Goal: Information Seeking & Learning: Learn about a topic

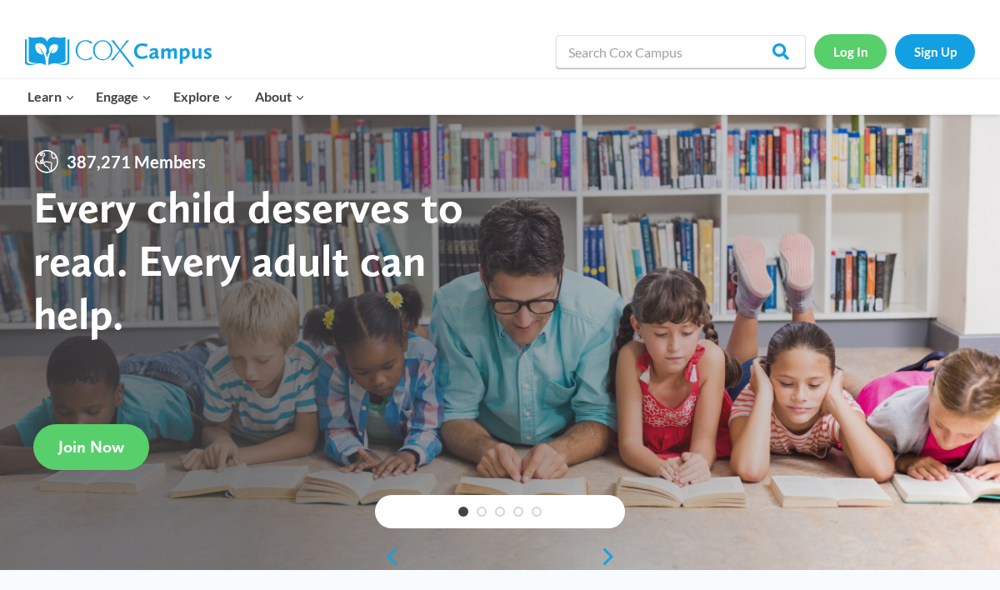
click at [827, 57] on link "Log In" at bounding box center [850, 51] width 73 height 34
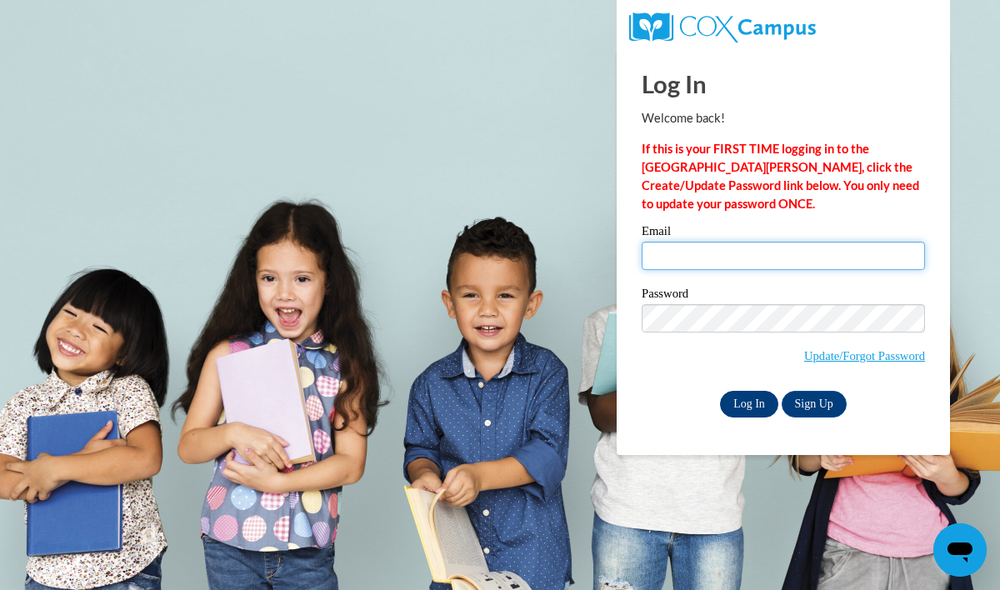
type input "katiea02@gmail.com"
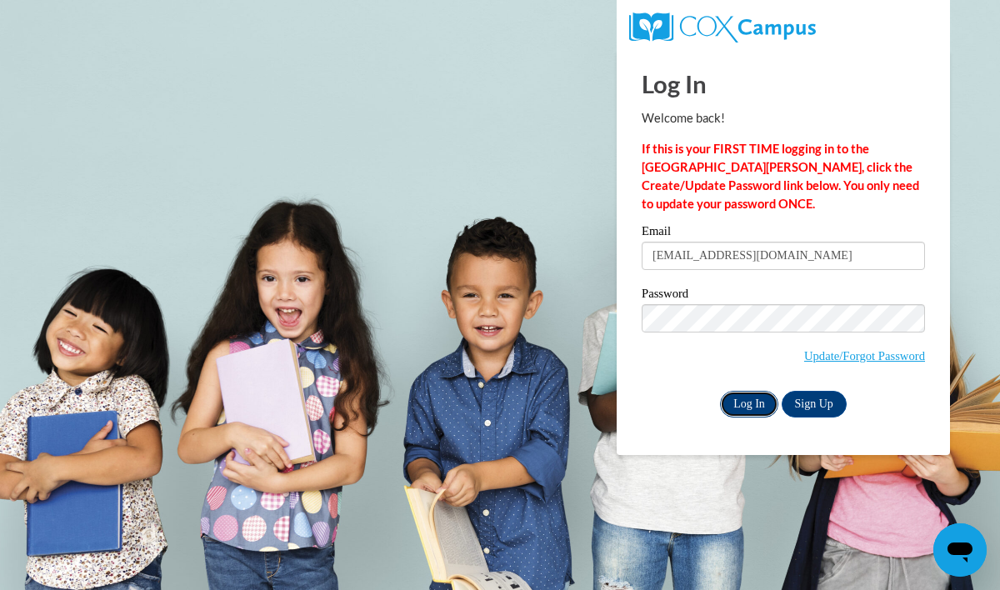
click at [737, 396] on input "Log In" at bounding box center [749, 404] width 58 height 27
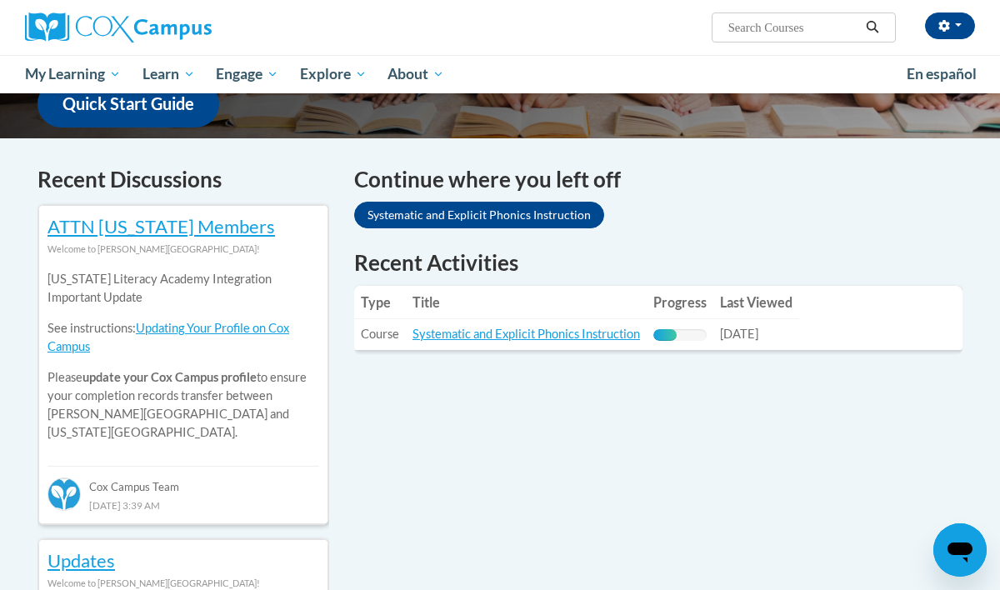
scroll to position [448, 0]
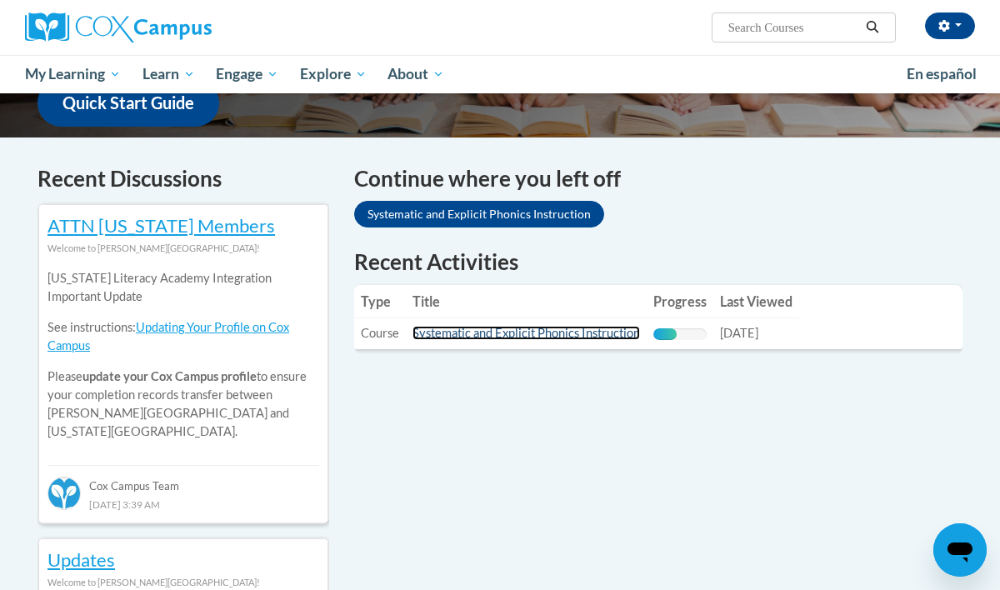
click at [530, 337] on link "Systematic and Explicit Phonics Instruction" at bounding box center [527, 333] width 228 height 14
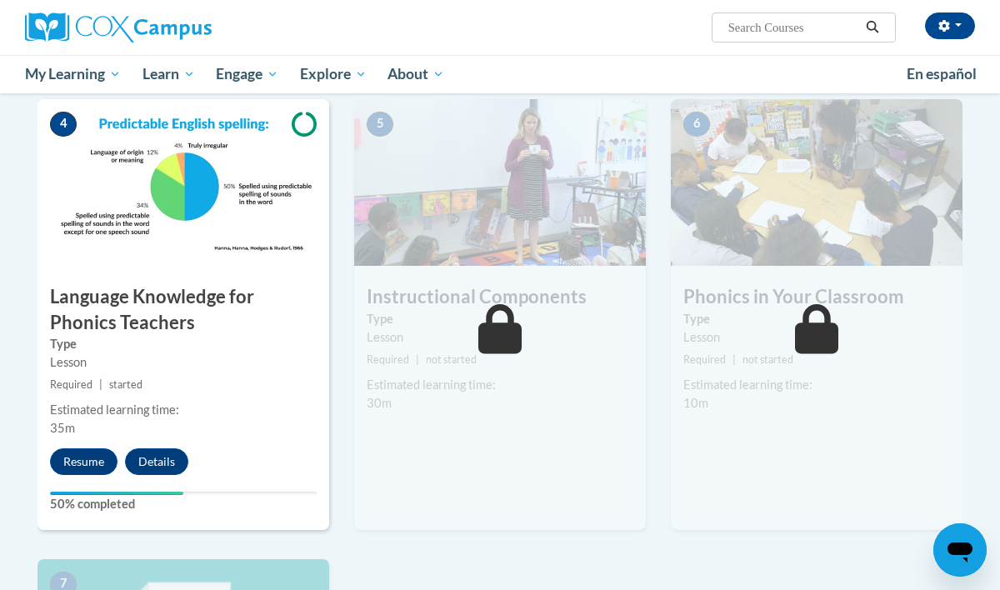
scroll to position [846, 0]
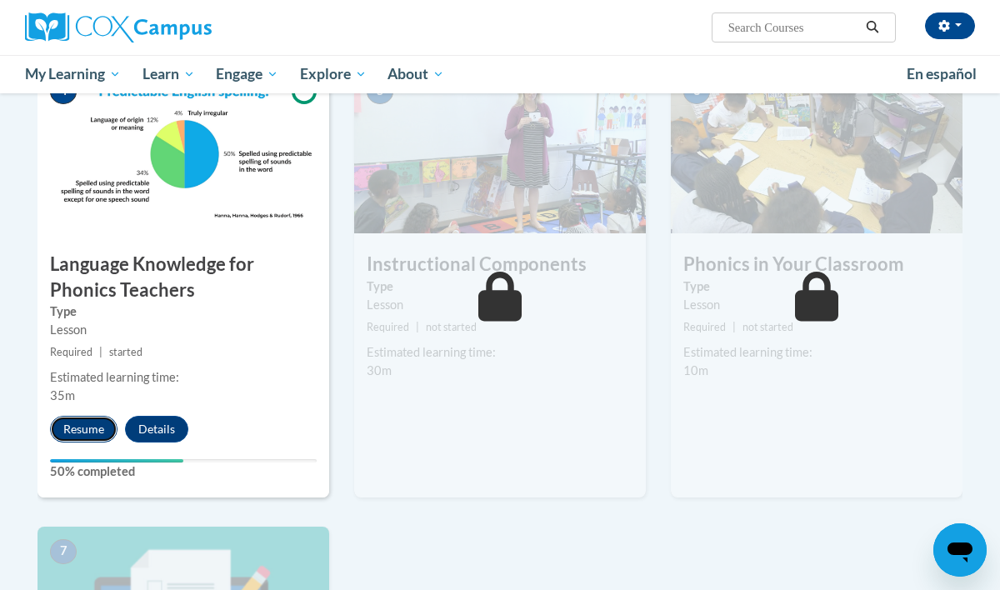
click at [93, 428] on button "Resume" at bounding box center [84, 429] width 68 height 27
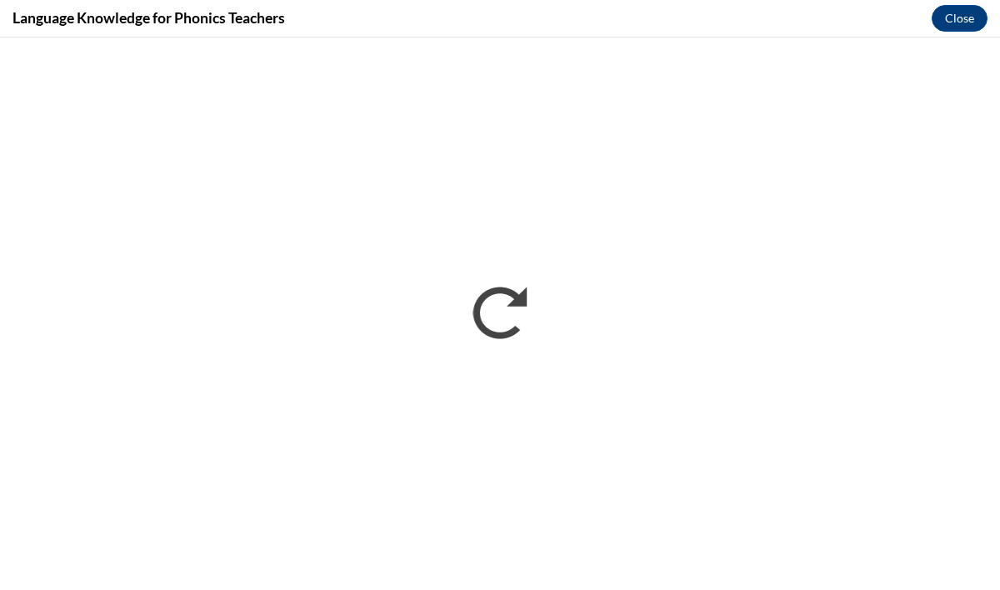
scroll to position [0, 0]
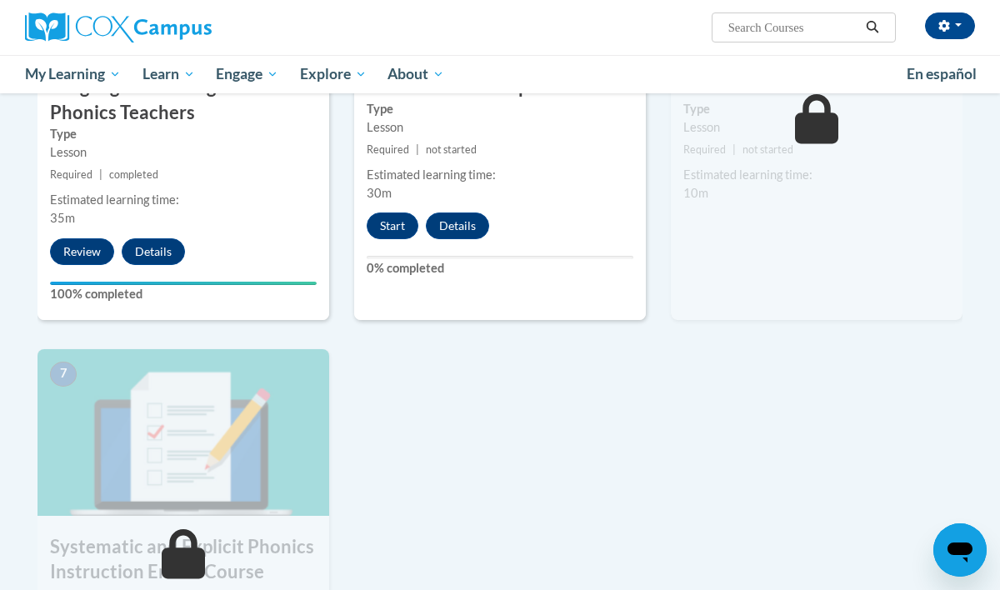
scroll to position [995, 0]
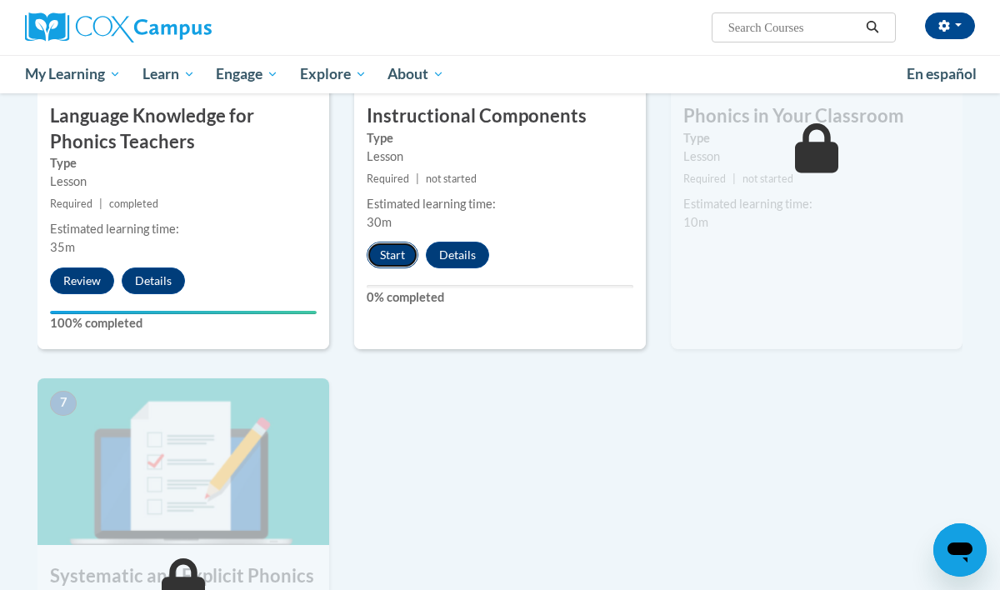
click at [377, 259] on button "Start" at bounding box center [393, 255] width 52 height 27
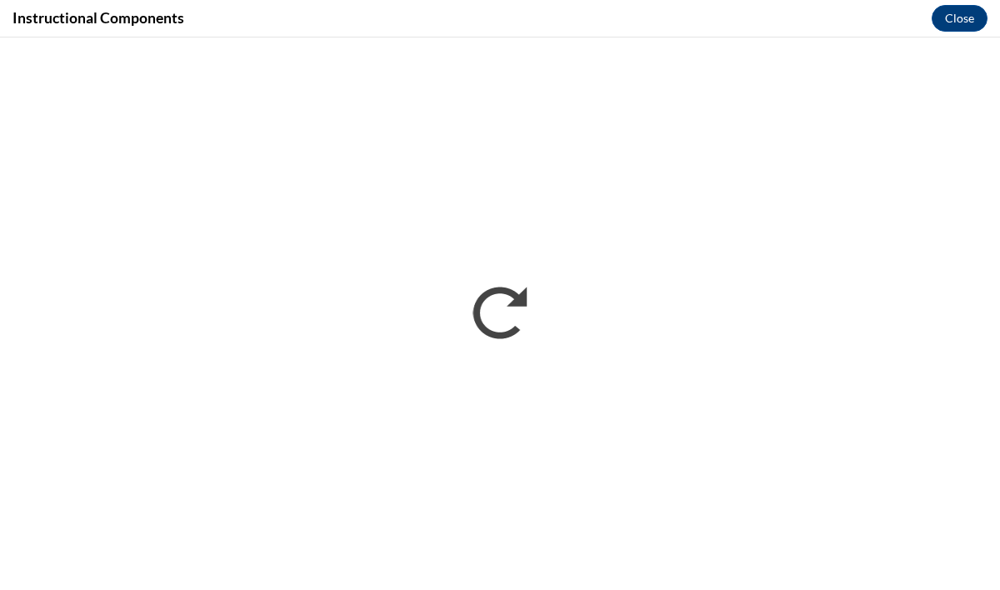
scroll to position [0, 0]
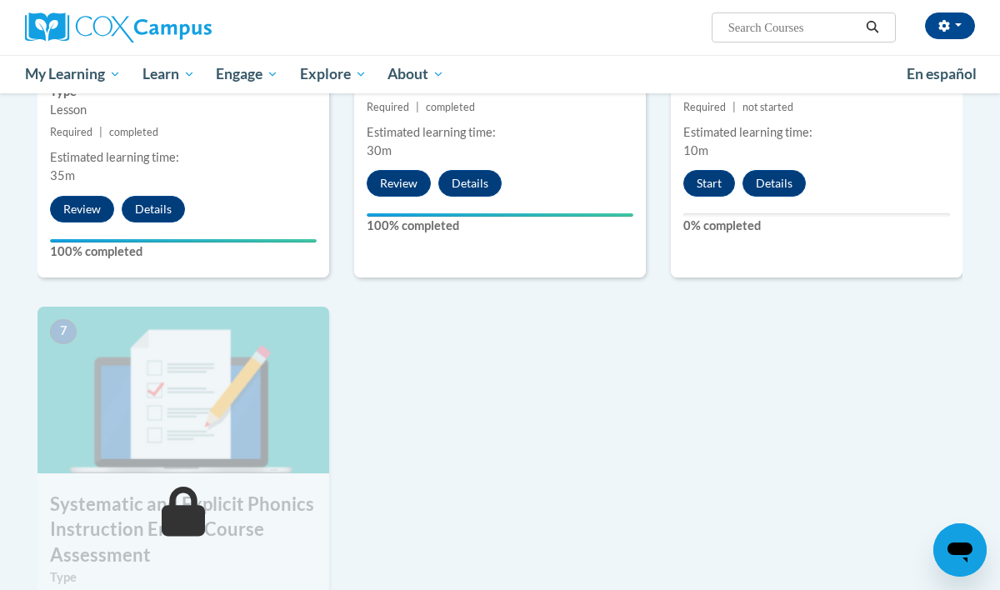
scroll to position [1068, 0]
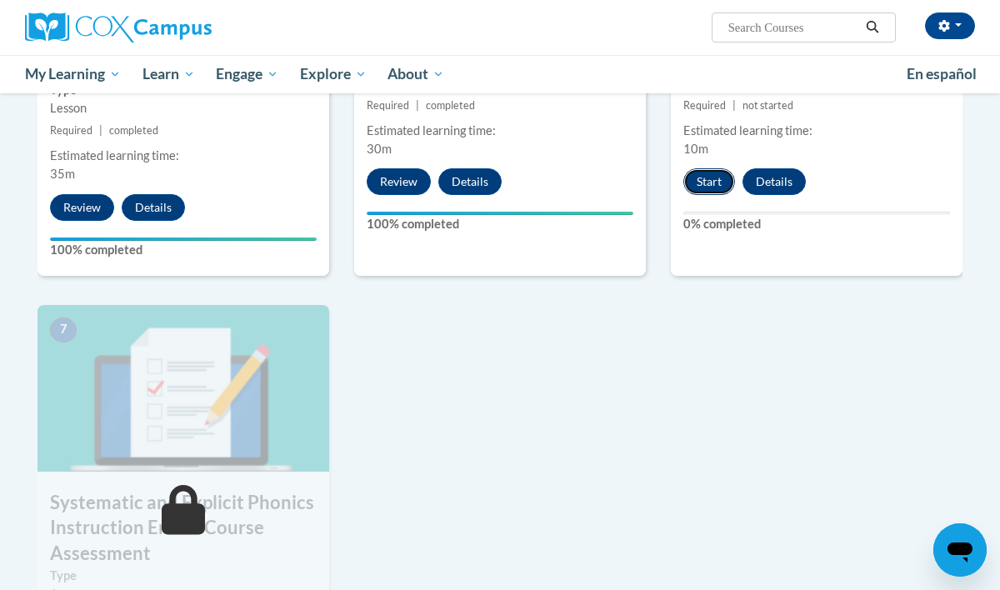
click at [713, 190] on button "Start" at bounding box center [710, 181] width 52 height 27
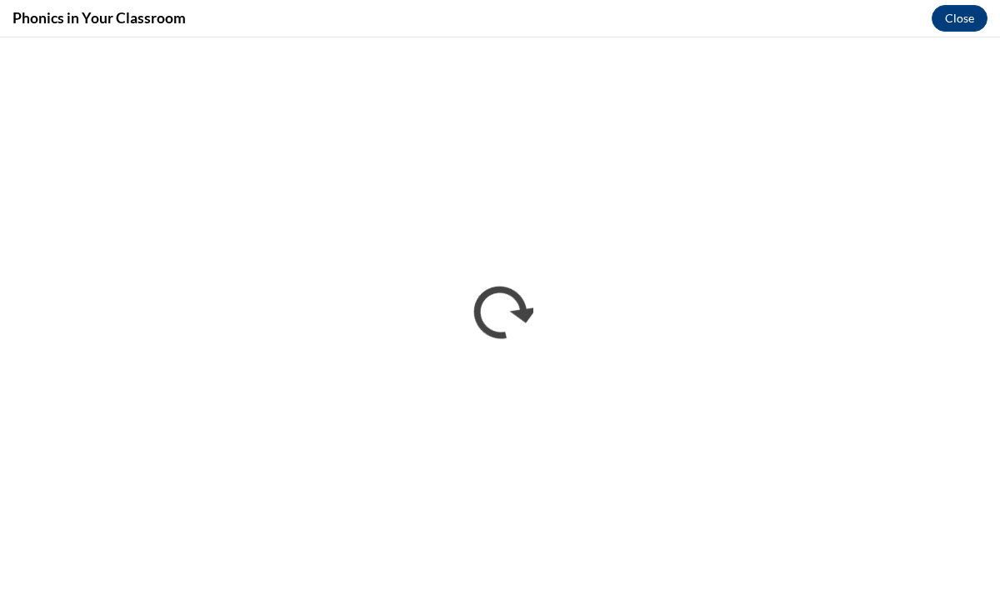
scroll to position [0, 0]
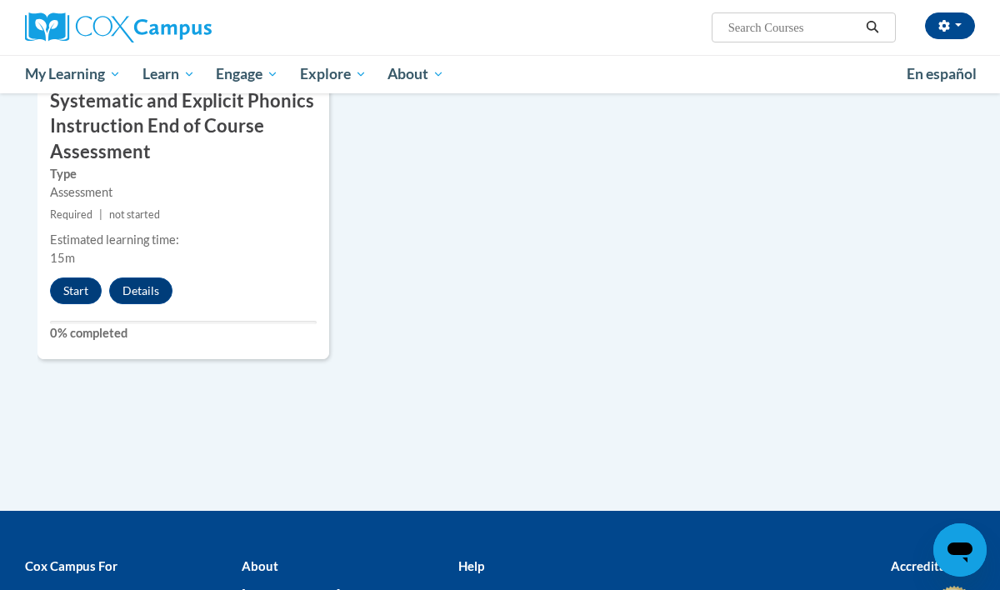
scroll to position [1486, 0]
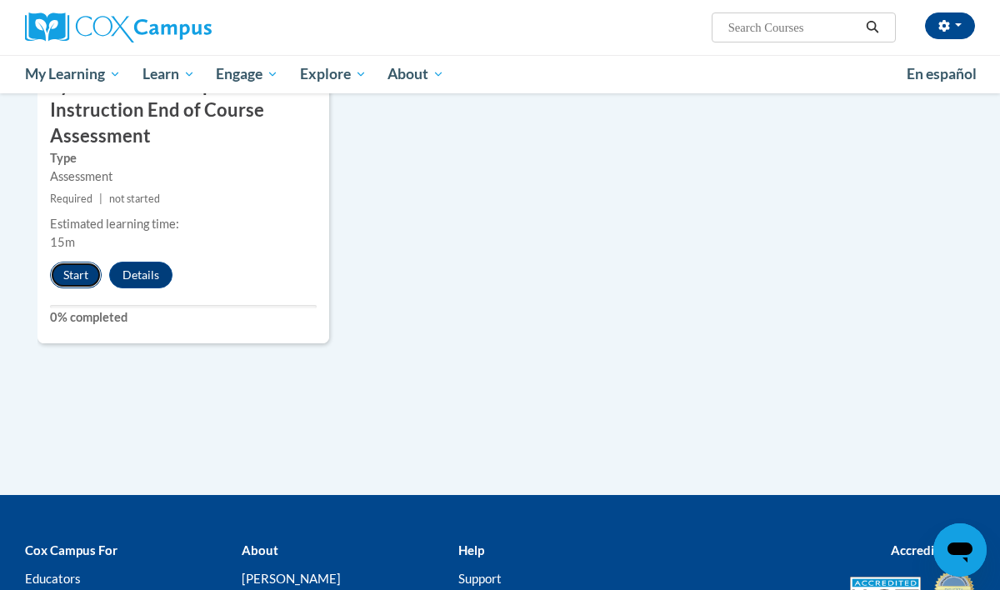
click at [68, 278] on button "Start" at bounding box center [76, 275] width 52 height 27
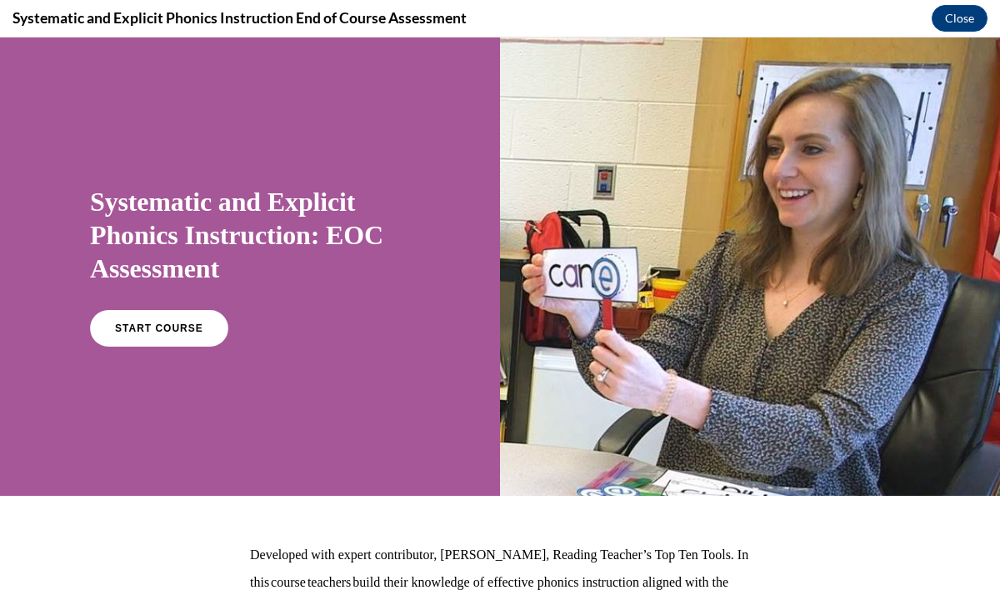
scroll to position [0, 0]
click at [148, 323] on span "START COURSE" at bounding box center [159, 329] width 93 height 13
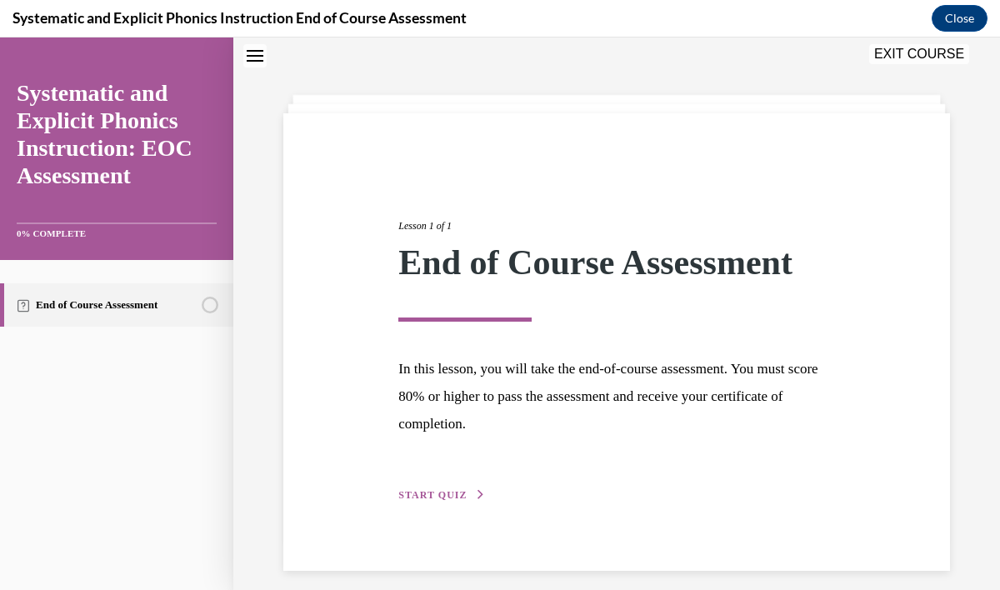
scroll to position [65, 0]
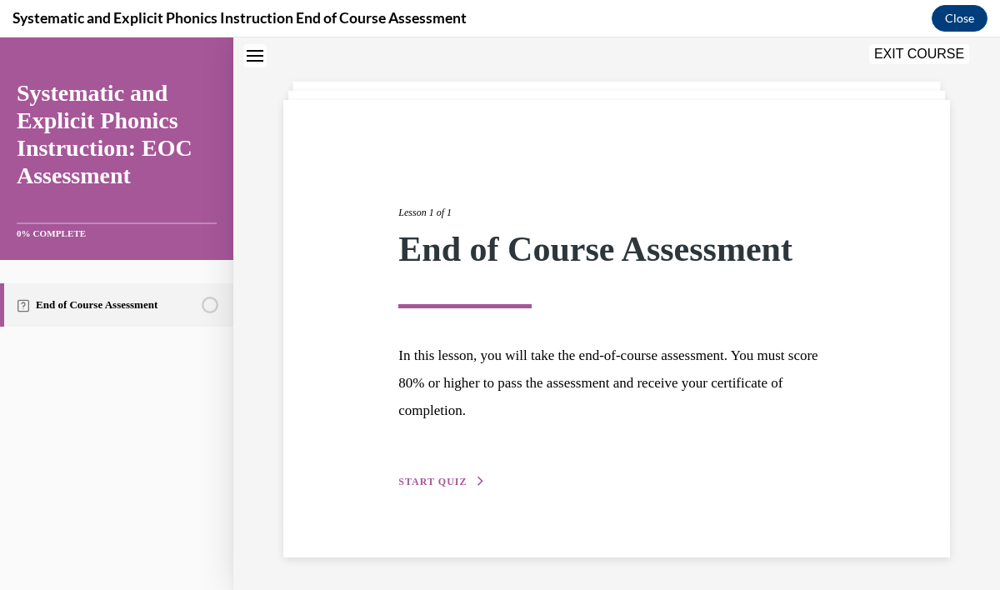
click at [446, 484] on span "START QUIZ" at bounding box center [432, 482] width 68 height 12
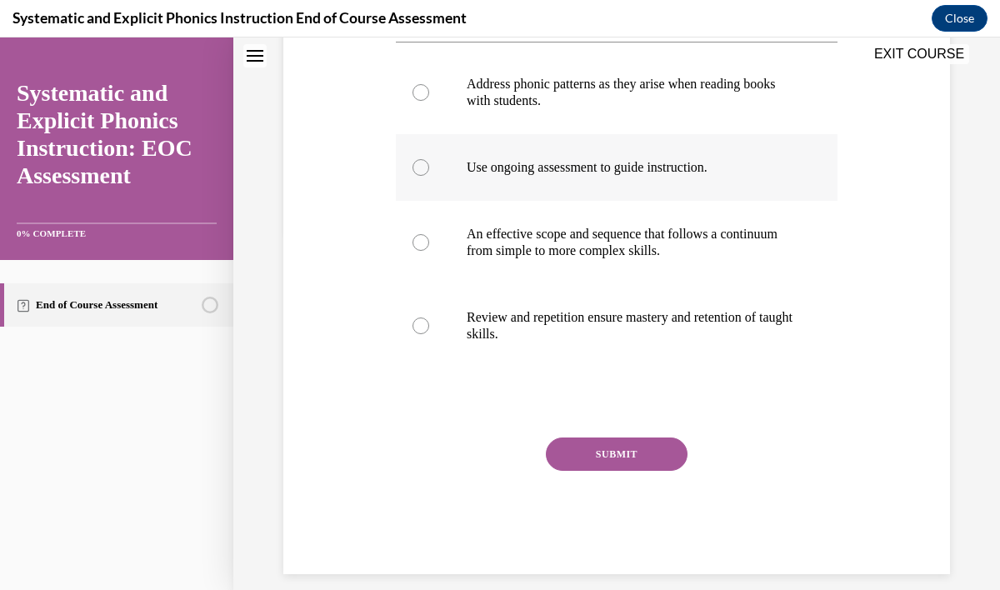
scroll to position [363, 0]
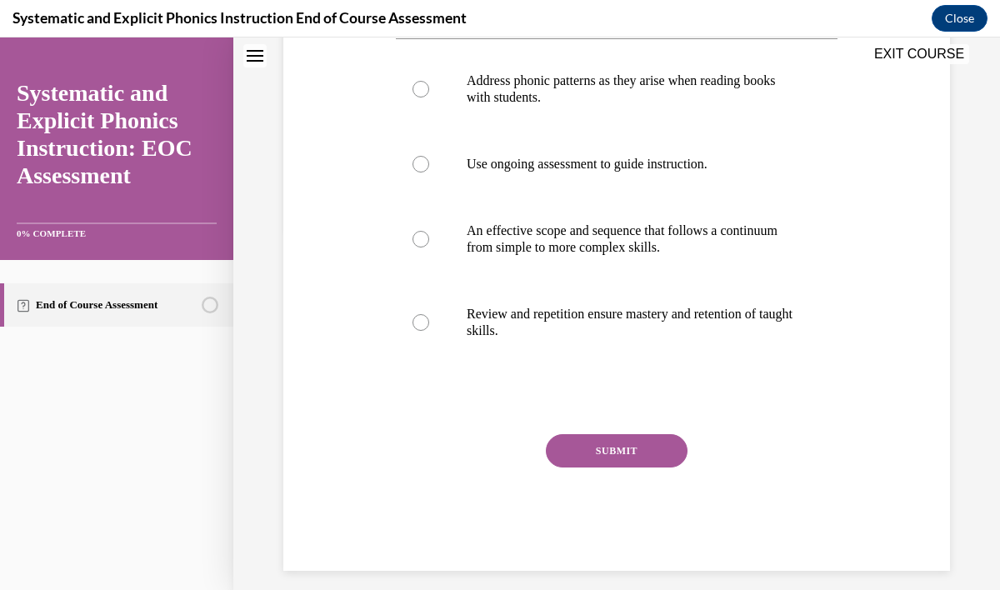
click at [620, 464] on button "SUBMIT" at bounding box center [617, 450] width 142 height 33
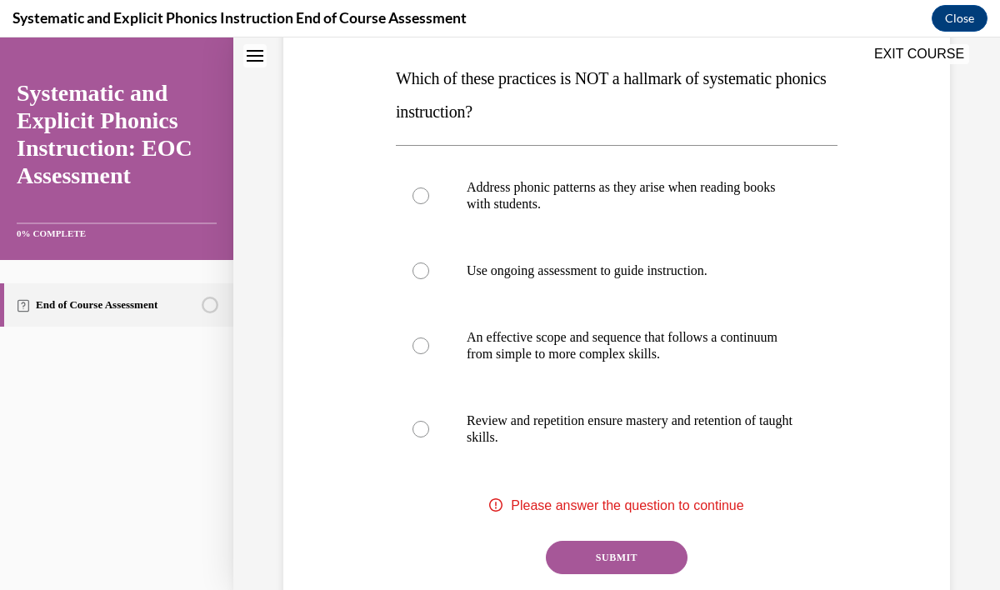
scroll to position [255, 0]
click at [541, 208] on p "Address phonic patterns as they arise when reading books with students." at bounding box center [631, 196] width 329 height 33
click at [582, 557] on button "SUBMIT" at bounding box center [617, 558] width 142 height 33
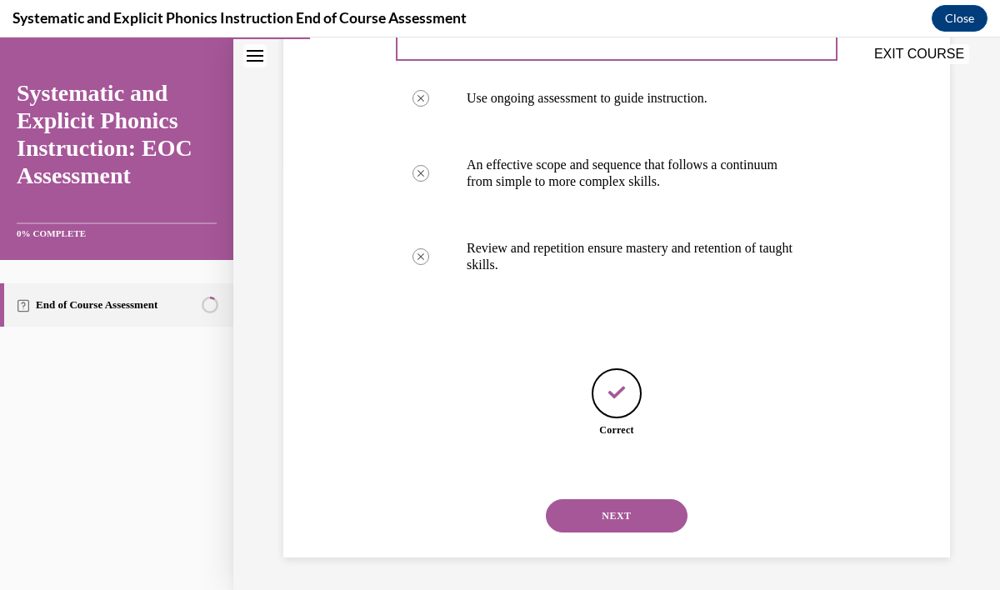
scroll to position [429, 0]
click at [596, 531] on button "NEXT" at bounding box center [617, 515] width 142 height 33
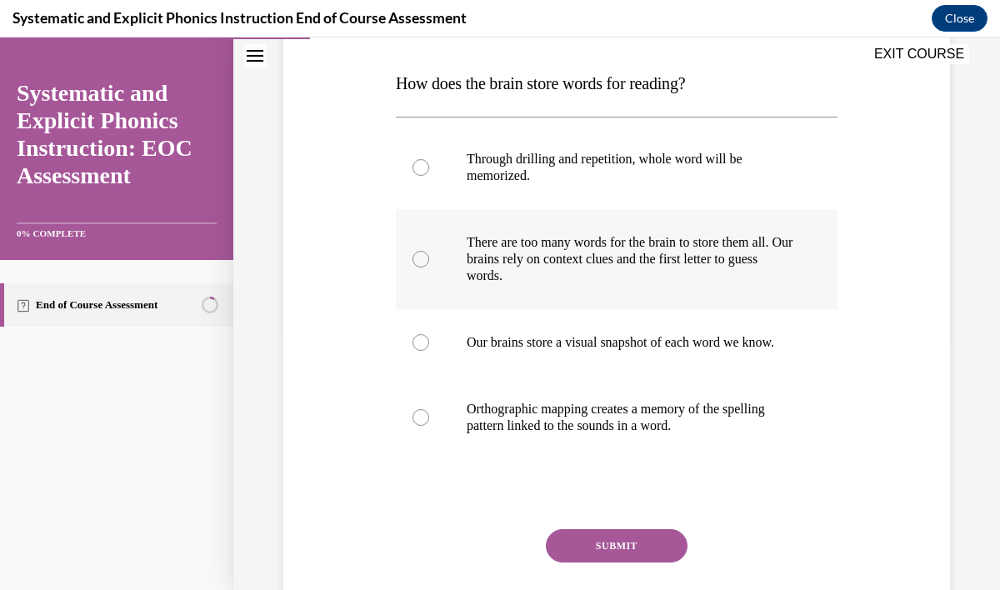
scroll to position [253, 0]
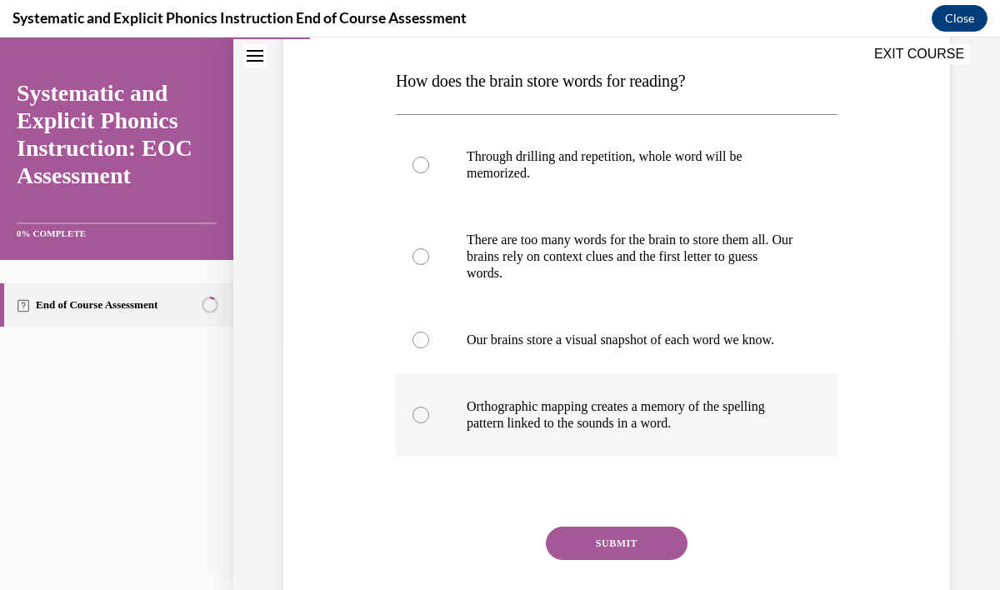
click at [552, 457] on div at bounding box center [617, 414] width 442 height 83
click at [593, 560] on button "SUBMIT" at bounding box center [617, 543] width 142 height 33
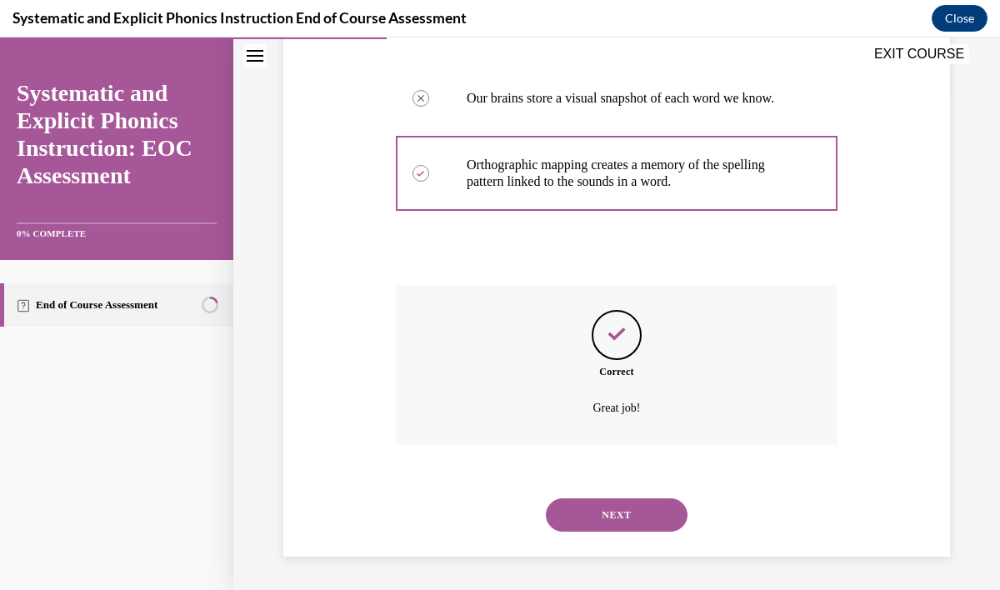
scroll to position [512, 0]
click at [620, 518] on button "NEXT" at bounding box center [617, 515] width 142 height 33
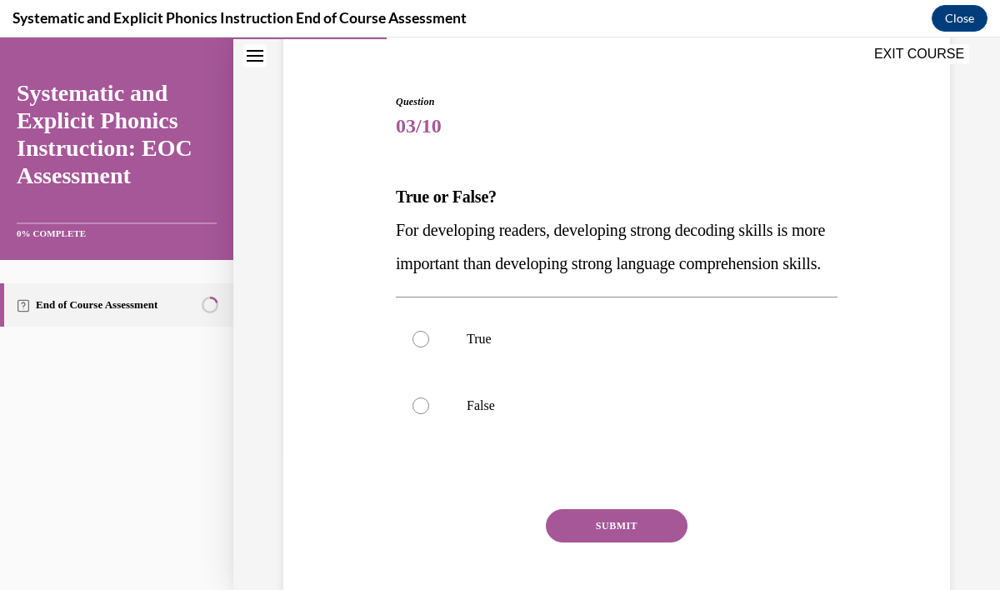
scroll to position [161, 0]
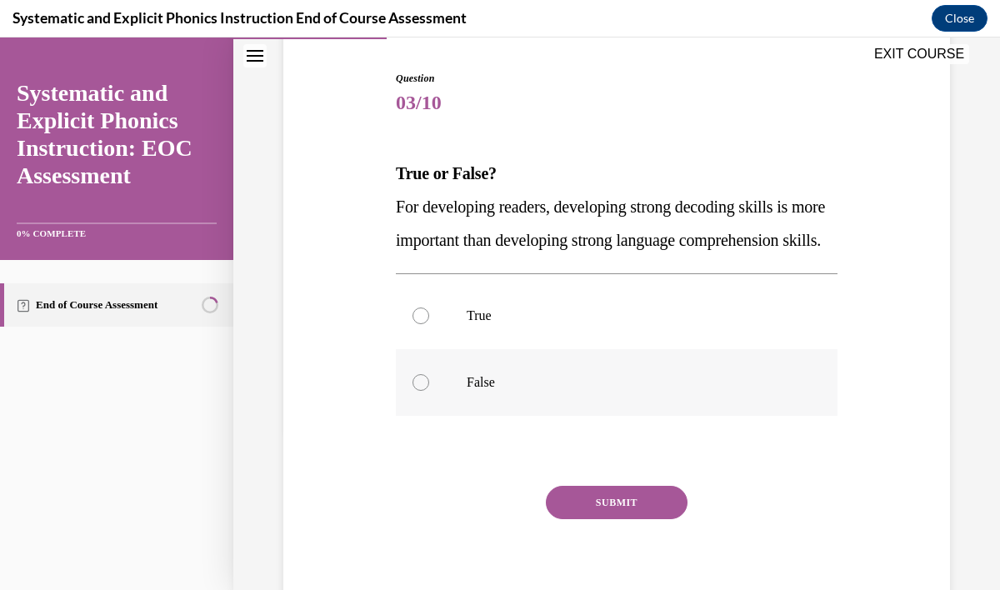
click at [494, 407] on div at bounding box center [617, 382] width 442 height 67
click at [629, 519] on button "SUBMIT" at bounding box center [617, 502] width 142 height 33
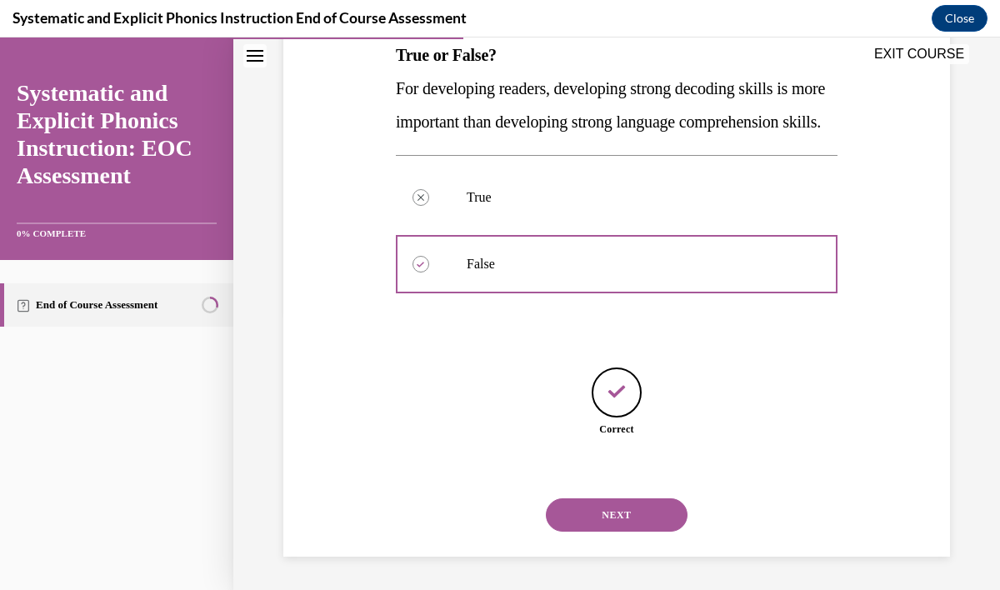
scroll to position [313, 0]
click at [630, 519] on button "NEXT" at bounding box center [617, 515] width 142 height 33
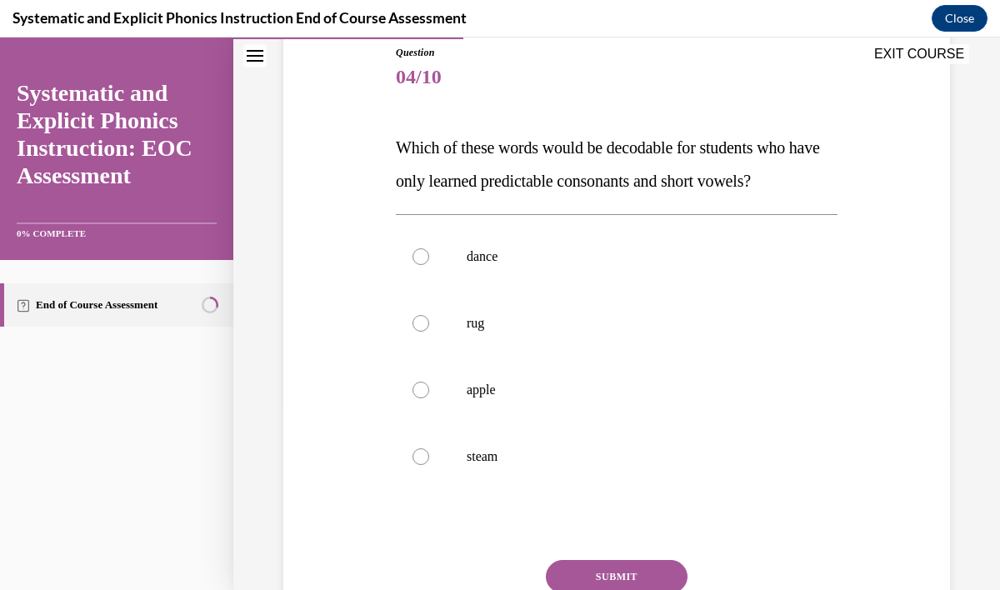
scroll to position [190, 0]
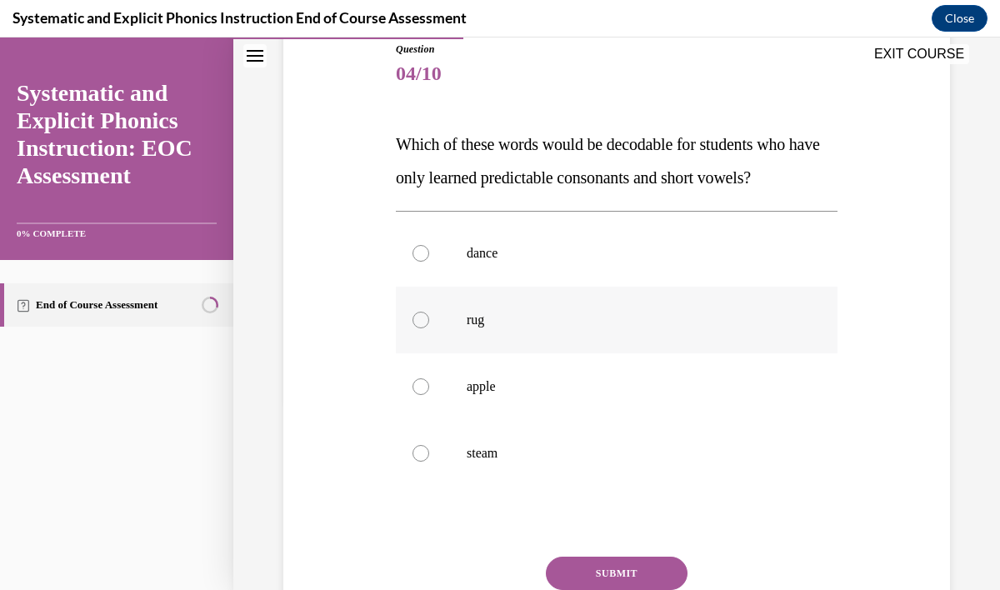
click at [444, 328] on div at bounding box center [617, 320] width 442 height 67
click at [596, 569] on button "SUBMIT" at bounding box center [617, 573] width 142 height 33
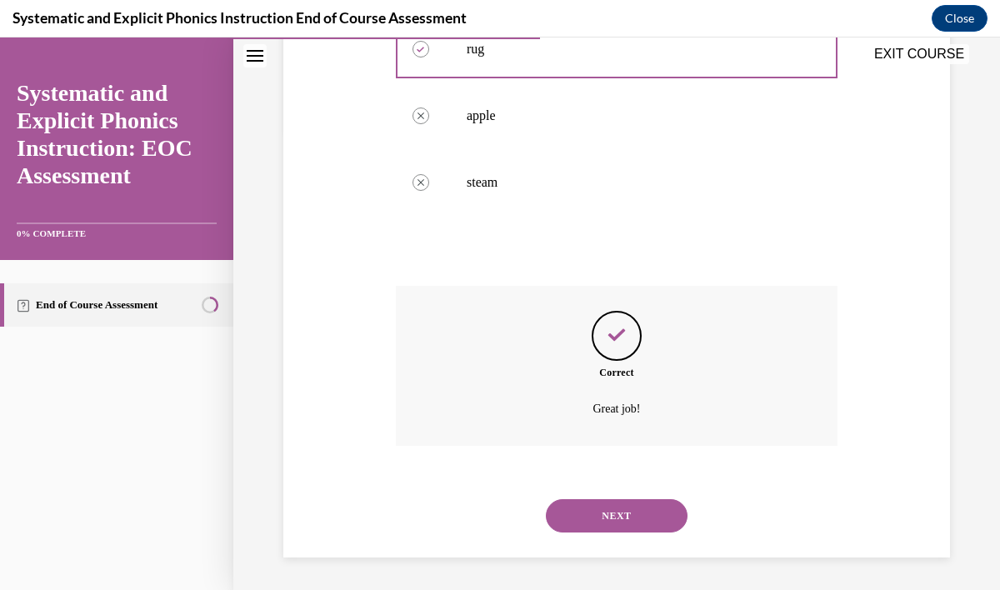
scroll to position [462, 0]
click at [619, 524] on button "NEXT" at bounding box center [617, 515] width 142 height 33
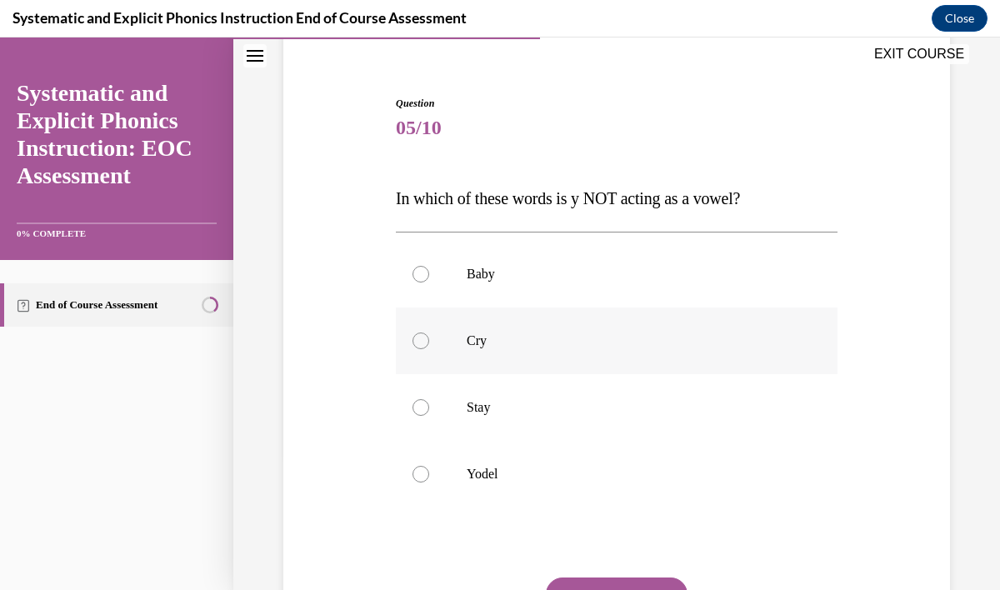
scroll to position [145, 0]
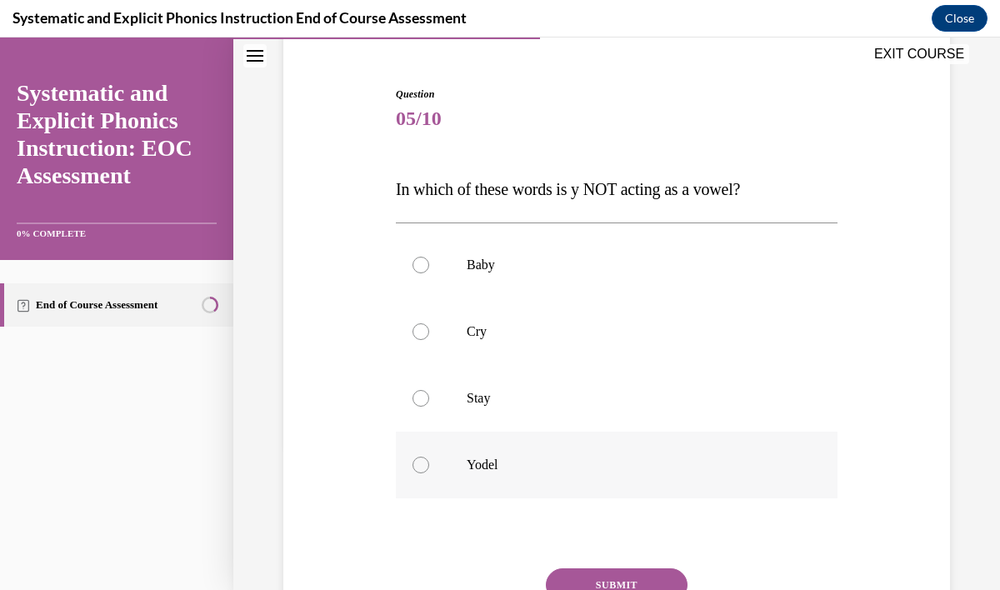
click at [421, 459] on div at bounding box center [421, 465] width 17 height 17
click at [628, 582] on button "SUBMIT" at bounding box center [617, 585] width 142 height 33
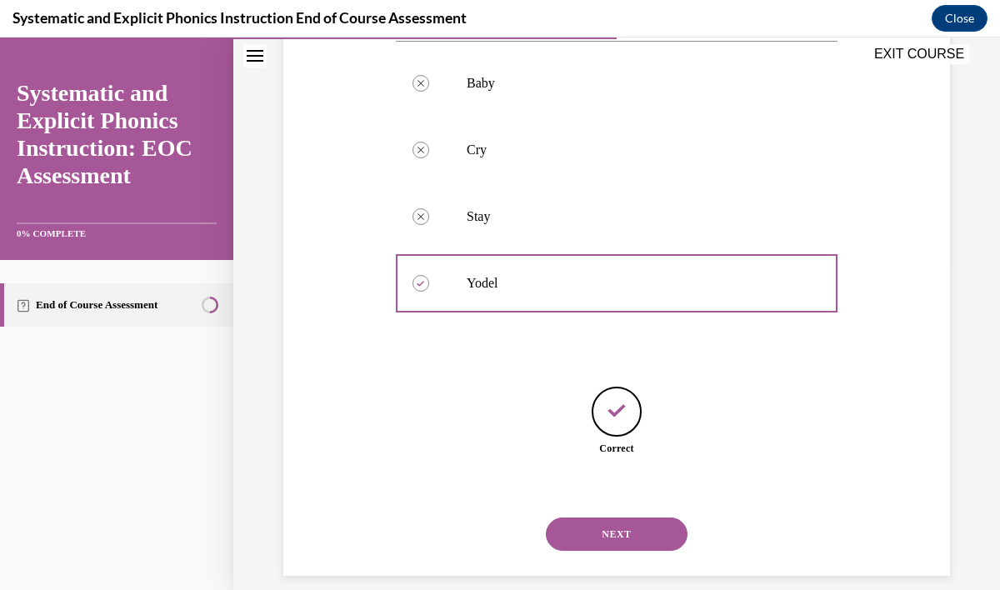
scroll to position [346, 0]
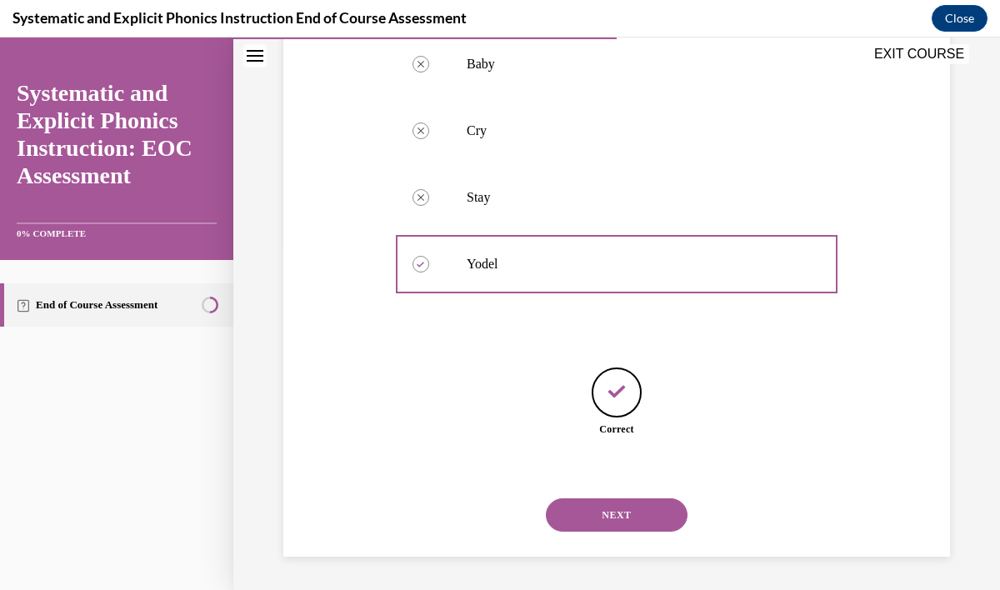
click at [609, 525] on button "NEXT" at bounding box center [617, 515] width 142 height 33
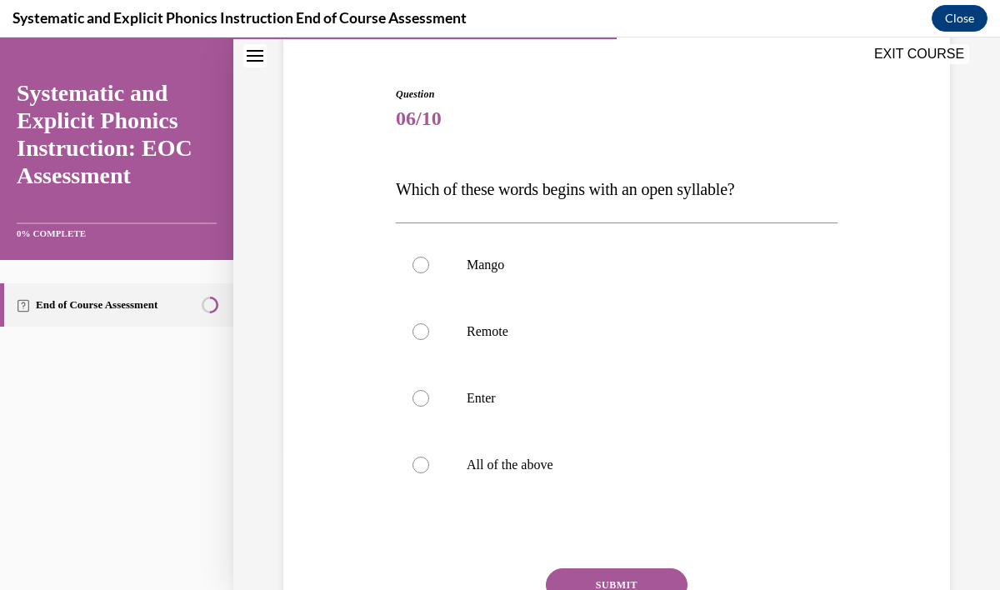
scroll to position [148, 0]
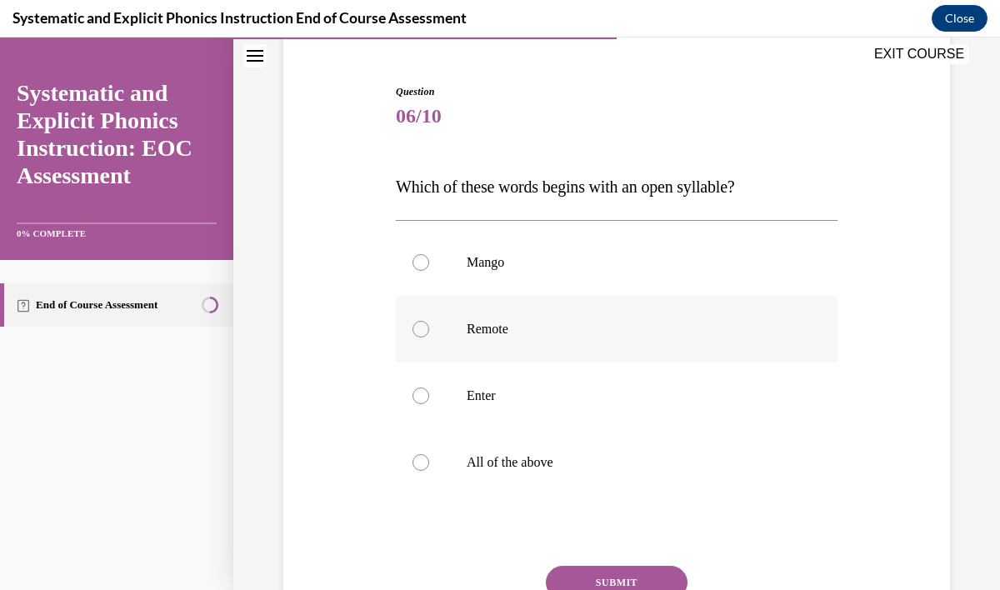
click at [473, 333] on p "Remote" at bounding box center [631, 329] width 329 height 17
click at [591, 581] on button "SUBMIT" at bounding box center [617, 582] width 142 height 33
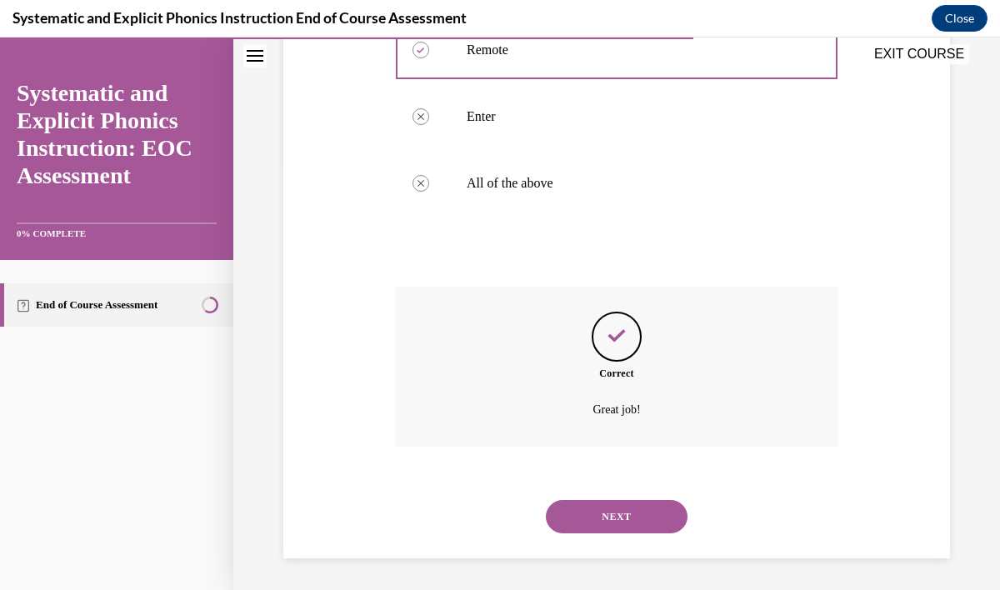
scroll to position [428, 0]
click at [620, 509] on button "NEXT" at bounding box center [617, 515] width 142 height 33
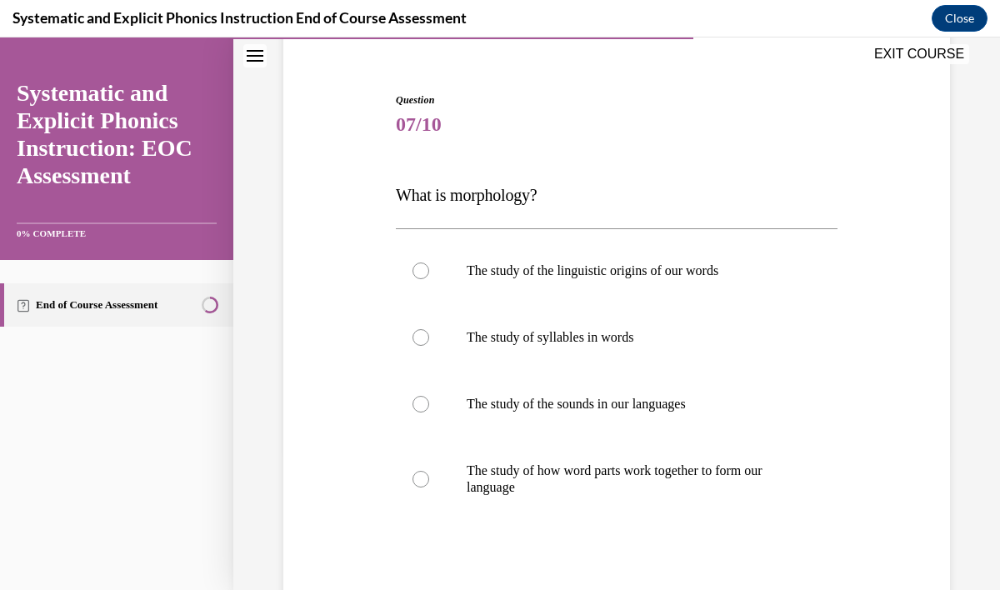
scroll to position [142, 0]
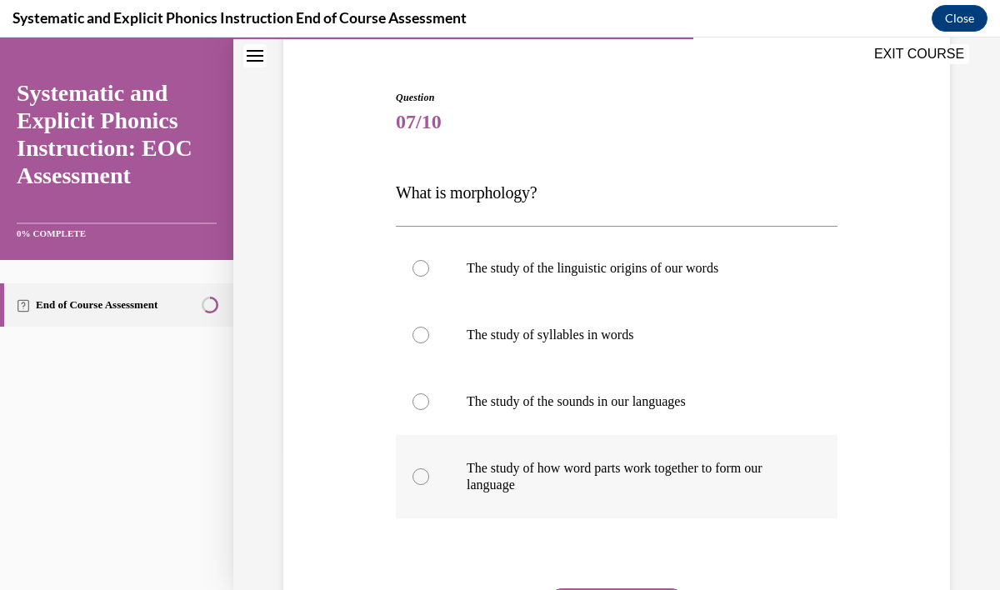
click at [624, 484] on p "The study of how word parts work together to form our language" at bounding box center [631, 476] width 329 height 33
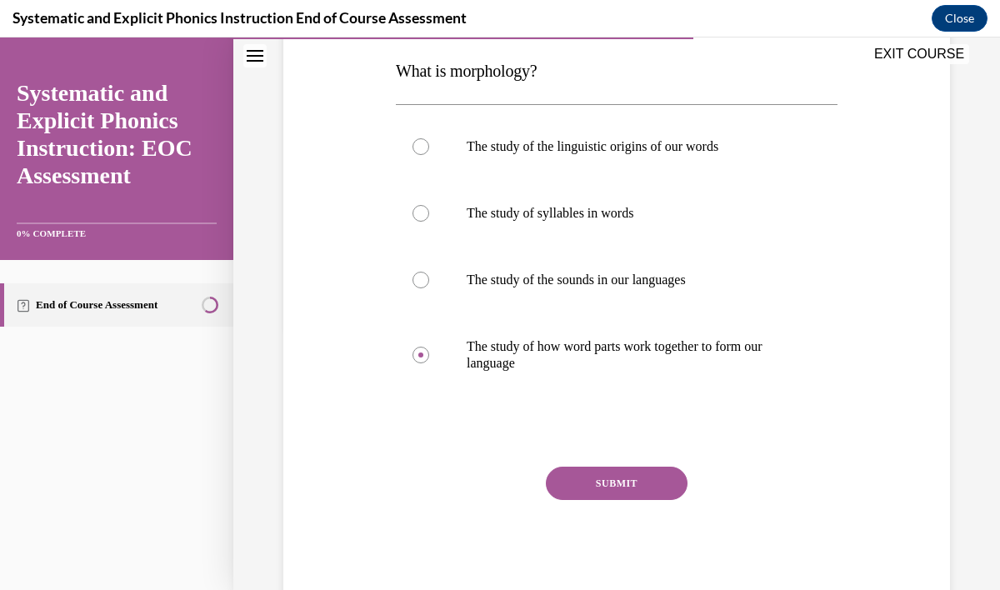
scroll to position [310, 0]
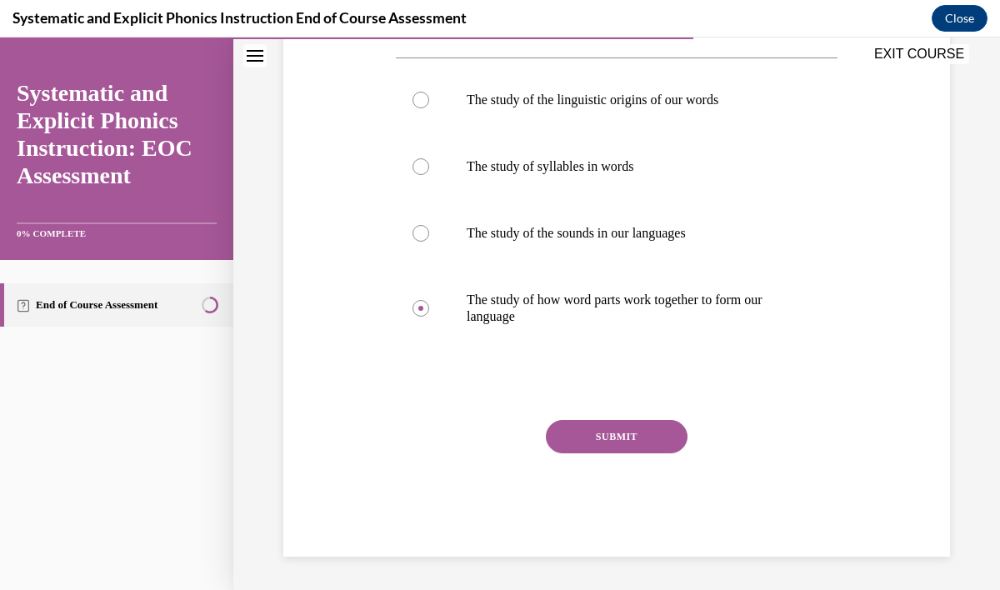
click at [674, 434] on button "SUBMIT" at bounding box center [617, 436] width 142 height 33
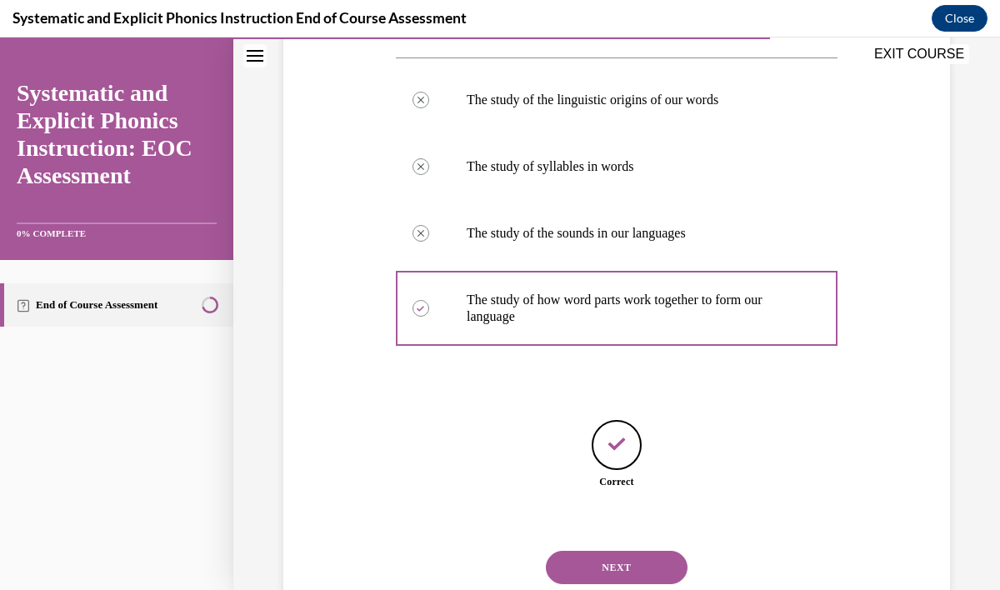
scroll to position [363, 0]
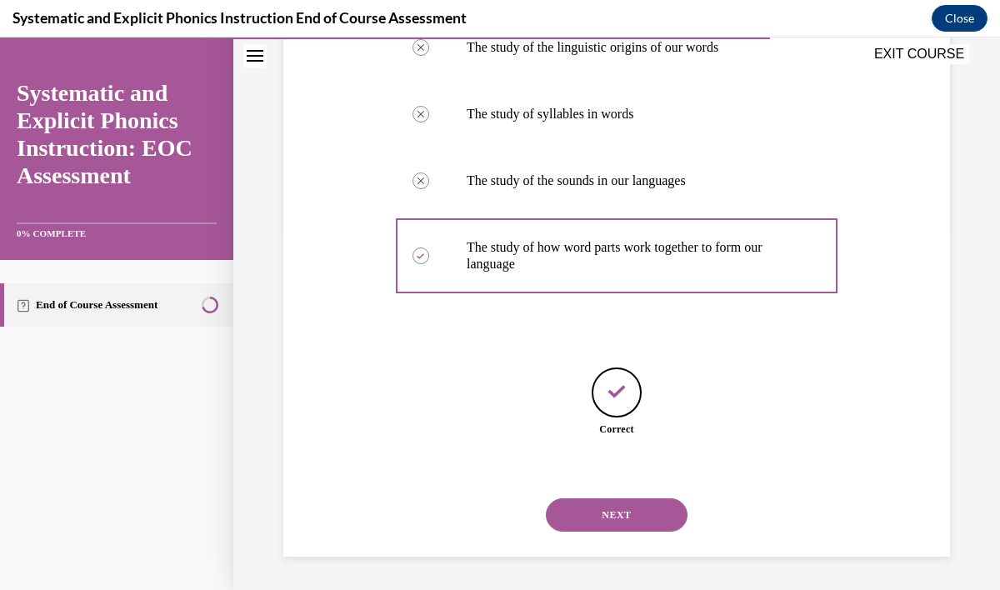
click at [637, 519] on button "NEXT" at bounding box center [617, 515] width 142 height 33
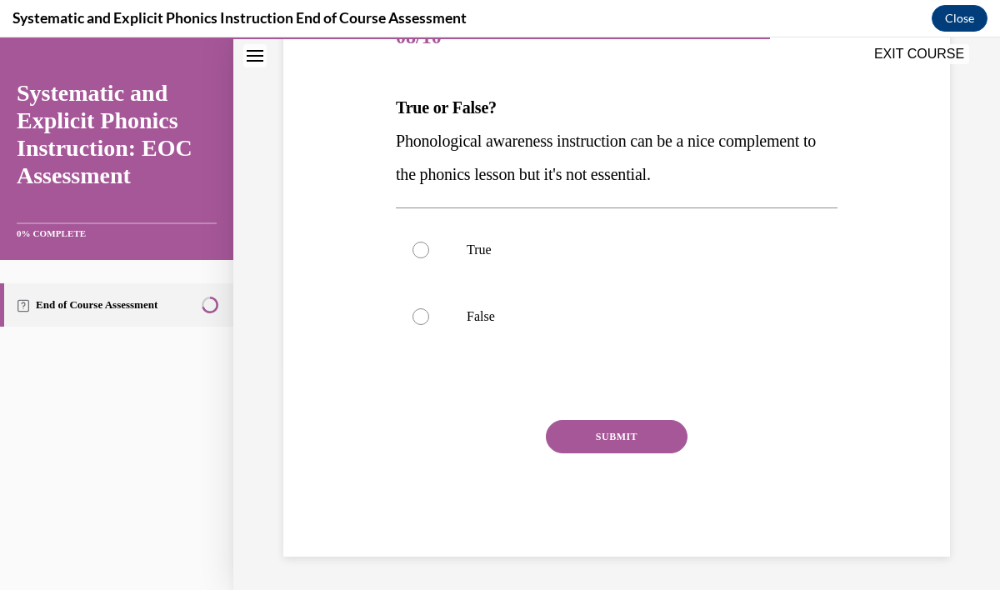
scroll to position [185, 0]
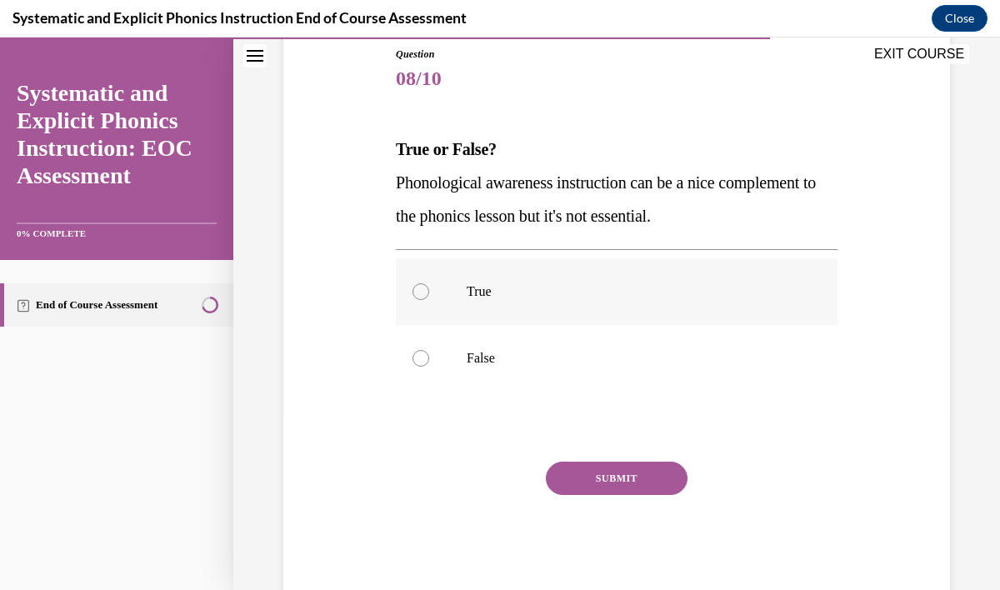
click at [489, 297] on p "True" at bounding box center [631, 291] width 329 height 17
click at [642, 486] on button "SUBMIT" at bounding box center [617, 478] width 142 height 33
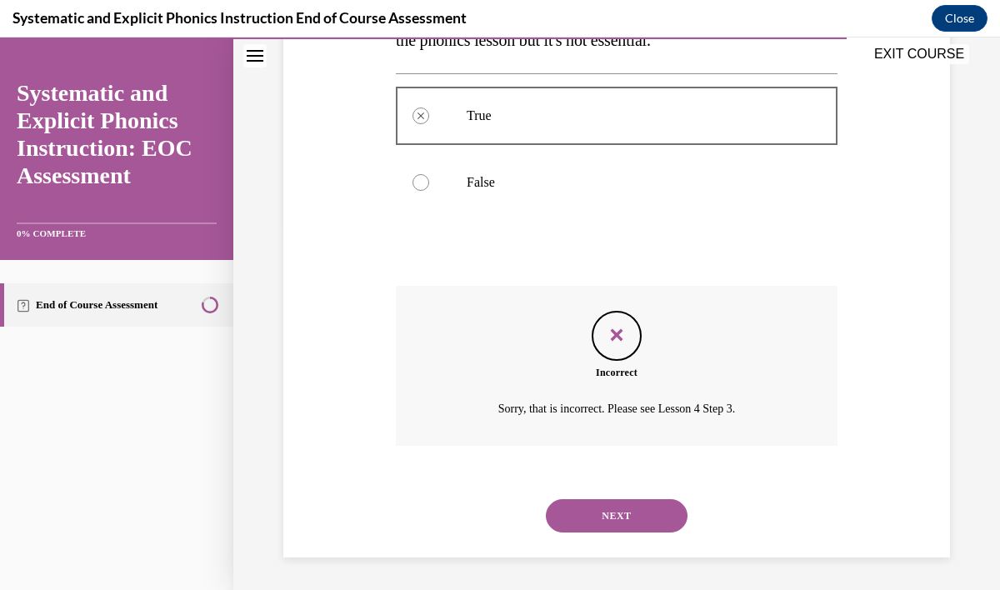
scroll to position [362, 0]
click at [619, 522] on button "NEXT" at bounding box center [617, 515] width 142 height 33
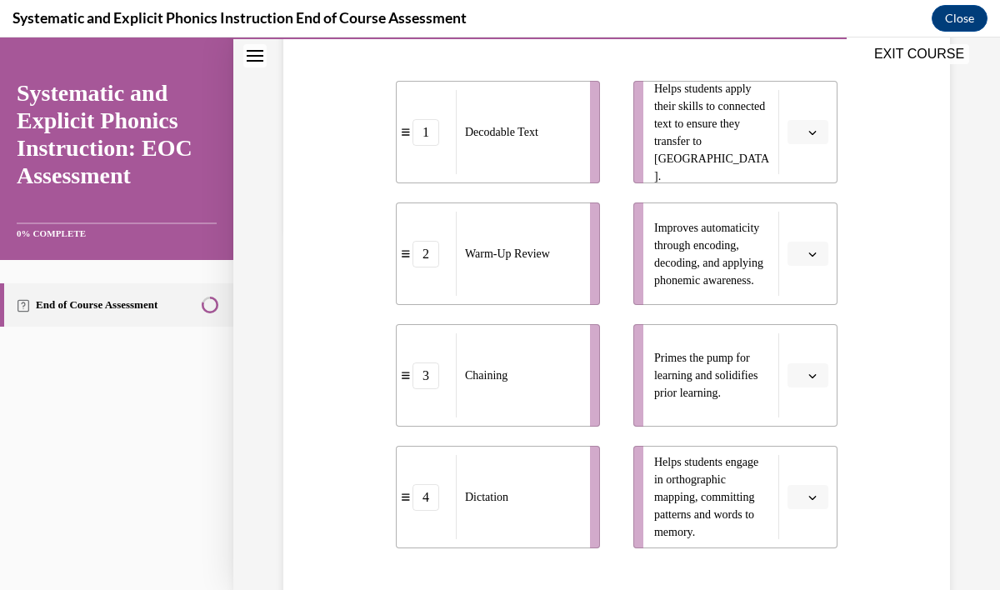
click at [822, 128] on button "button" at bounding box center [808, 132] width 41 height 25
click at [812, 200] on div "1" at bounding box center [806, 202] width 42 height 33
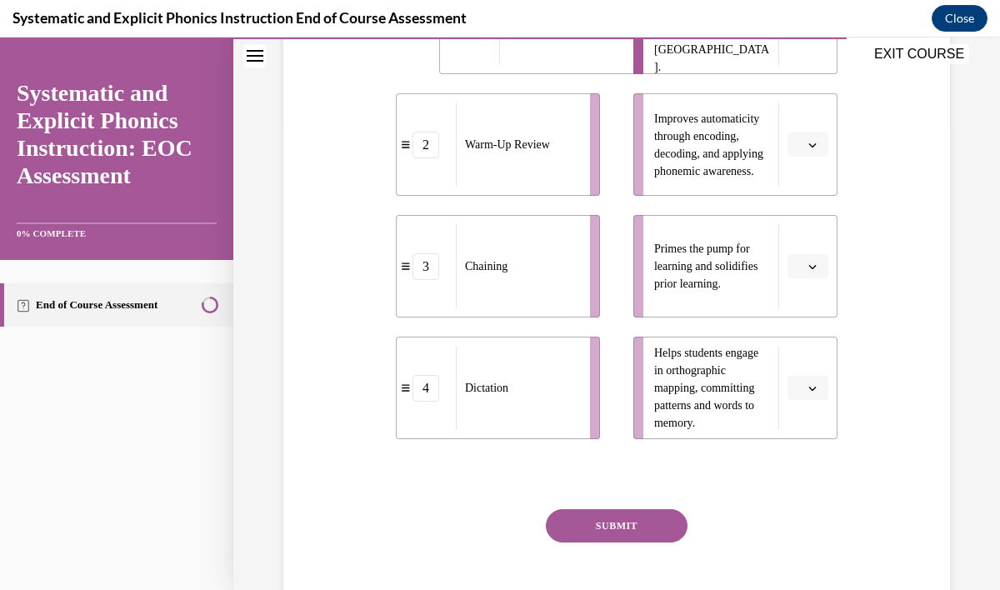
scroll to position [452, 0]
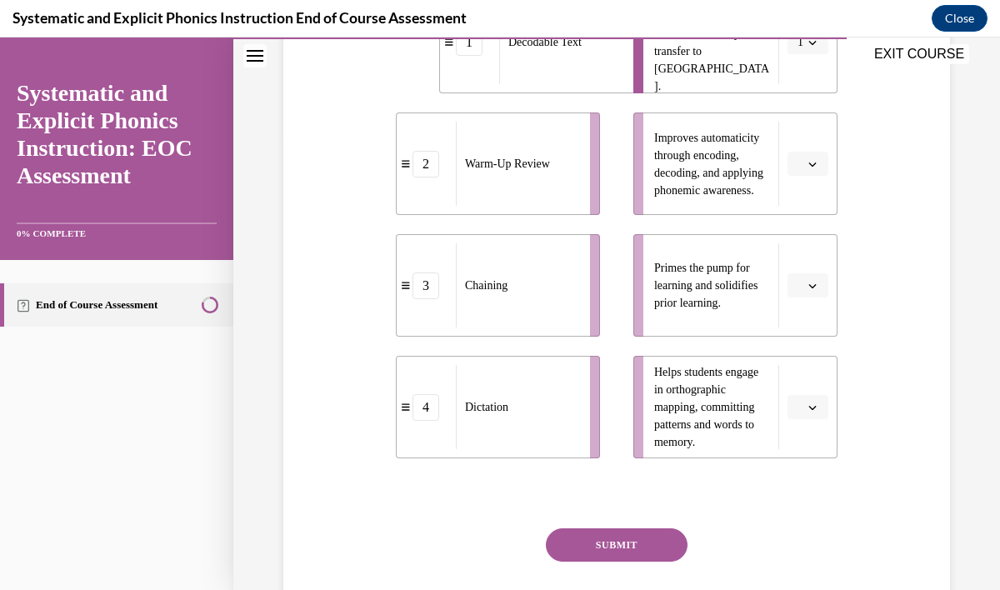
click at [814, 294] on button "button" at bounding box center [808, 285] width 41 height 25
click at [804, 374] on div "2" at bounding box center [806, 389] width 42 height 33
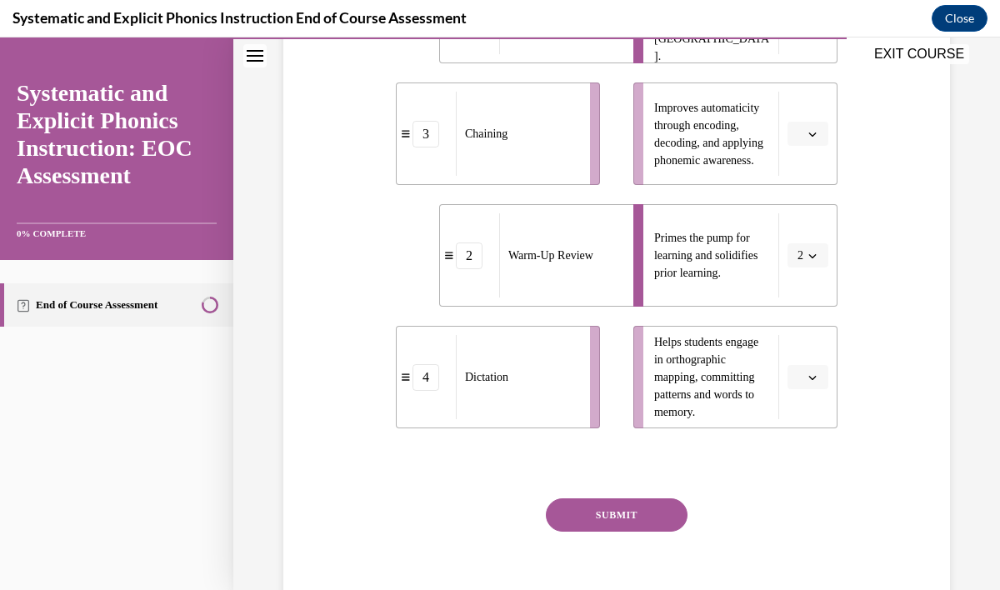
scroll to position [476, 0]
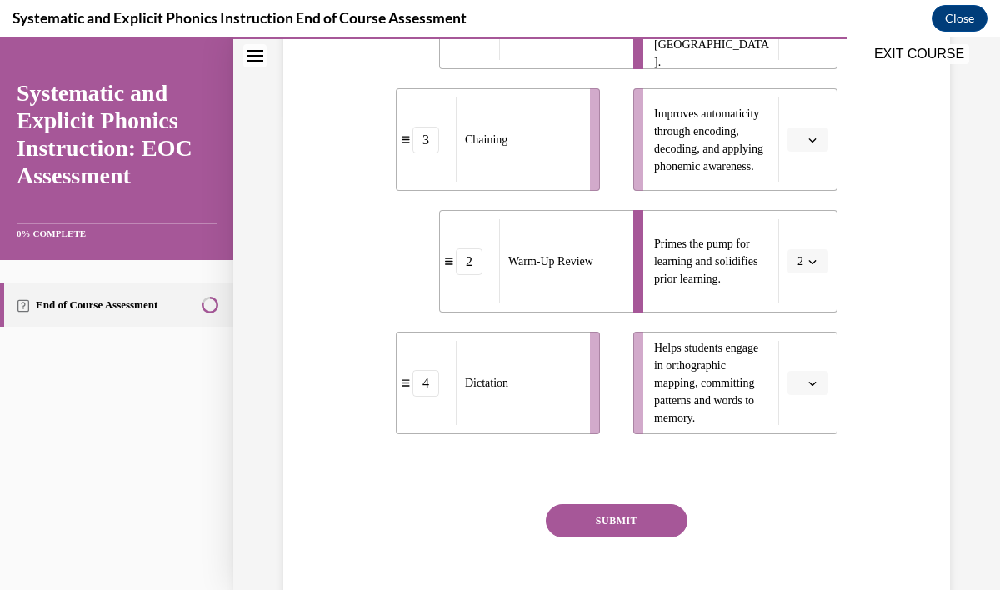
click at [813, 143] on icon "button" at bounding box center [813, 140] width 8 height 8
click at [819, 316] on div "4" at bounding box center [806, 309] width 42 height 33
click at [819, 385] on button "button" at bounding box center [808, 383] width 41 height 25
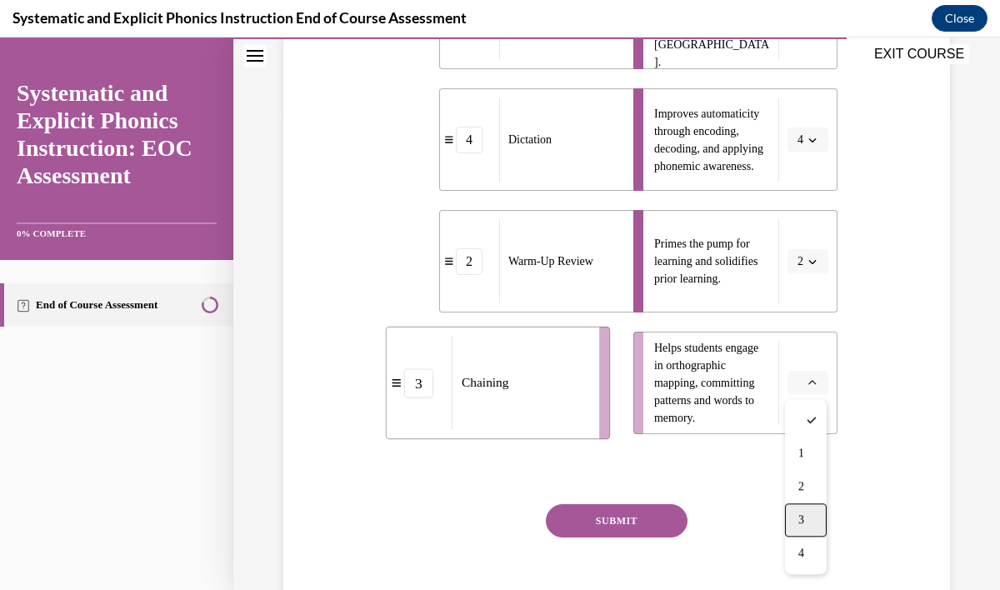
click at [814, 517] on div "3" at bounding box center [806, 520] width 42 height 33
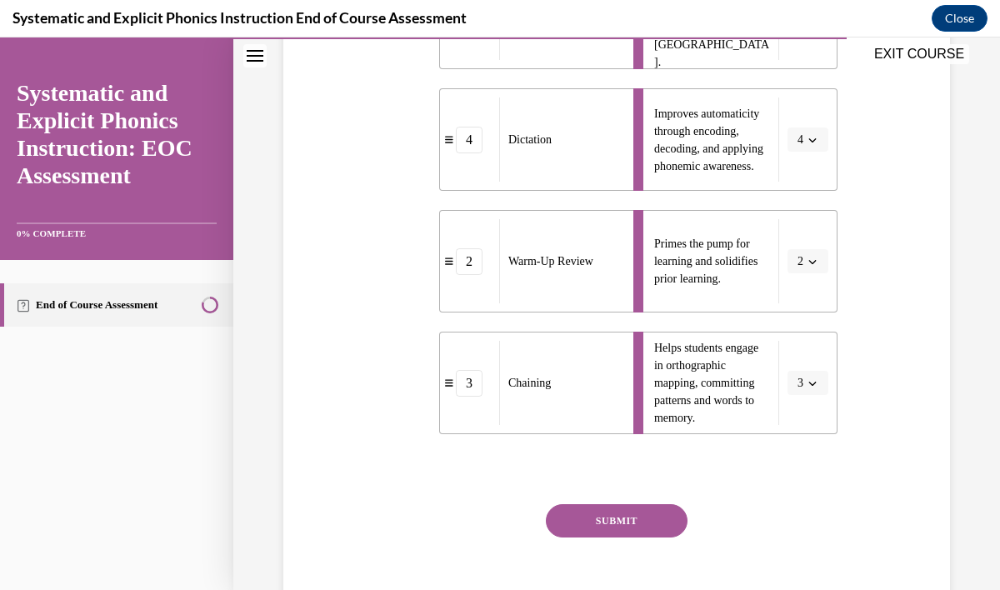
click at [674, 528] on button "SUBMIT" at bounding box center [617, 520] width 142 height 33
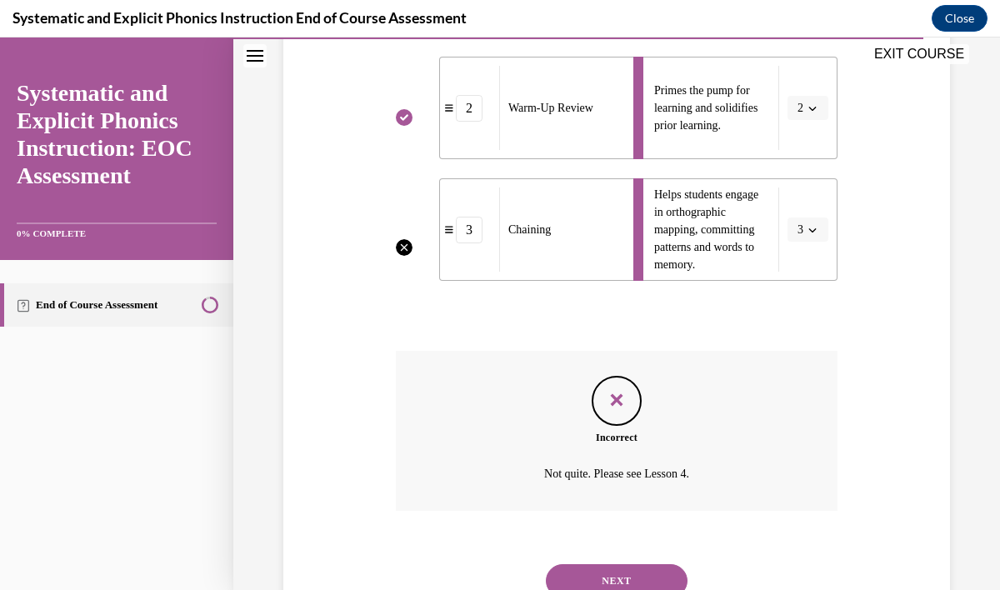
scroll to position [695, 0]
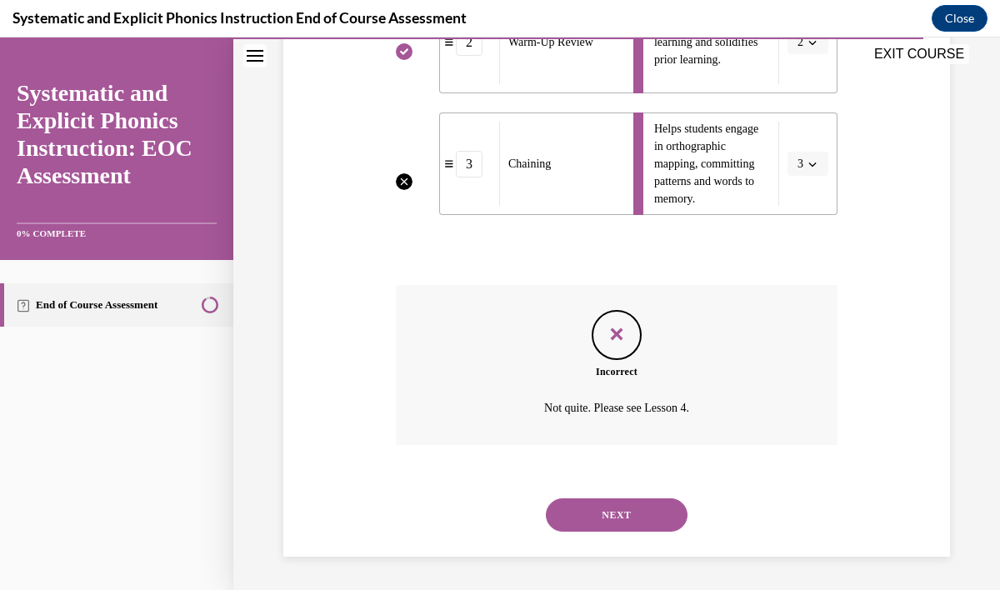
click at [638, 533] on div "NEXT" at bounding box center [617, 515] width 442 height 67
click at [641, 512] on button "NEXT" at bounding box center [617, 515] width 142 height 33
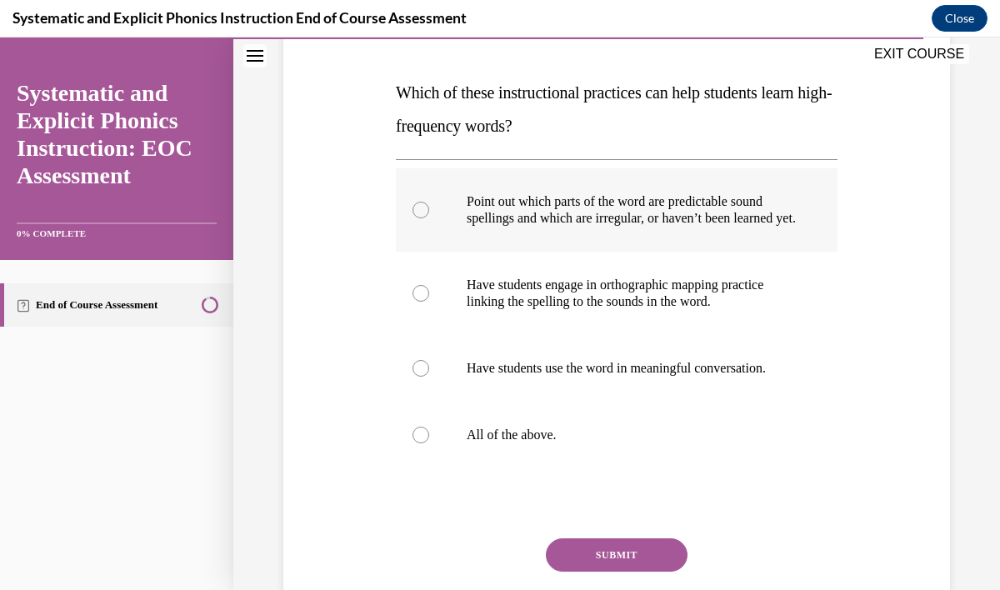
scroll to position [243, 0]
click at [539, 443] on p "All of the above." at bounding box center [631, 434] width 329 height 17
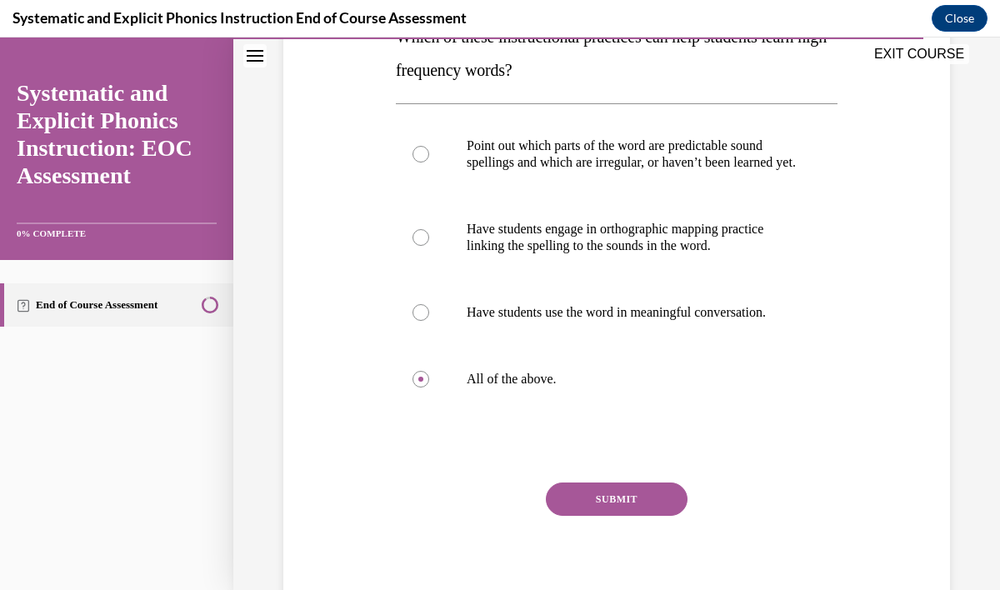
scroll to position [377, 0]
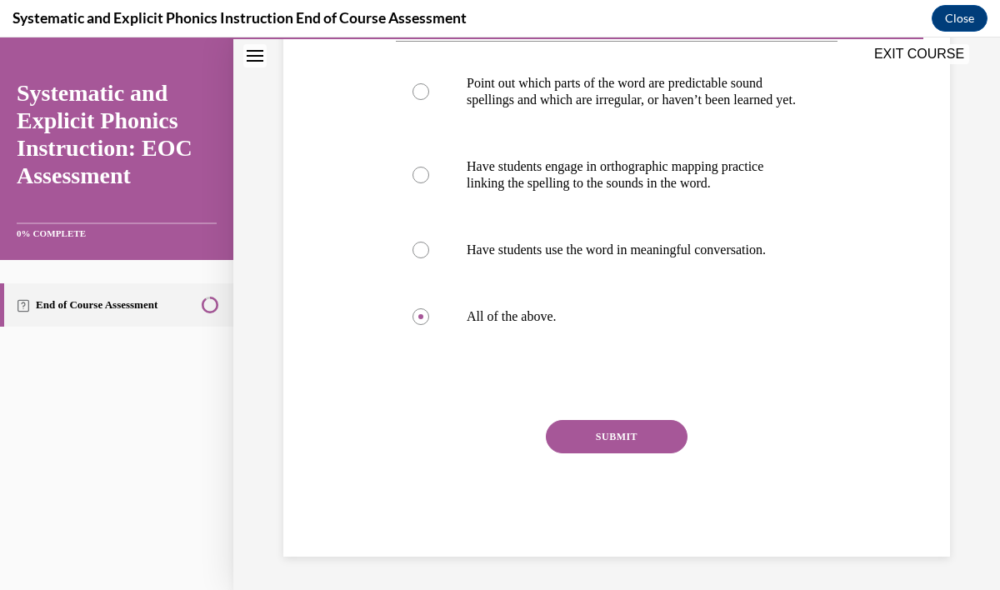
click at [631, 430] on button "SUBMIT" at bounding box center [617, 436] width 142 height 33
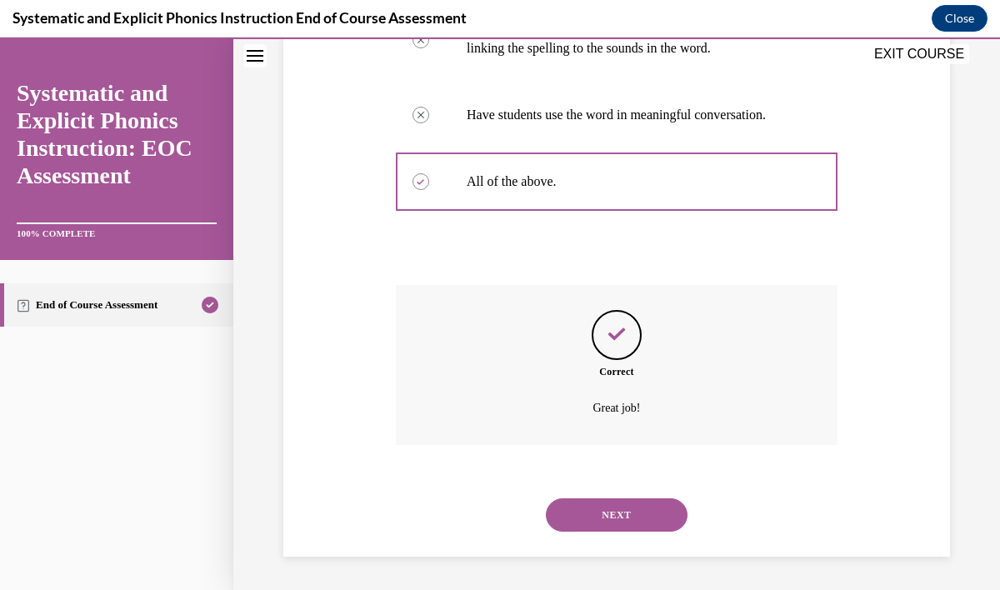
scroll to position [512, 0]
click at [624, 508] on button "NEXT" at bounding box center [617, 515] width 142 height 33
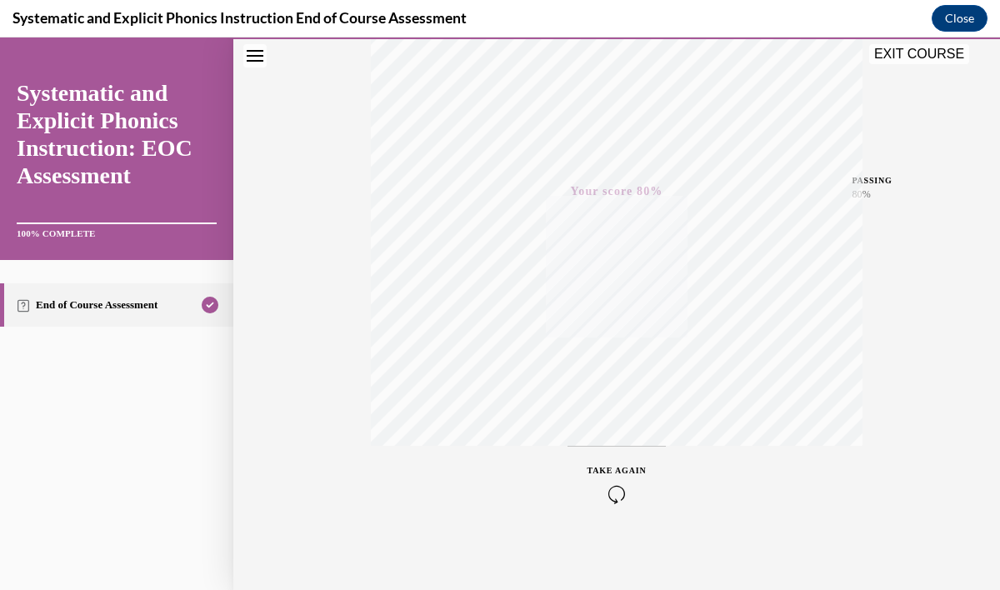
scroll to position [302, 0]
click at [621, 491] on icon "button" at bounding box center [617, 488] width 59 height 18
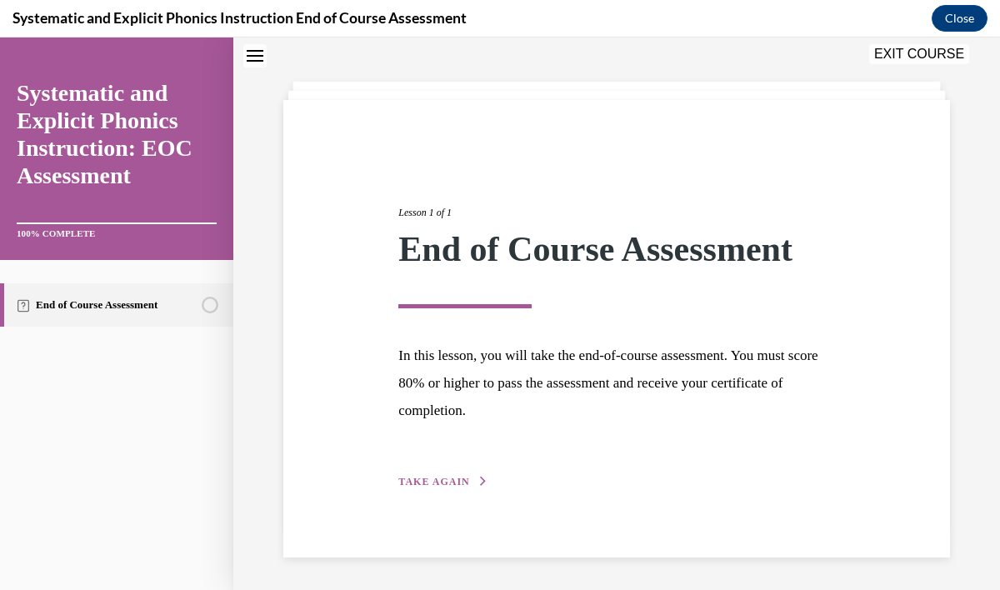
click at [415, 479] on span "TAKE AGAIN" at bounding box center [433, 482] width 71 height 12
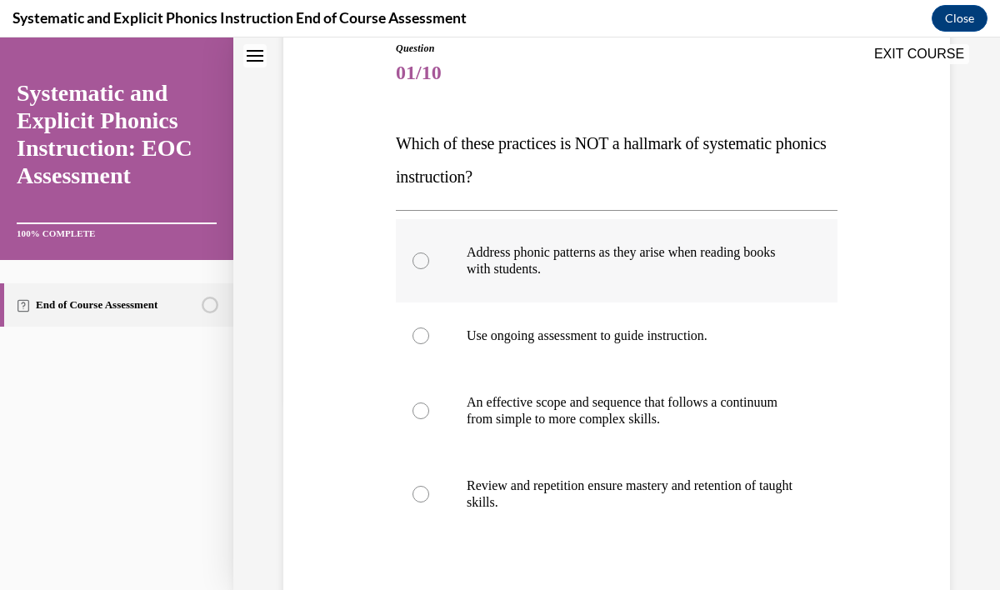
scroll to position [221, 0]
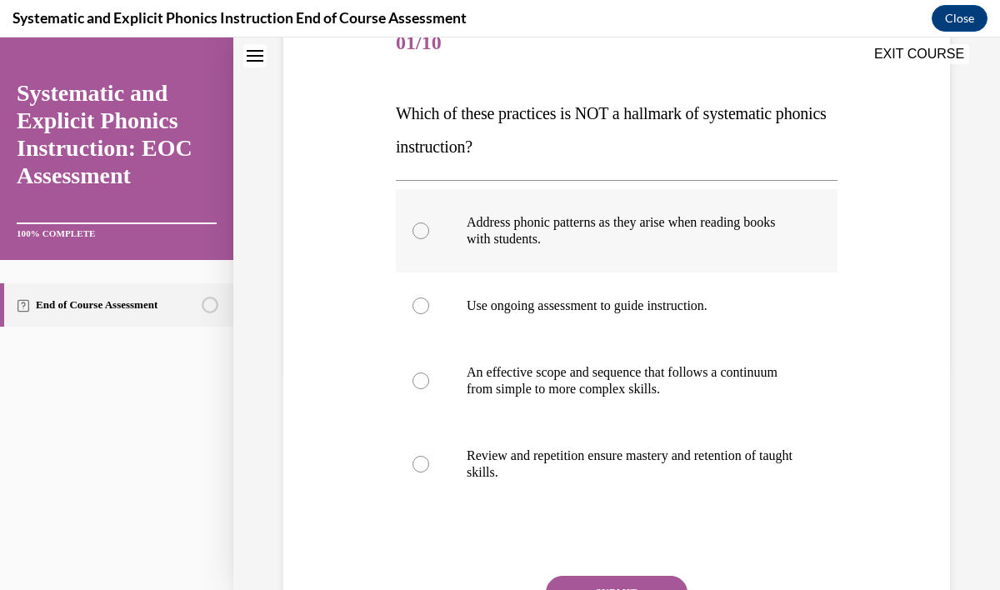
click at [473, 245] on p "Address phonic patterns as they arise when reading books with students." at bounding box center [631, 230] width 329 height 33
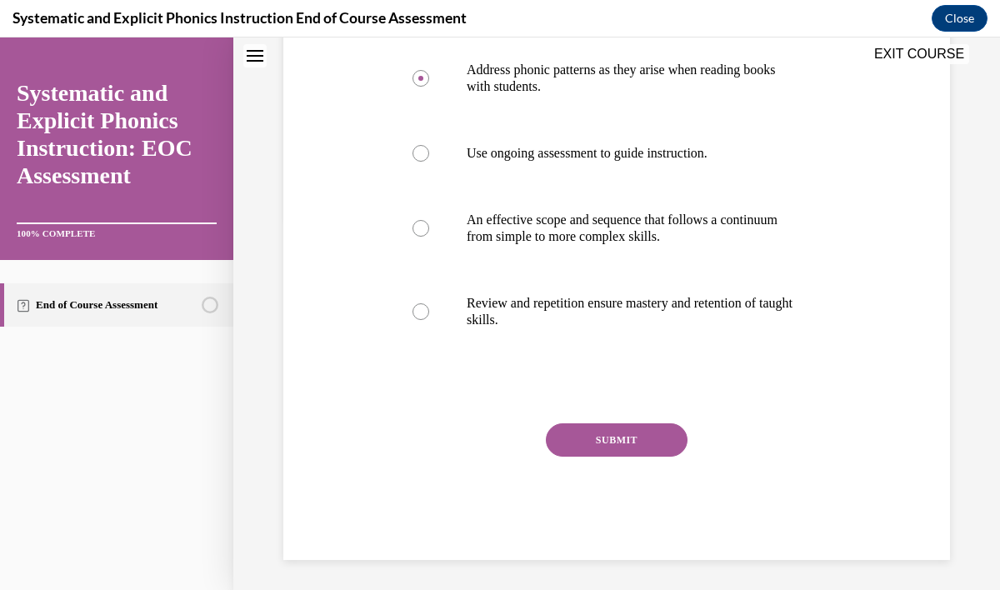
click at [625, 447] on button "SUBMIT" at bounding box center [617, 439] width 142 height 33
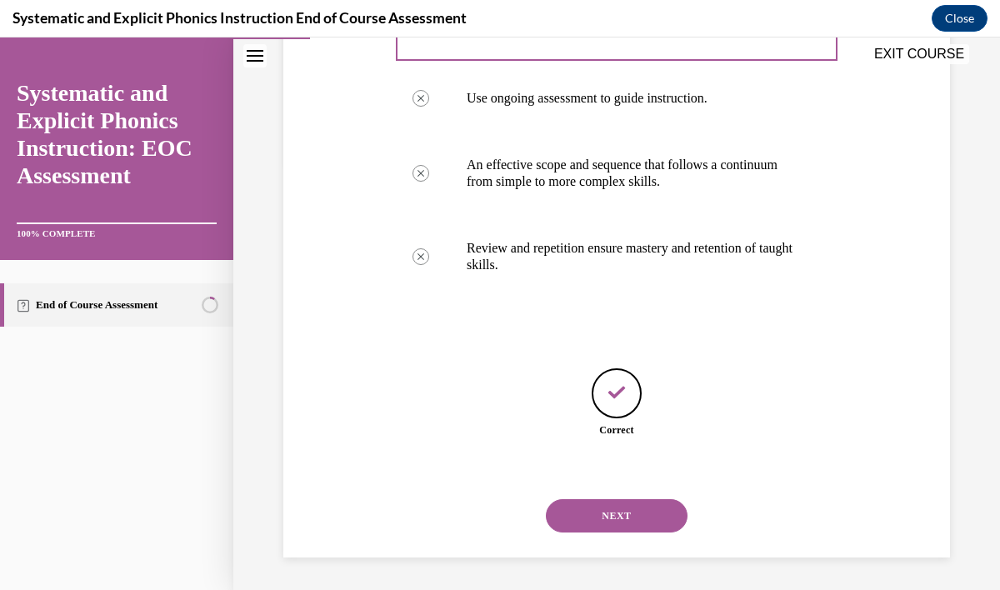
scroll to position [429, 0]
click at [614, 507] on button "NEXT" at bounding box center [617, 515] width 142 height 33
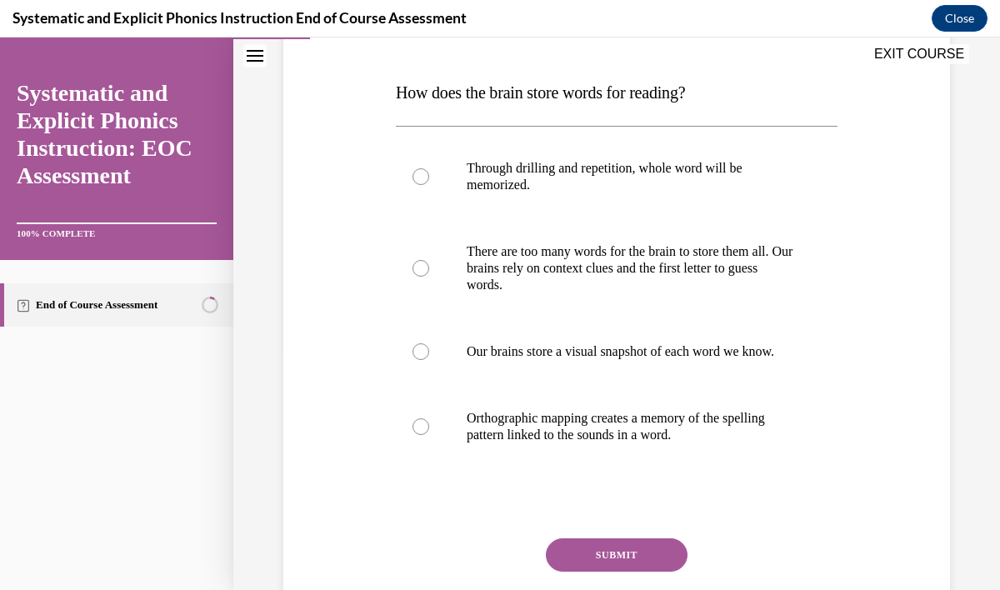
scroll to position [248, 0]
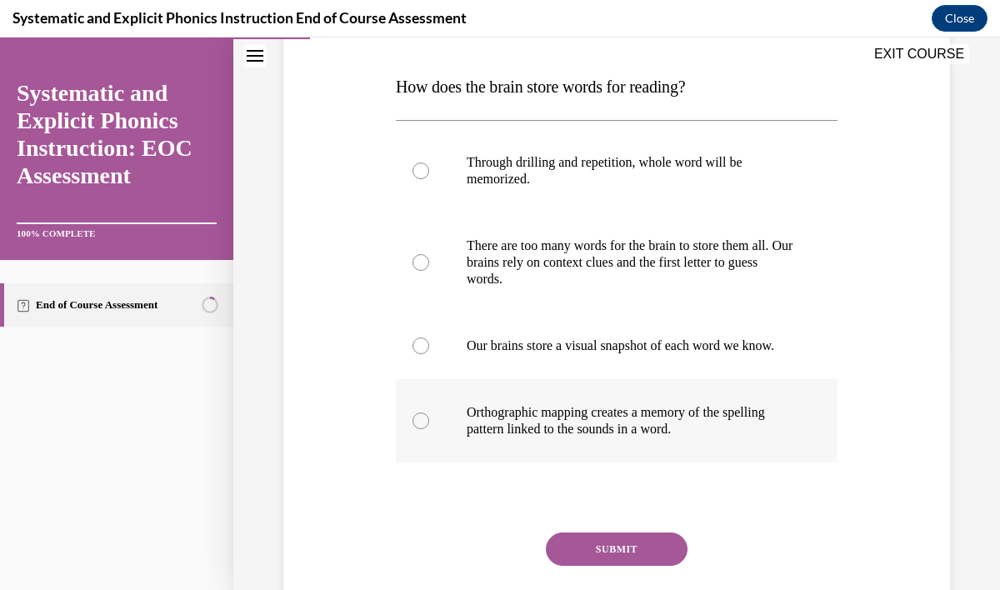
click at [579, 432] on p "Orthographic mapping creates a memory of the spelling pattern linked to the sou…" at bounding box center [631, 420] width 329 height 33
click at [619, 558] on button "SUBMIT" at bounding box center [617, 549] width 142 height 33
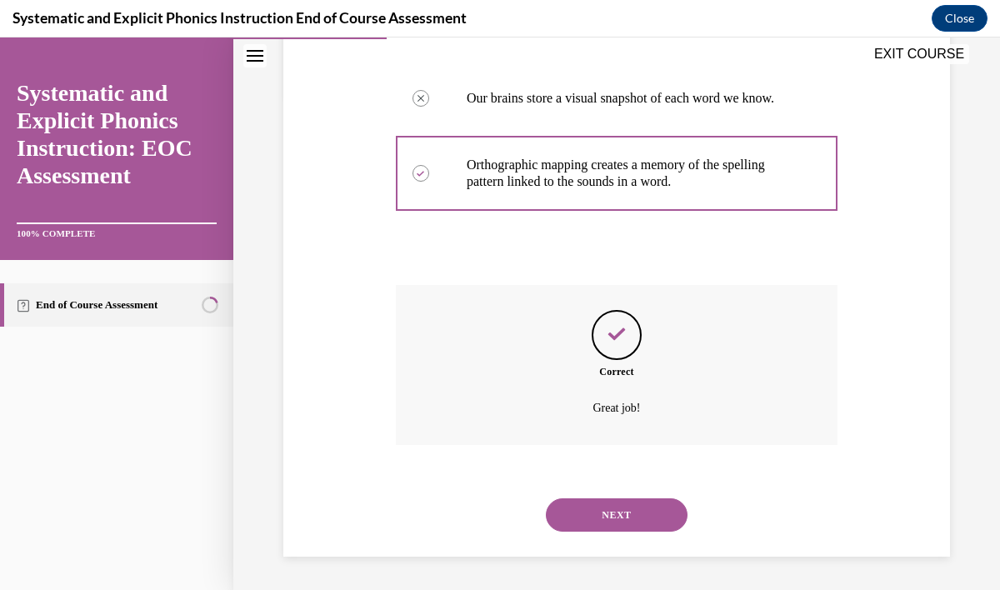
scroll to position [510, 0]
click at [610, 520] on button "NEXT" at bounding box center [617, 515] width 142 height 33
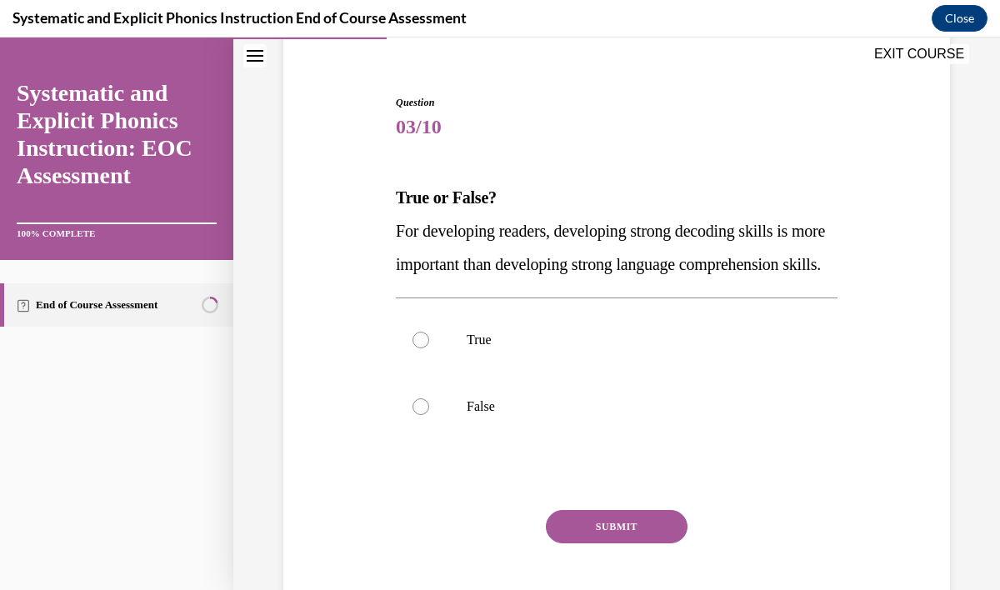
scroll to position [138, 0]
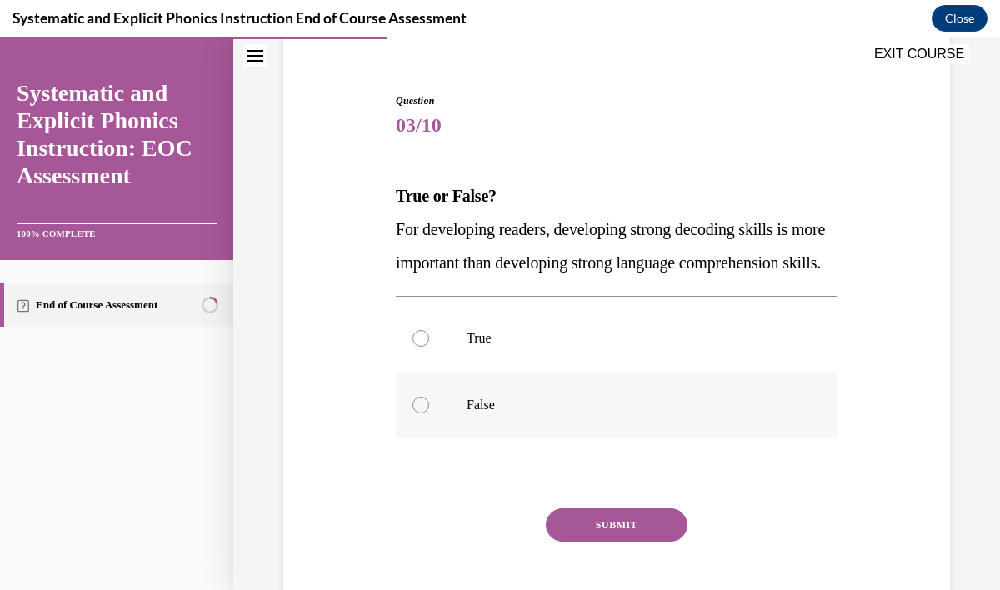
click at [418, 413] on div at bounding box center [421, 405] width 17 height 17
click at [615, 542] on button "SUBMIT" at bounding box center [617, 525] width 142 height 33
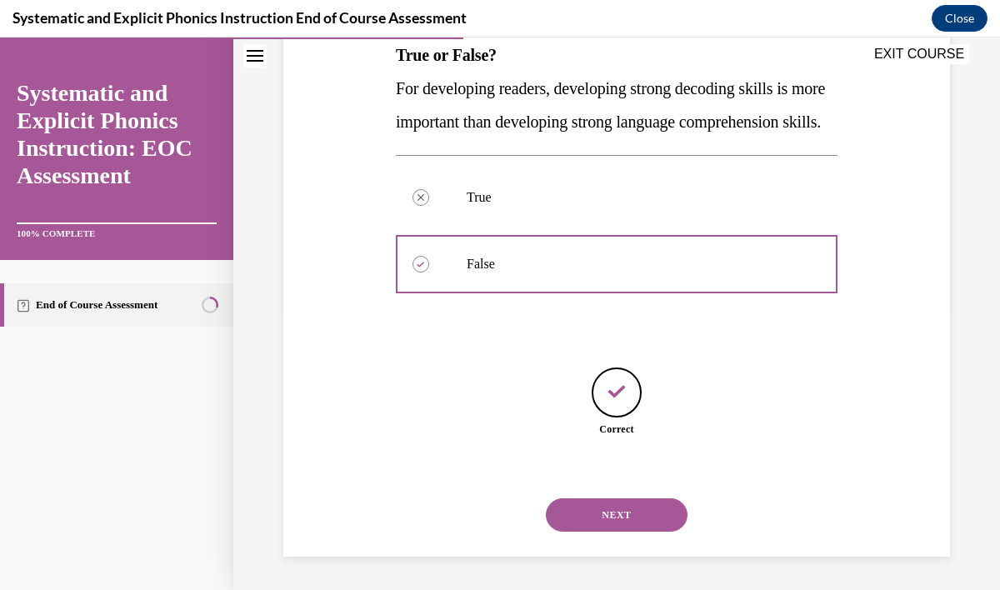
scroll to position [313, 0]
click at [619, 524] on button "NEXT" at bounding box center [617, 515] width 142 height 33
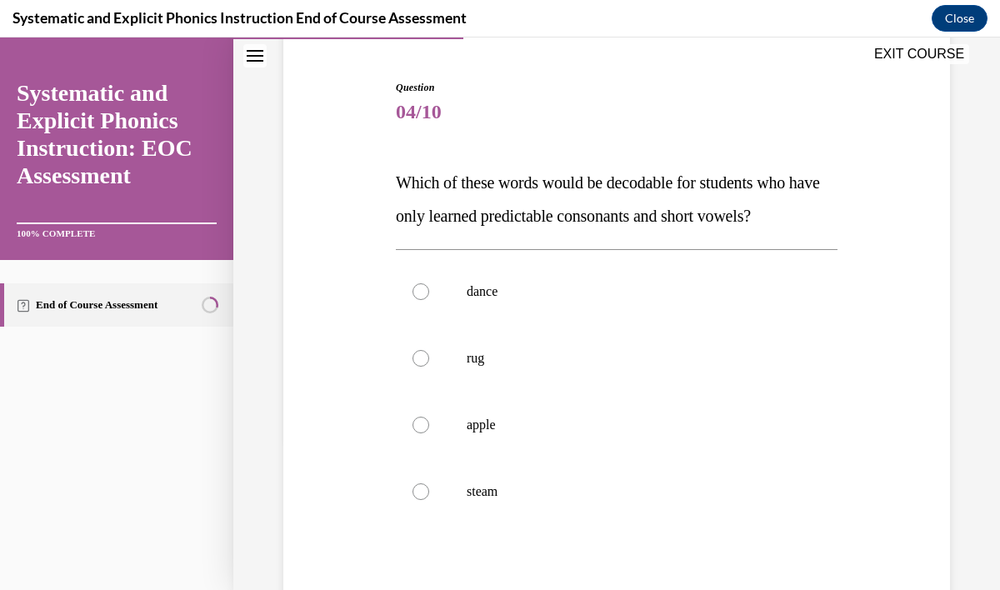
scroll to position [155, 0]
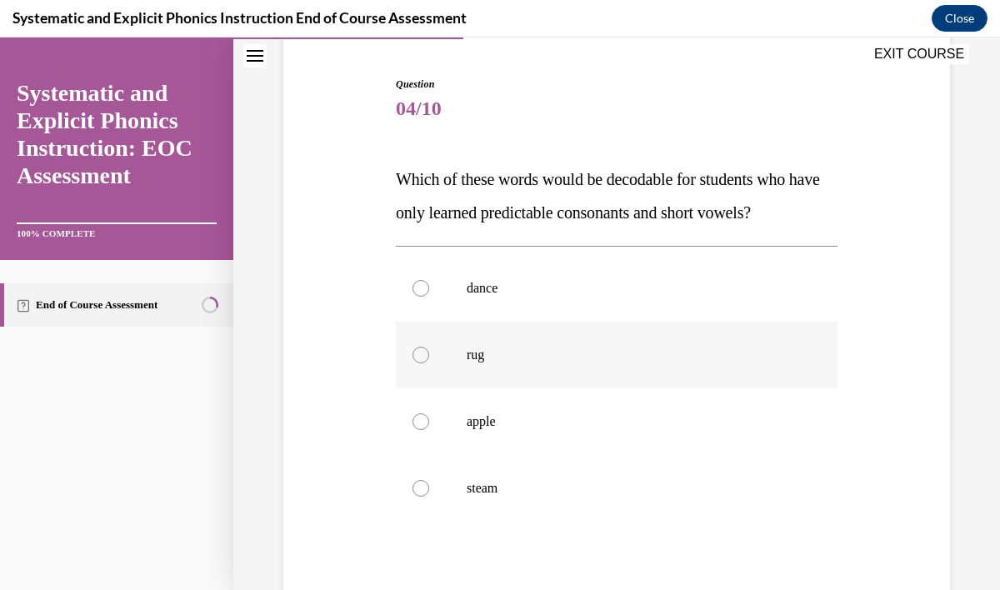
click at [492, 353] on p "rug" at bounding box center [631, 355] width 329 height 17
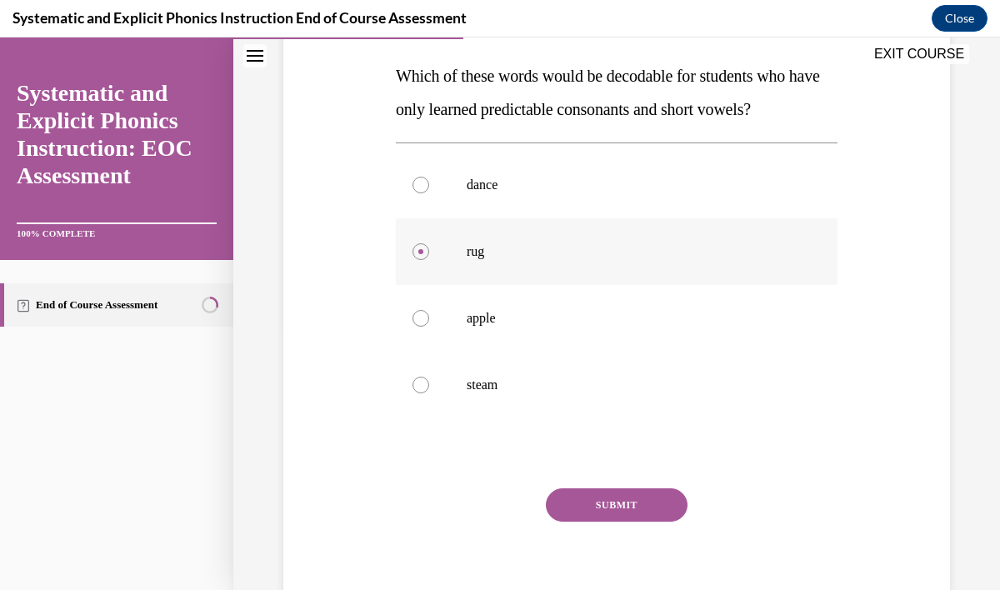
scroll to position [273, 0]
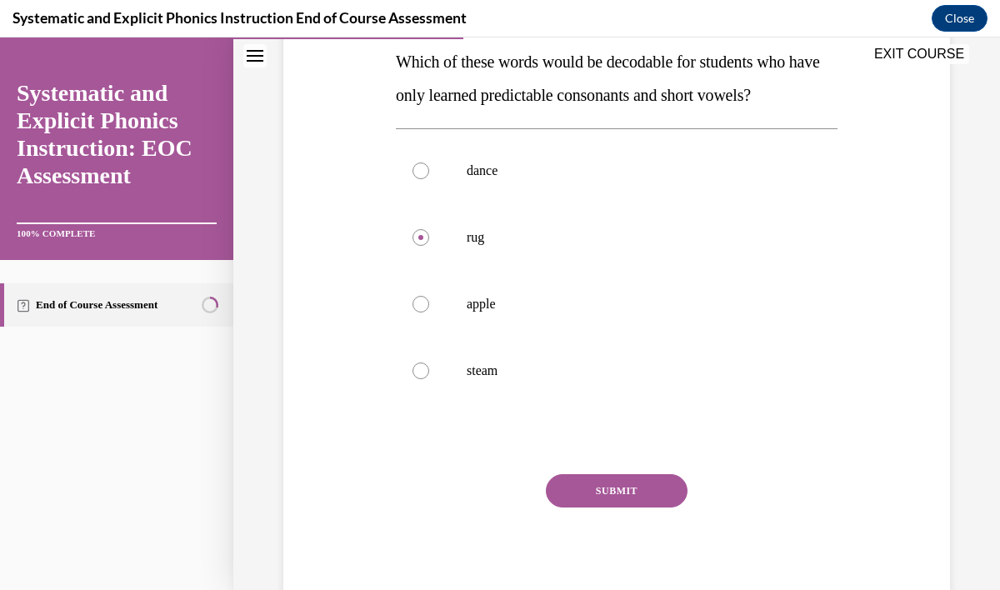
click at [626, 493] on button "SUBMIT" at bounding box center [617, 490] width 142 height 33
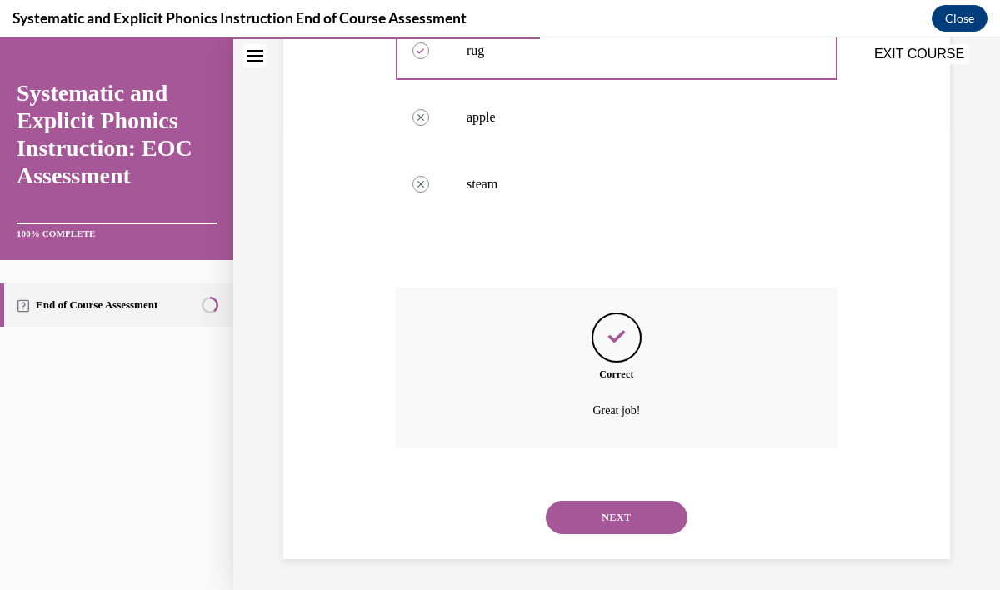
scroll to position [462, 0]
click at [624, 510] on button "NEXT" at bounding box center [617, 515] width 142 height 33
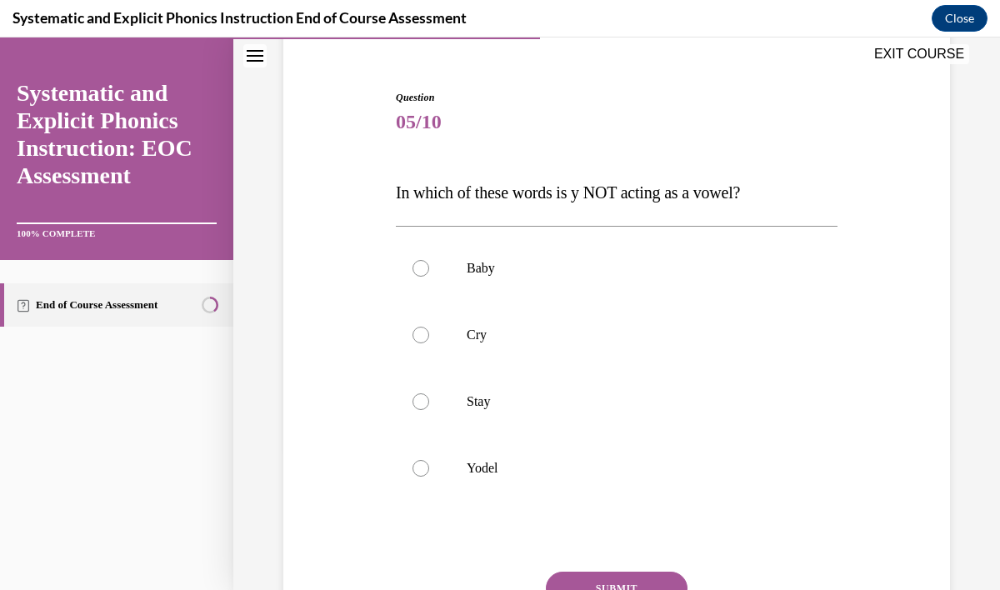
scroll to position [150, 0]
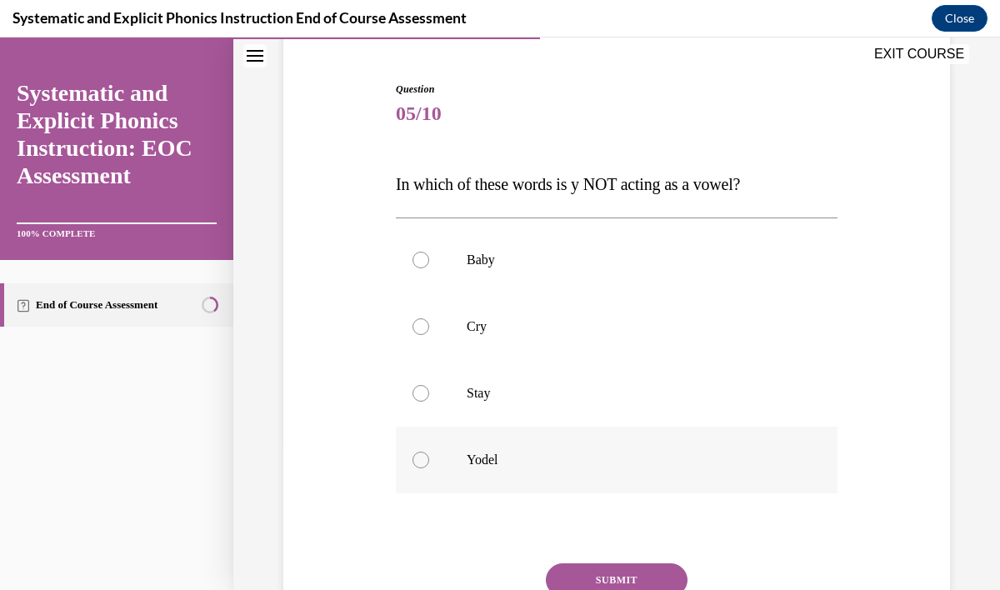
click at [485, 463] on p "Yodel" at bounding box center [631, 460] width 329 height 17
click at [603, 578] on button "SUBMIT" at bounding box center [617, 580] width 142 height 33
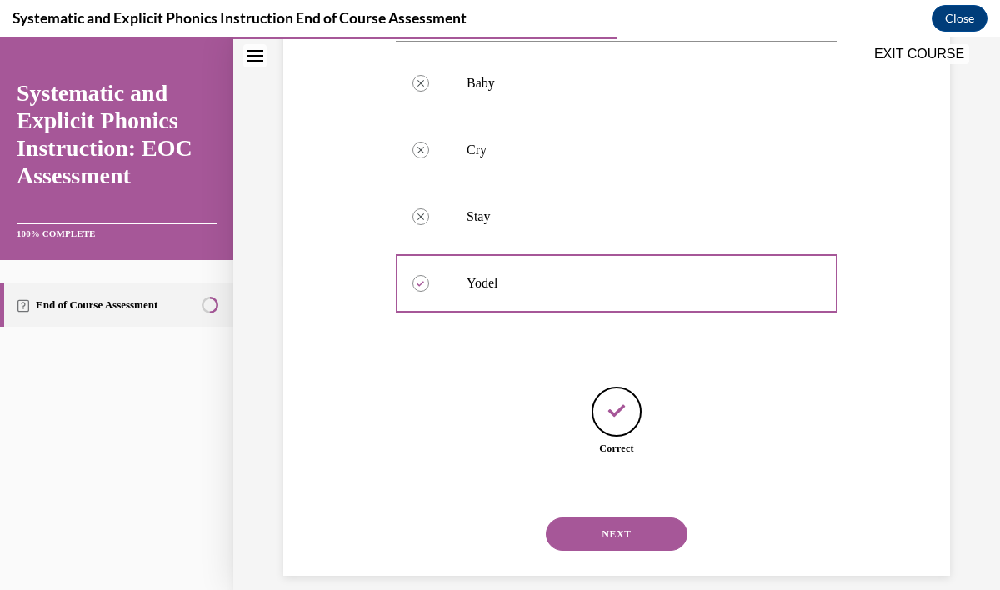
scroll to position [346, 0]
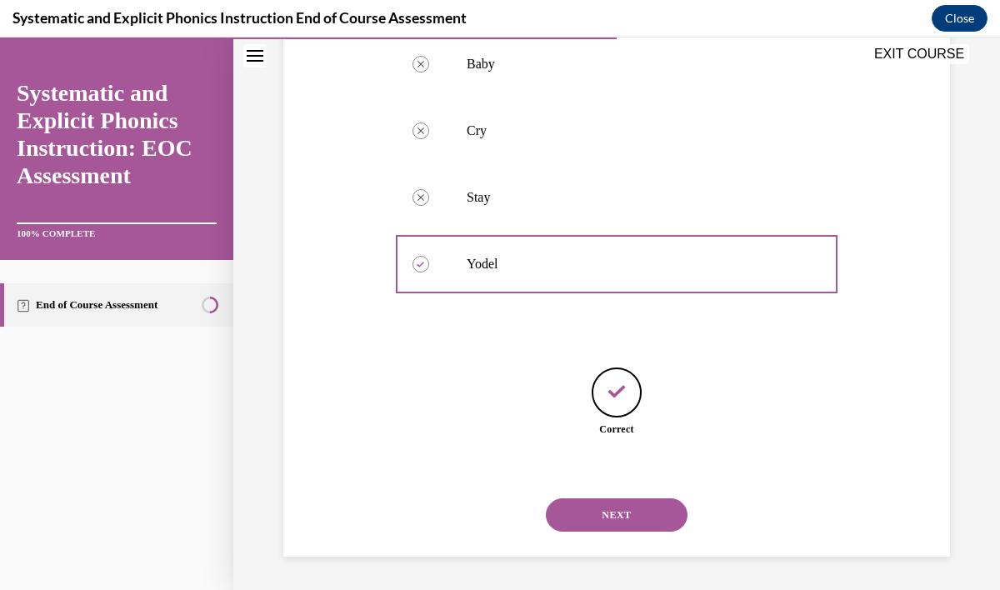
click at [620, 511] on button "NEXT" at bounding box center [617, 515] width 142 height 33
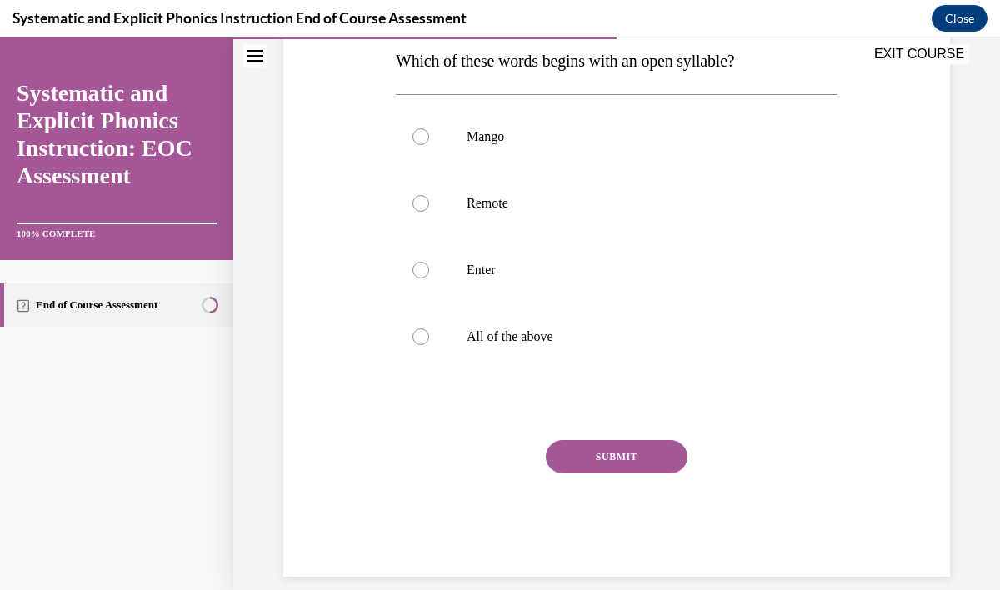
scroll to position [293, 0]
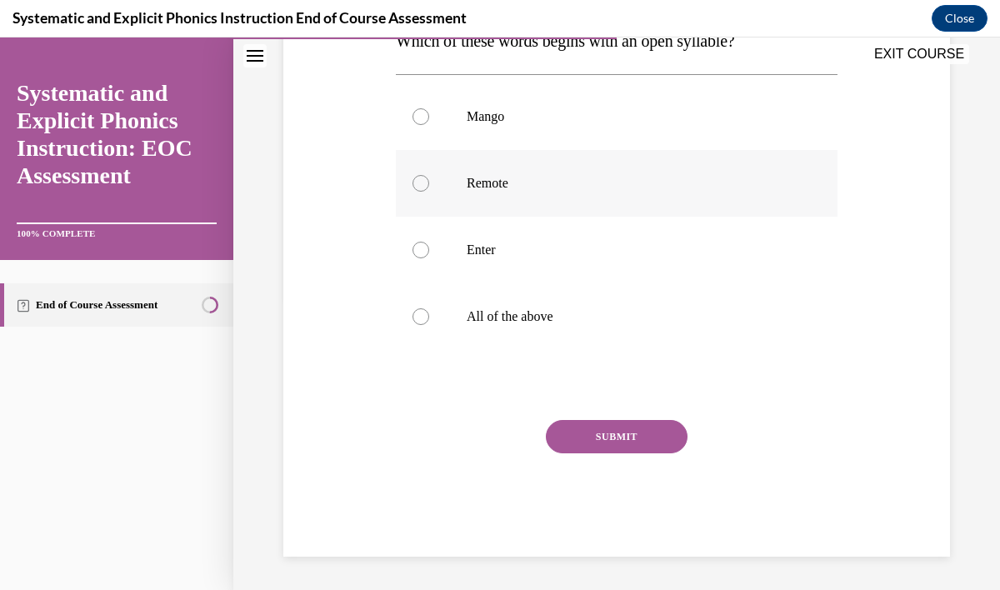
click at [509, 176] on p "Remote" at bounding box center [631, 183] width 329 height 17
click at [596, 433] on button "SUBMIT" at bounding box center [617, 436] width 142 height 33
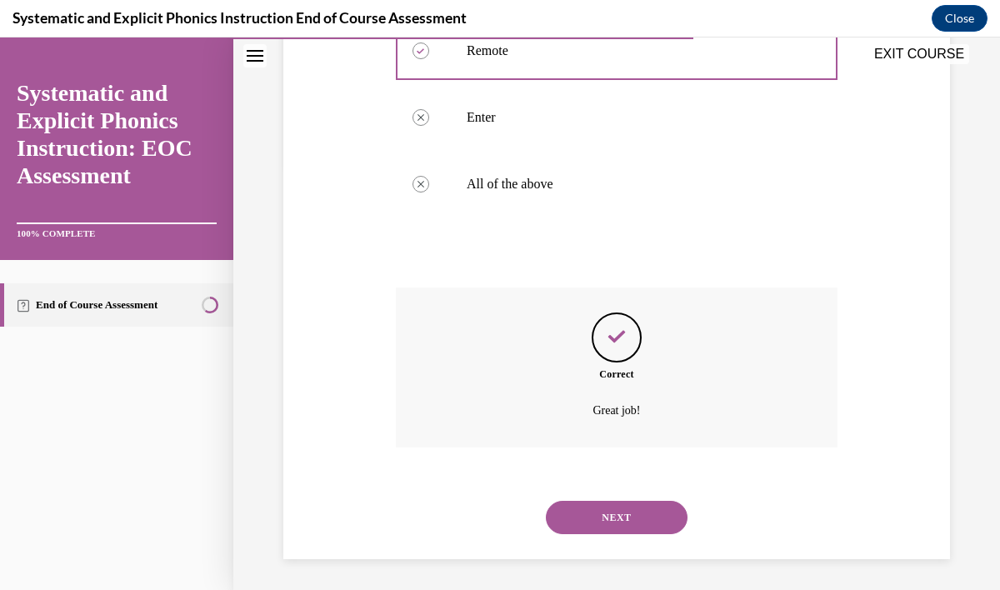
scroll to position [428, 0]
click at [607, 522] on button "NEXT" at bounding box center [617, 515] width 142 height 33
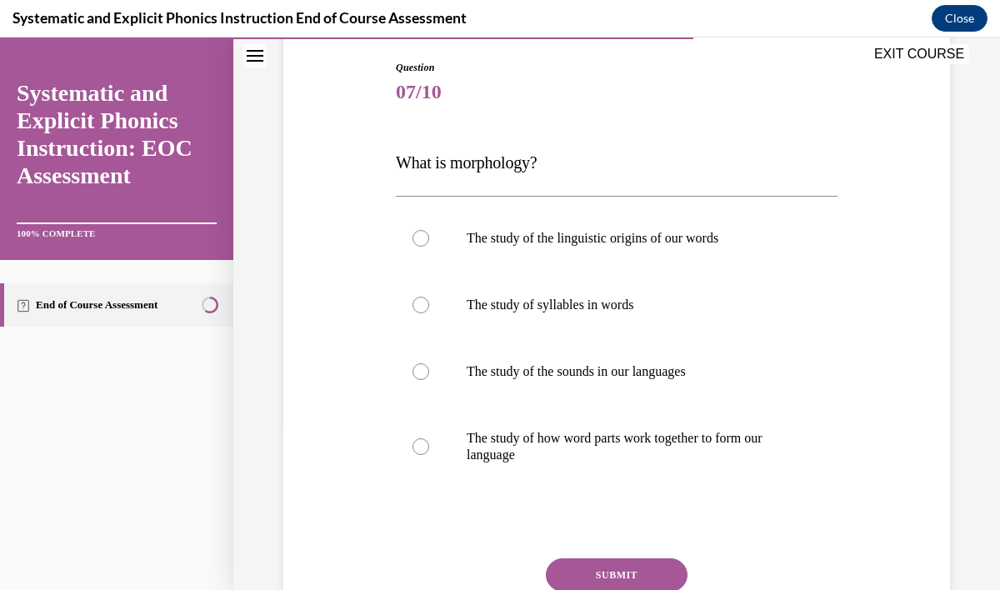
scroll to position [173, 0]
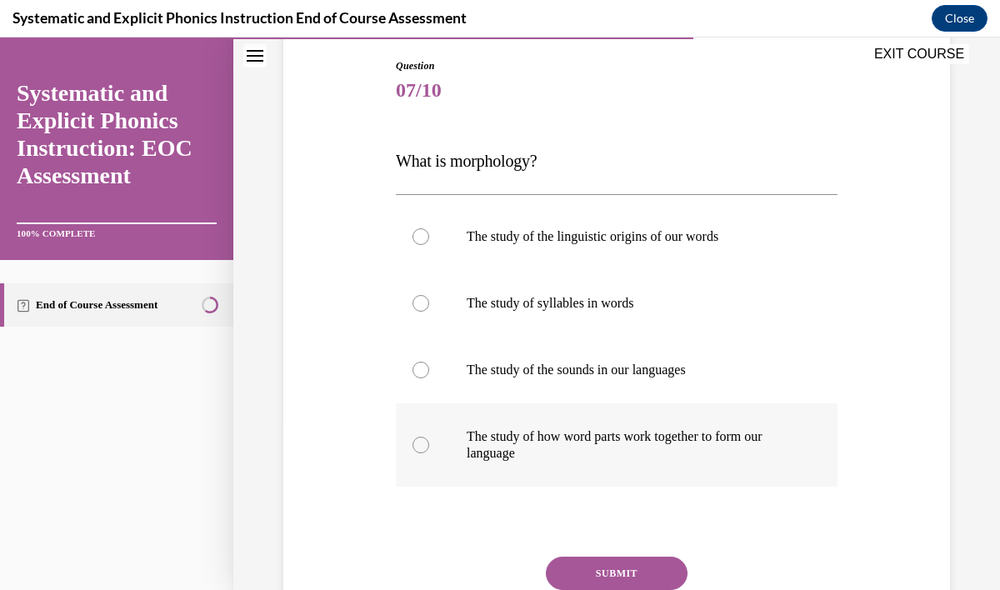
click at [608, 453] on p "The study of how word parts work together to form our language" at bounding box center [631, 444] width 329 height 33
click at [619, 571] on button "SUBMIT" at bounding box center [617, 573] width 142 height 33
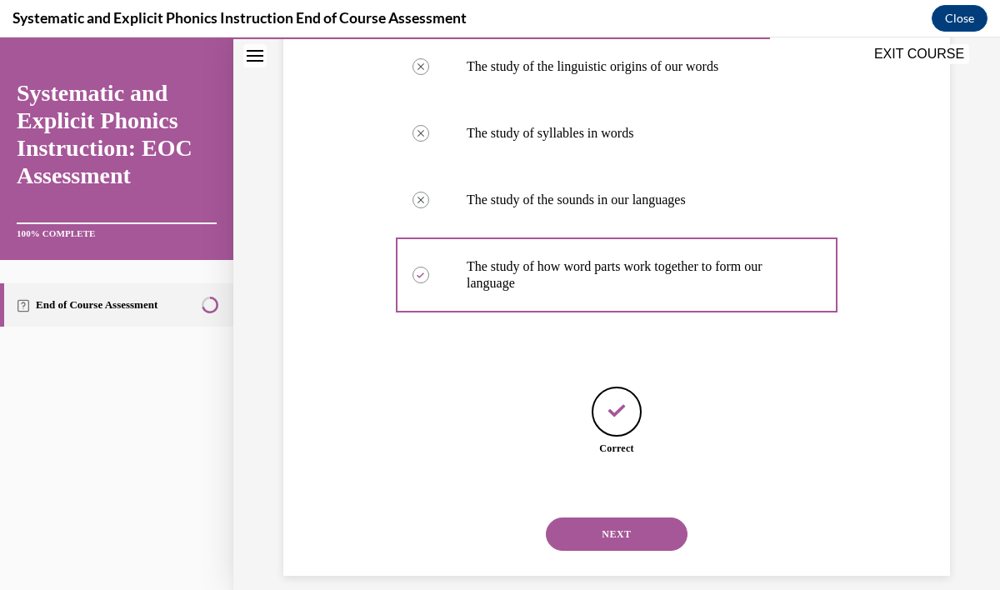
scroll to position [363, 0]
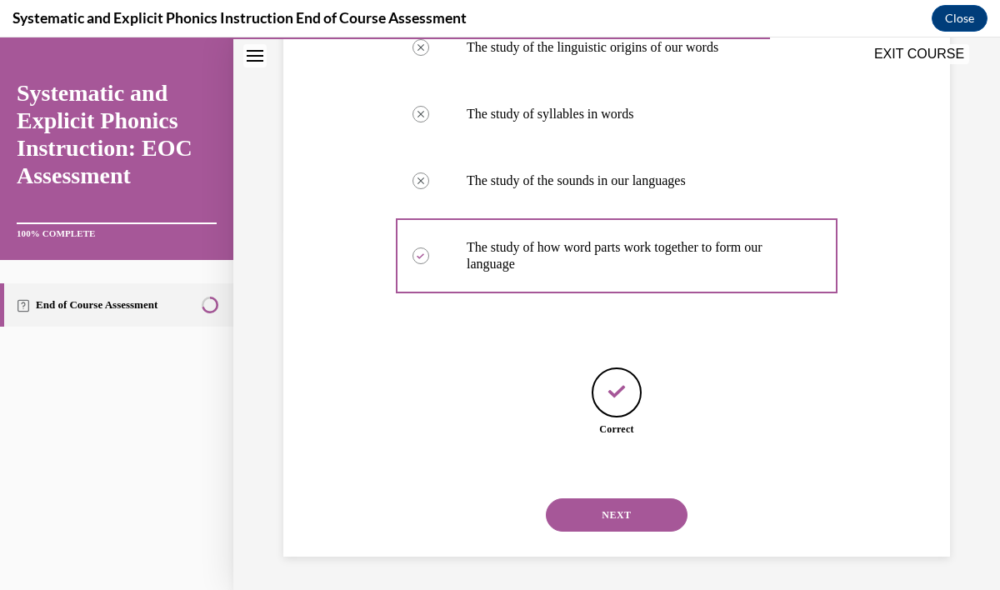
click at [617, 524] on button "NEXT" at bounding box center [617, 515] width 142 height 33
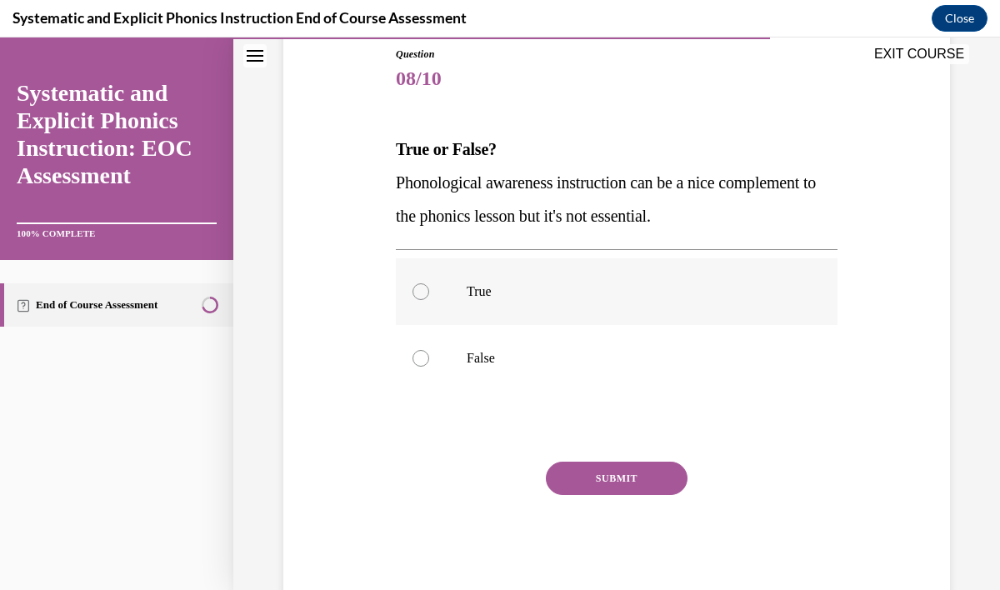
click at [487, 278] on div at bounding box center [617, 291] width 442 height 67
click at [592, 485] on button "SUBMIT" at bounding box center [617, 478] width 142 height 33
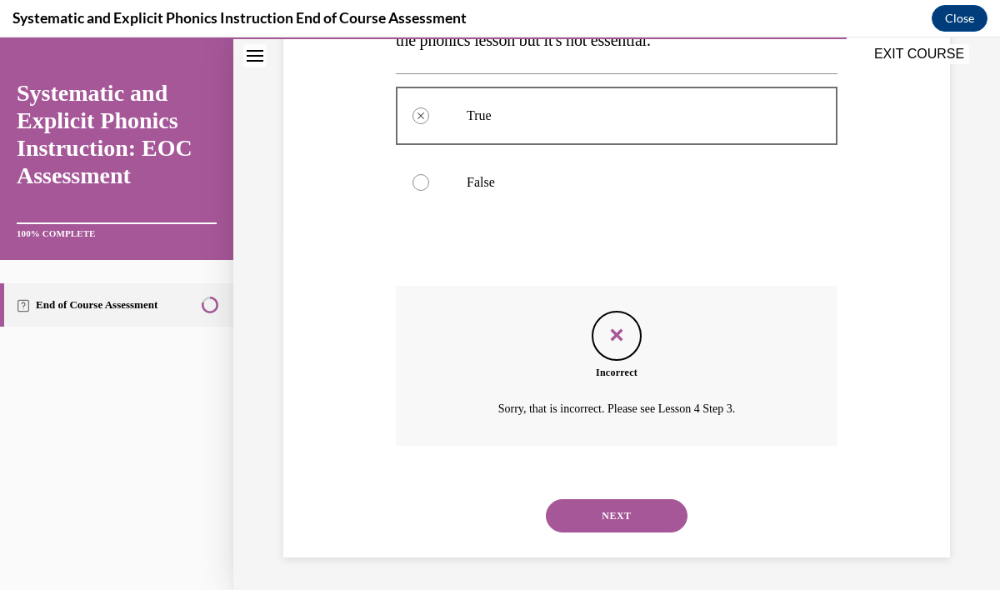
scroll to position [362, 0]
click at [610, 519] on button "NEXT" at bounding box center [617, 515] width 142 height 33
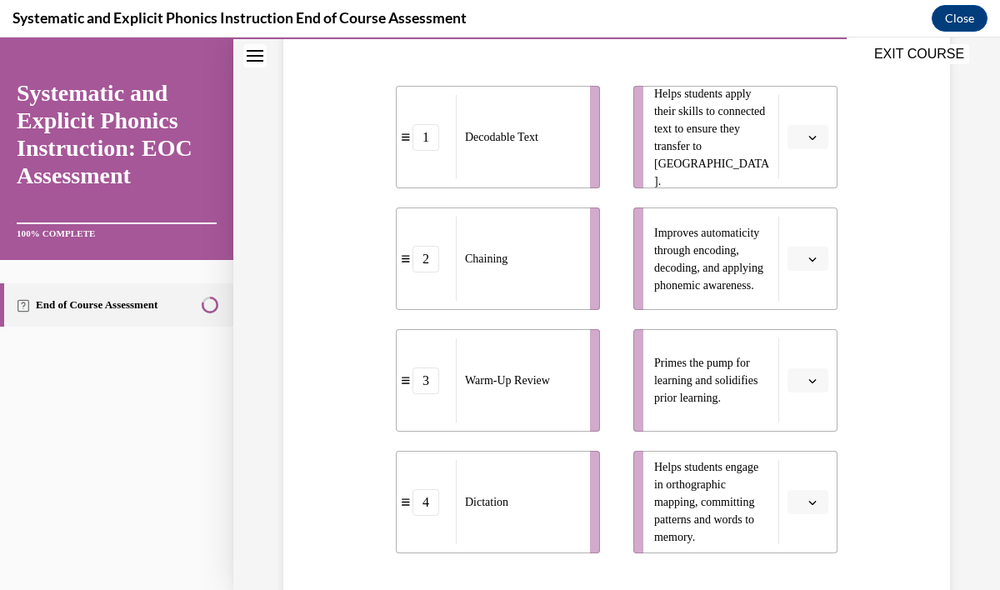
scroll to position [353, 0]
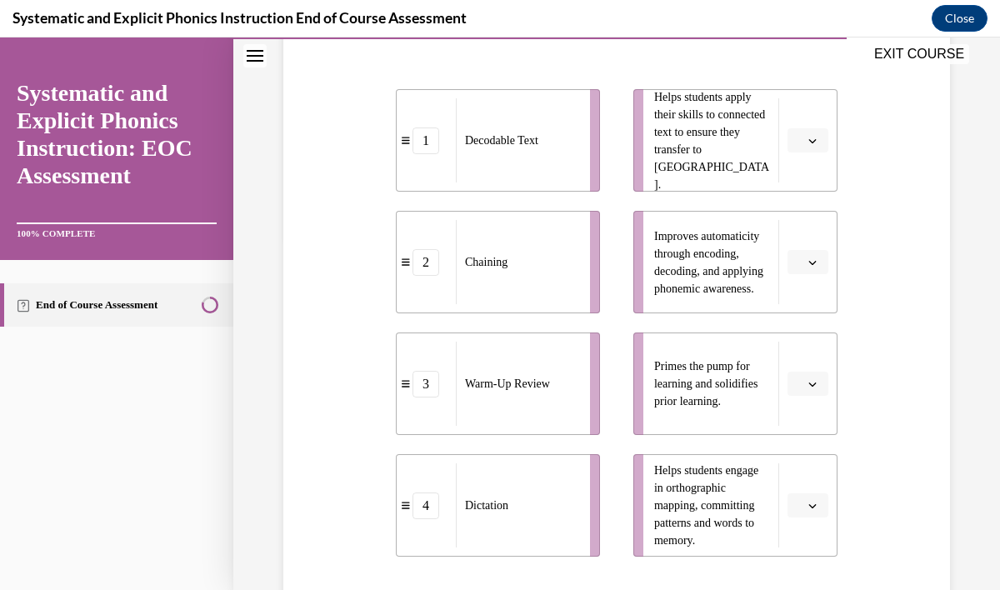
click at [816, 143] on icon "button" at bounding box center [813, 141] width 8 height 8
click at [798, 218] on div "1" at bounding box center [806, 210] width 42 height 33
click at [814, 505] on icon "button" at bounding box center [813, 506] width 8 height 4
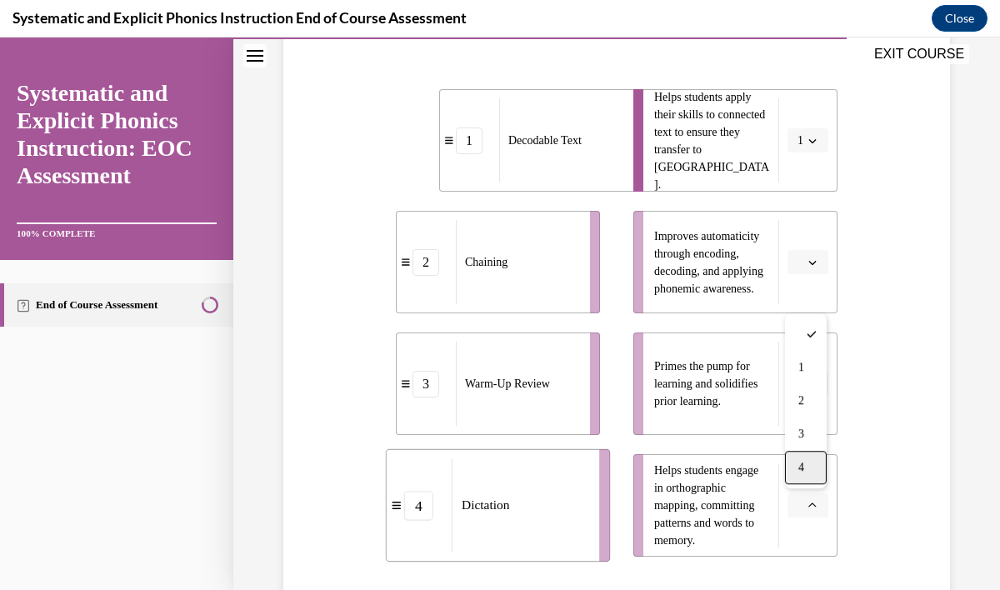
click at [810, 468] on div "4" at bounding box center [806, 467] width 42 height 33
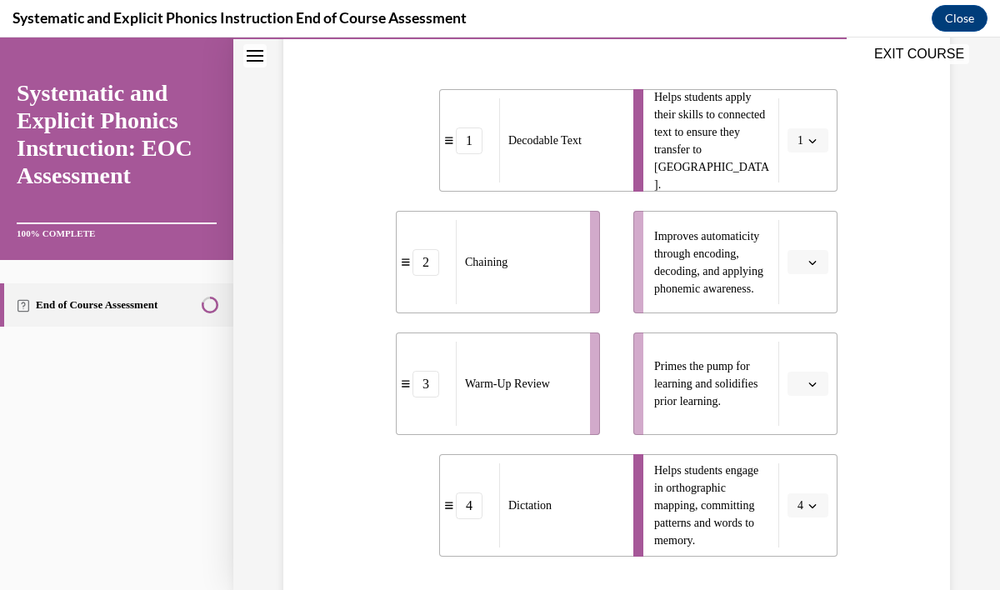
click at [819, 387] on button "button" at bounding box center [808, 384] width 41 height 25
click at [804, 521] on span "3" at bounding box center [802, 520] width 6 height 13
click at [816, 266] on span "button" at bounding box center [813, 263] width 12 height 12
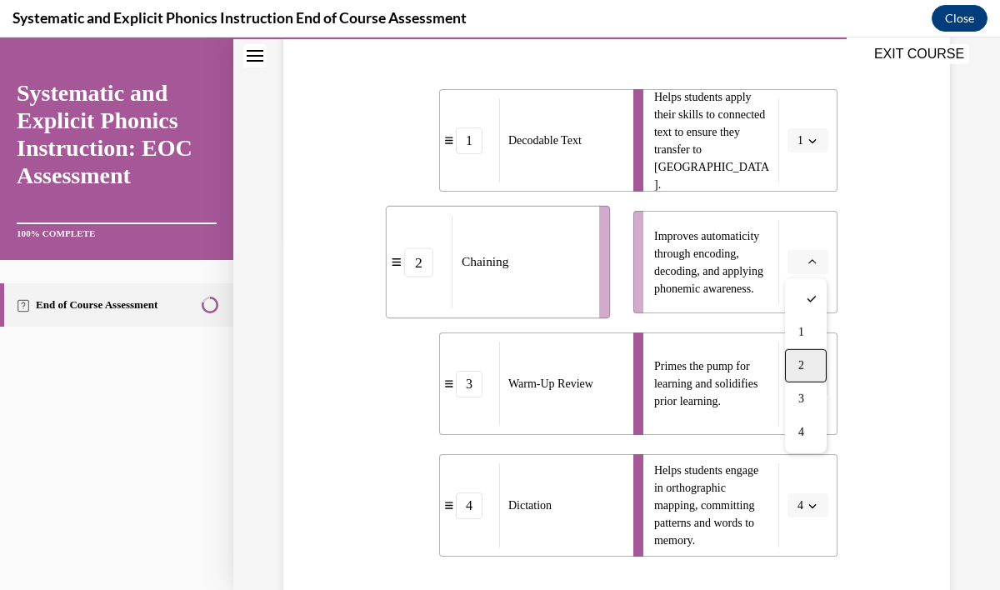
click at [810, 366] on div "2" at bounding box center [806, 365] width 42 height 33
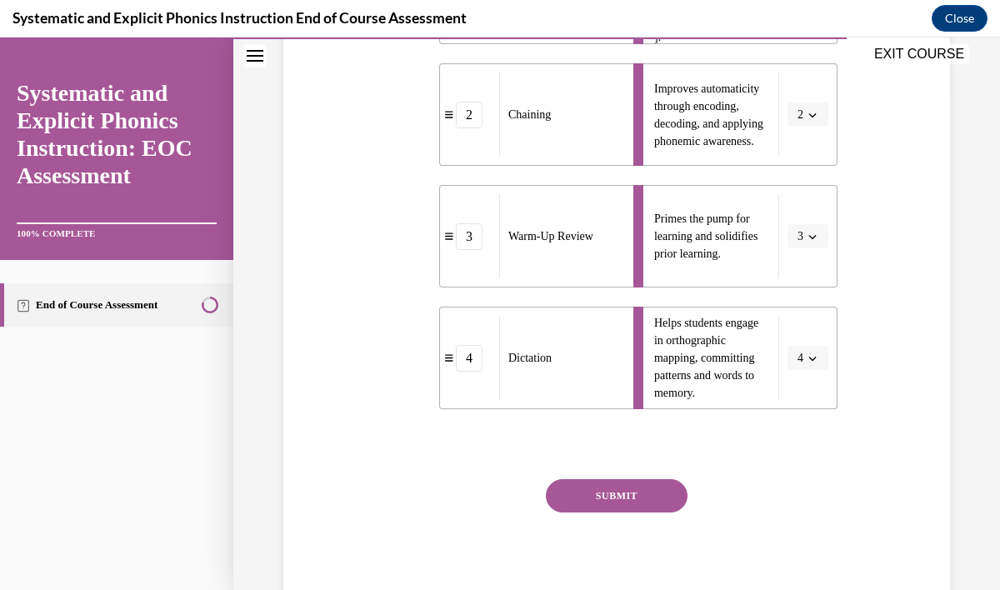
scroll to position [560, 0]
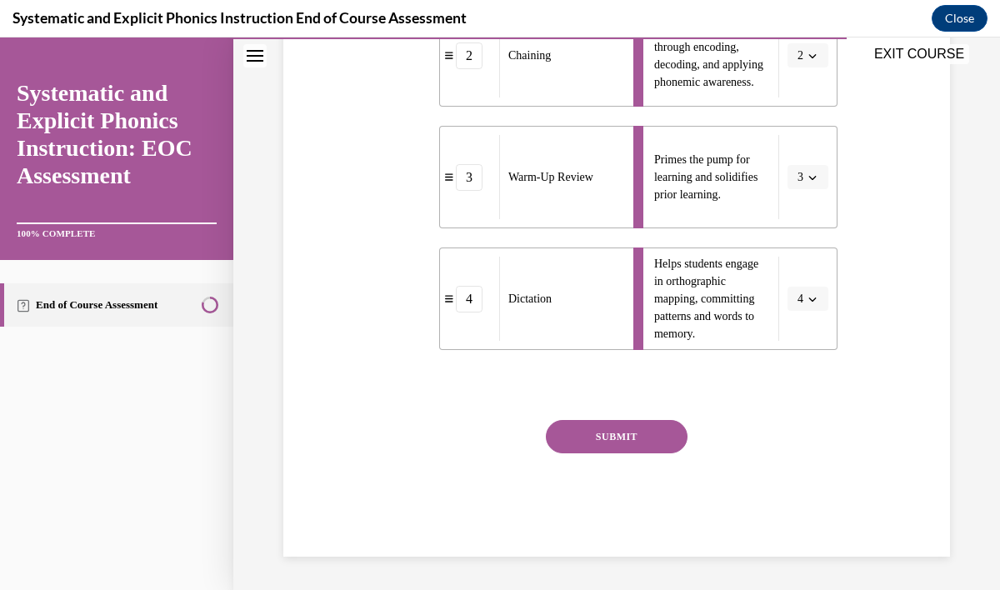
click at [649, 424] on button "SUBMIT" at bounding box center [617, 436] width 142 height 33
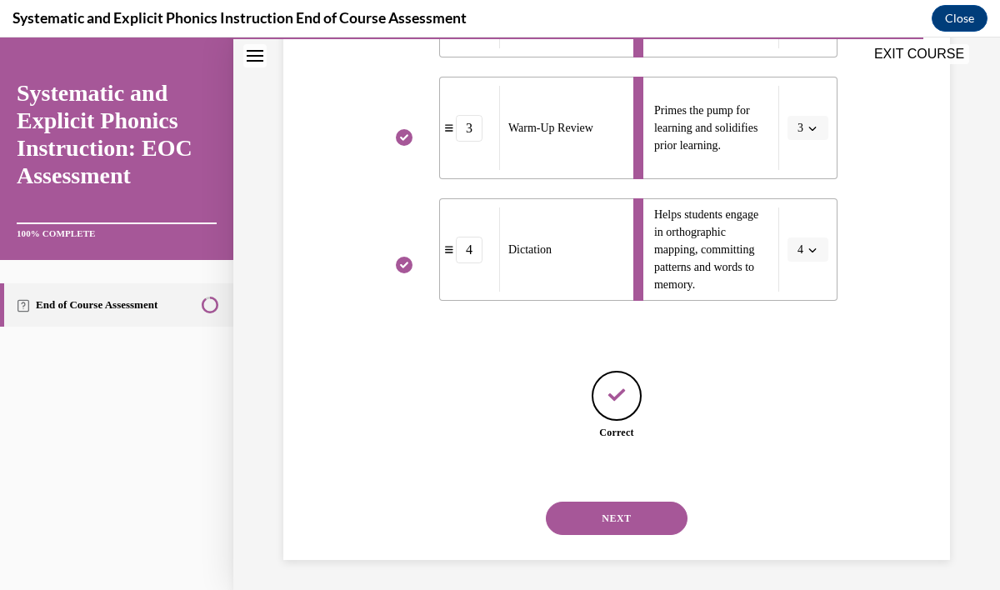
scroll to position [613, 0]
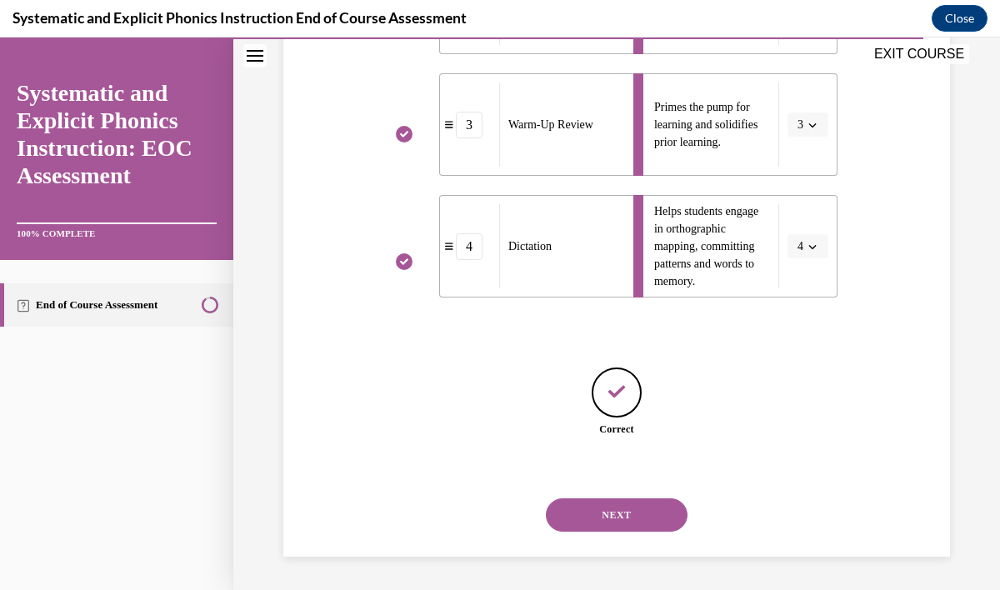
click at [626, 520] on button "NEXT" at bounding box center [617, 515] width 142 height 33
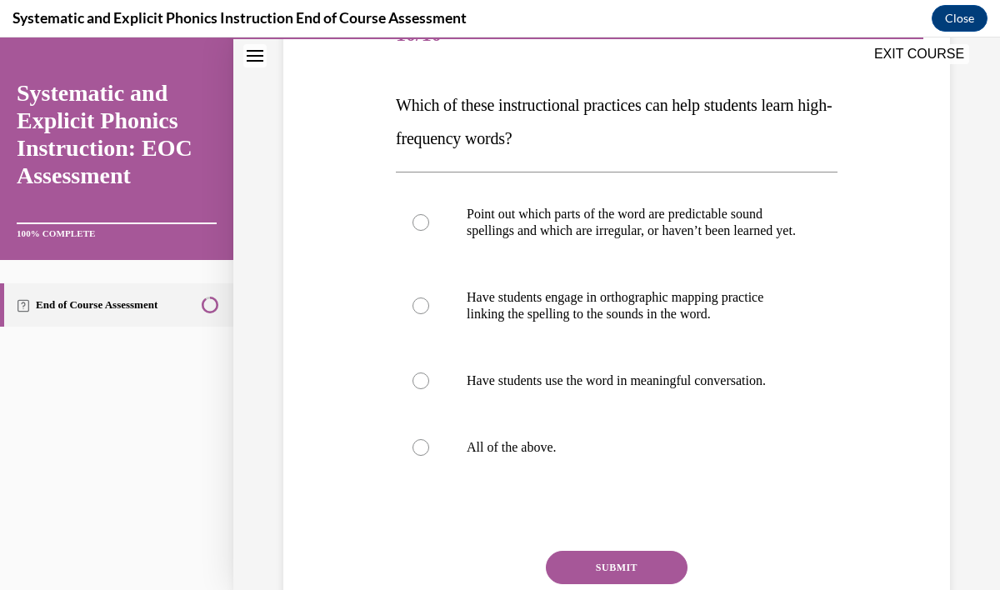
scroll to position [237, 0]
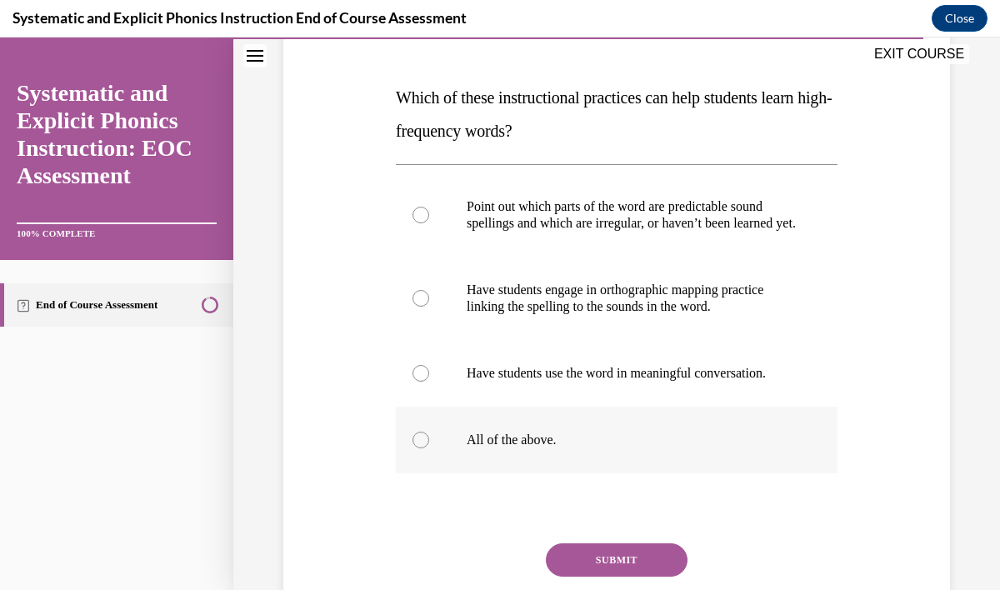
click at [533, 473] on div at bounding box center [617, 440] width 442 height 67
click at [585, 577] on button "SUBMIT" at bounding box center [617, 560] width 142 height 33
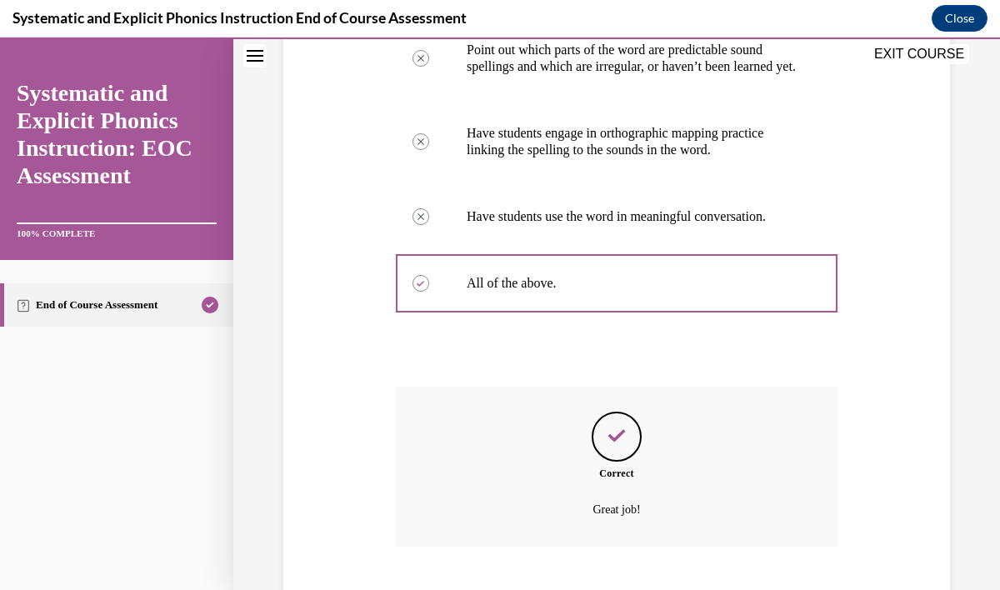
scroll to position [512, 0]
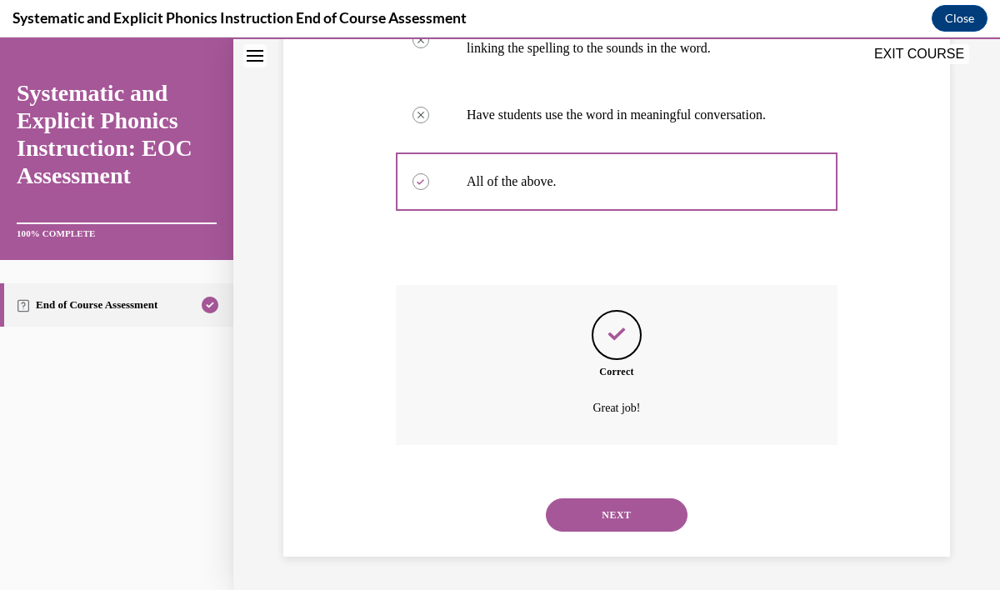
click at [618, 519] on button "NEXT" at bounding box center [617, 515] width 142 height 33
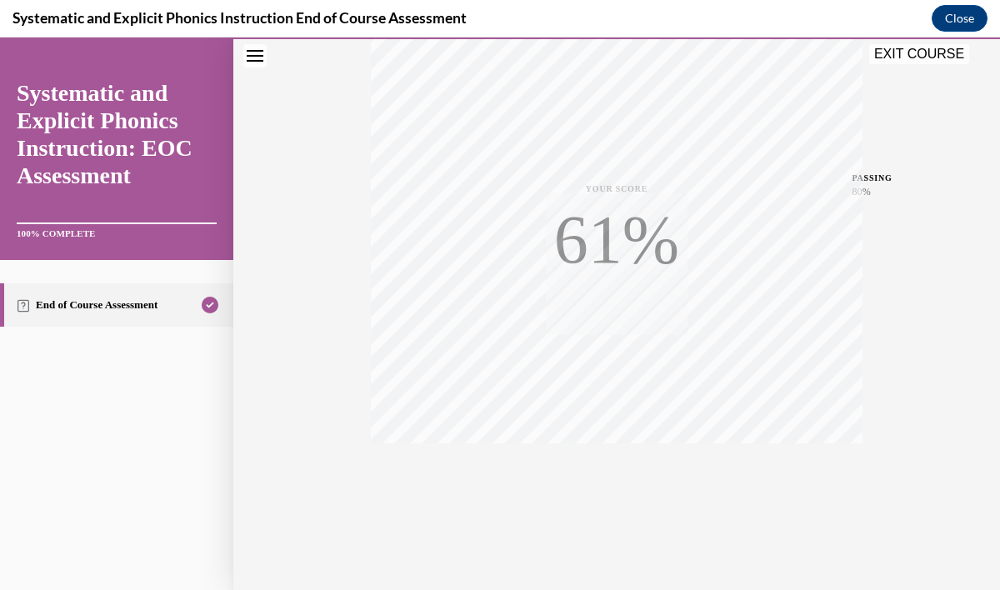
scroll to position [302, 0]
click at [943, 57] on button "EXIT COURSE" at bounding box center [919, 54] width 100 height 20
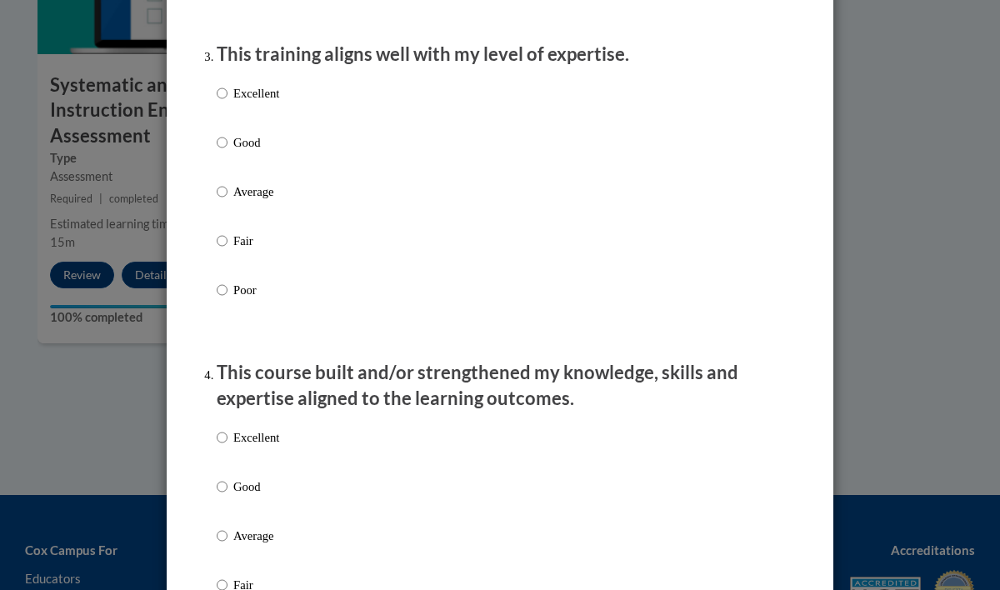
scroll to position [0, 0]
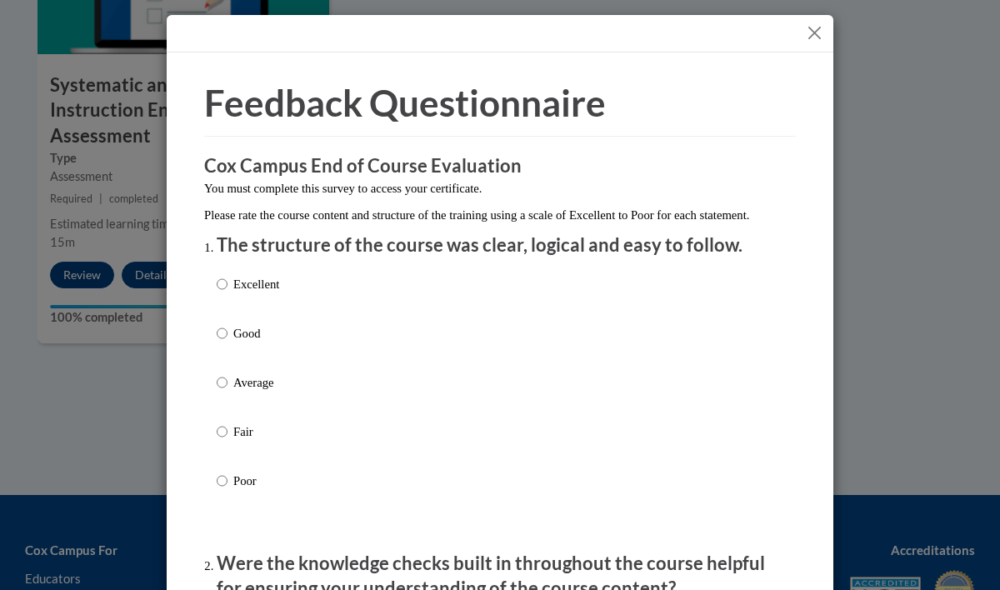
click at [819, 32] on button "Close" at bounding box center [814, 33] width 21 height 21
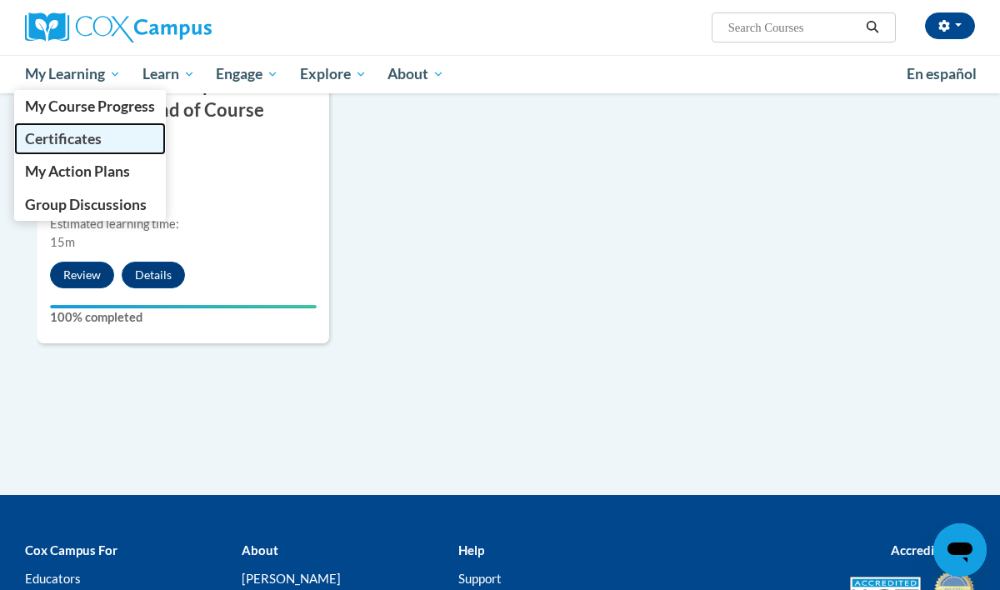
click at [50, 139] on span "Certificates" at bounding box center [63, 139] width 77 height 18
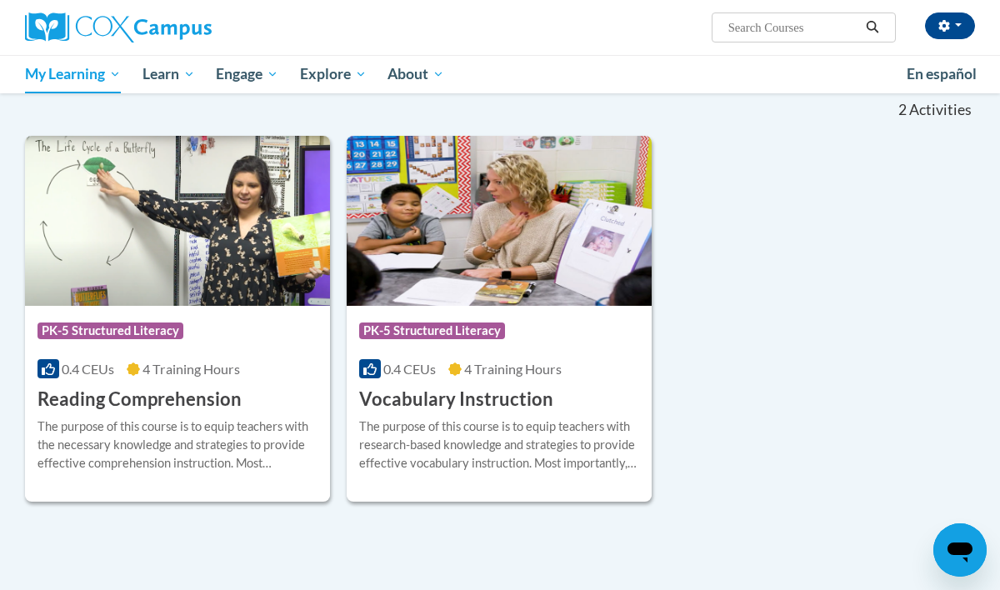
scroll to position [257, 0]
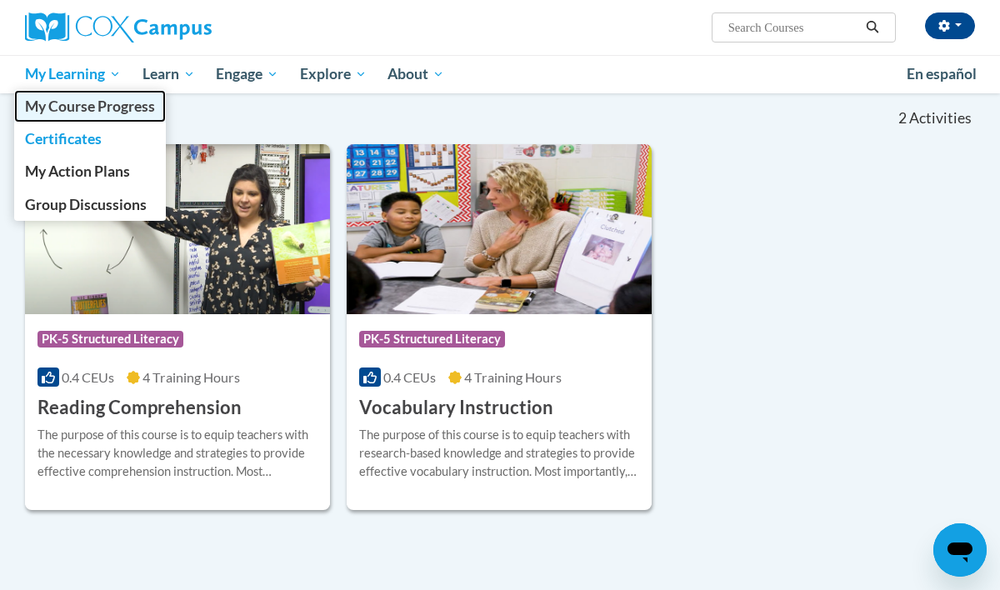
click at [118, 117] on link "My Course Progress" at bounding box center [90, 106] width 152 height 33
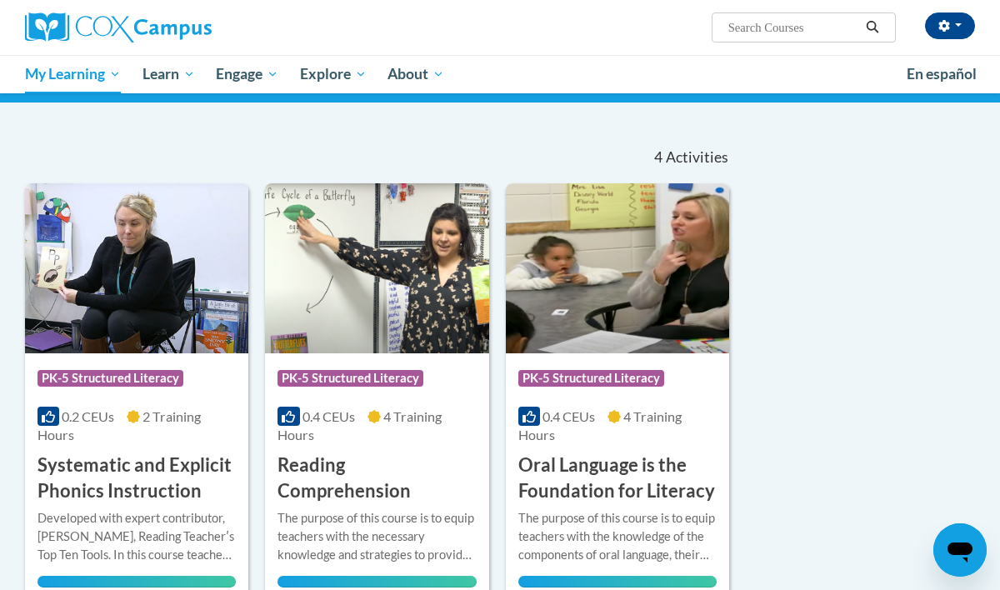
scroll to position [118, 0]
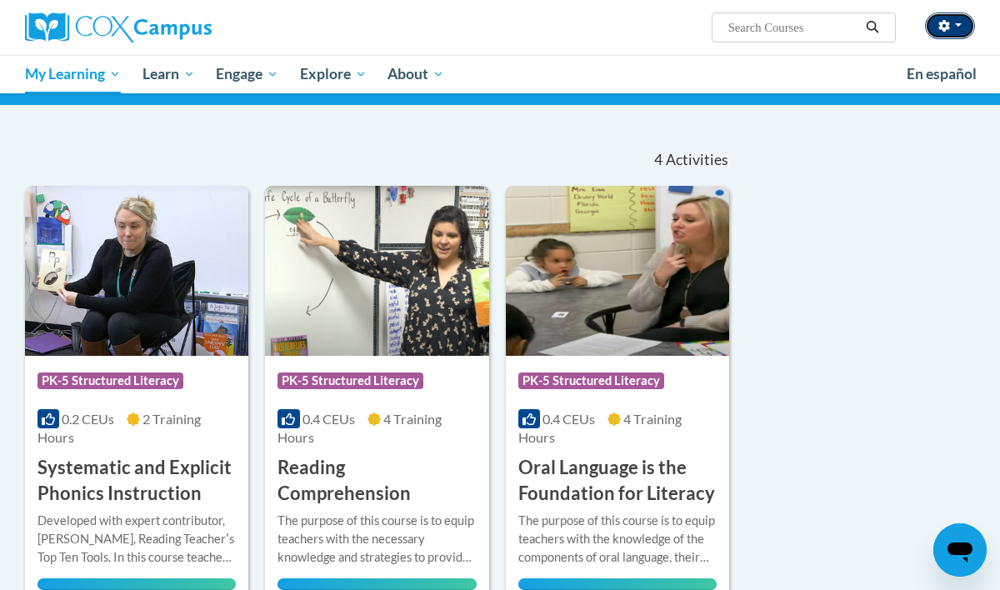
click at [954, 26] on button "button" at bounding box center [950, 26] width 50 height 27
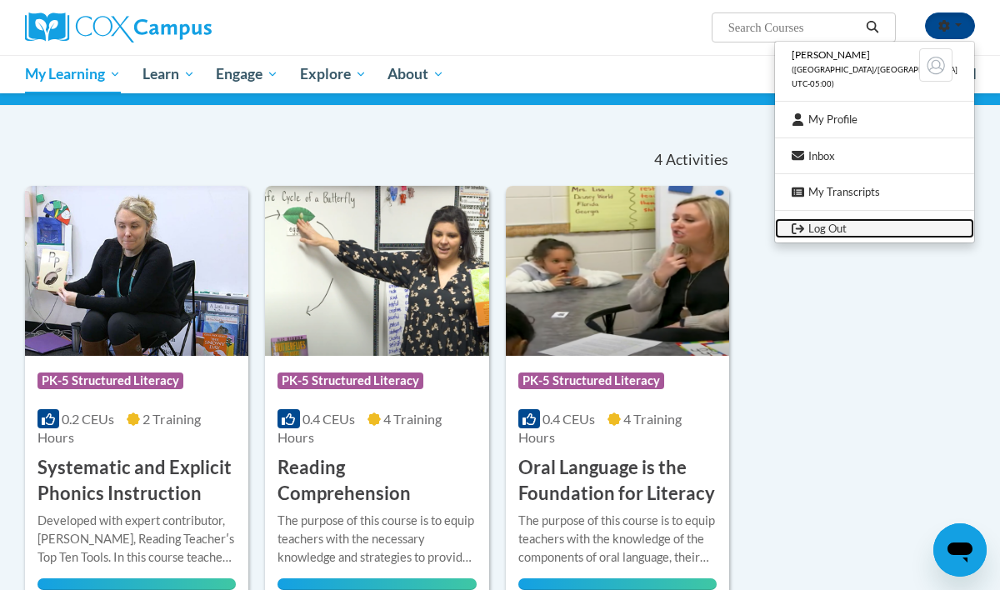
click at [875, 219] on link "Log Out" at bounding box center [874, 228] width 199 height 21
